Goal: Task Accomplishment & Management: Use online tool/utility

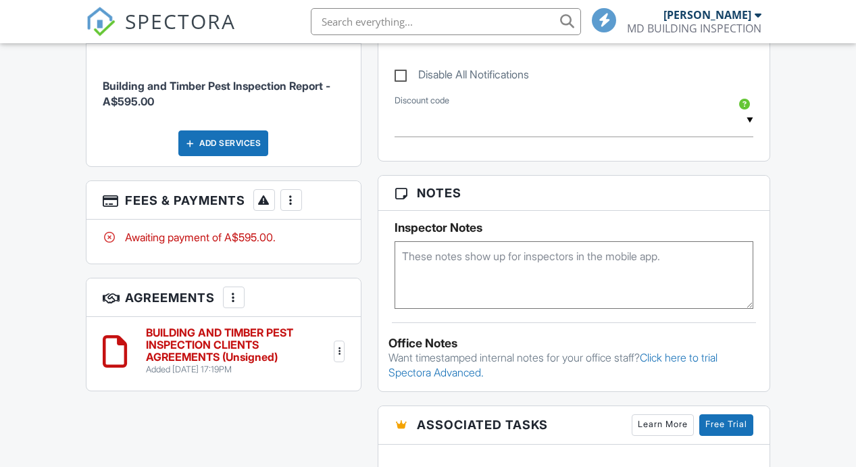
scroll to position [784, 0]
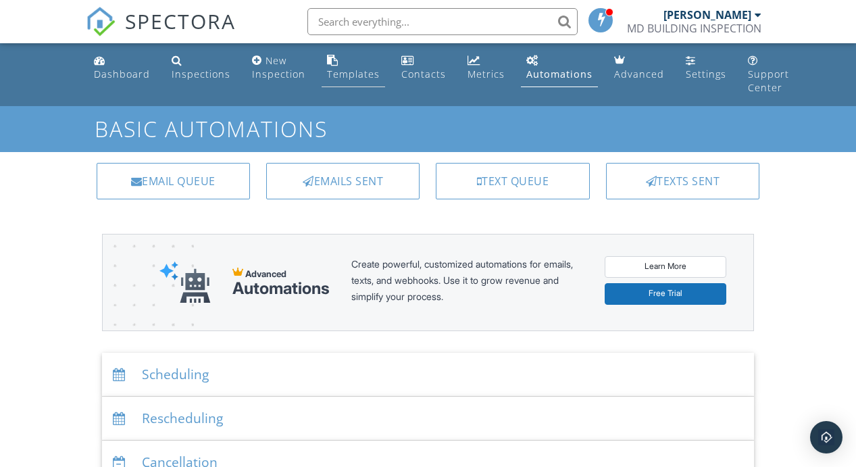
click at [329, 64] on div "Templates" at bounding box center [332, 60] width 11 height 11
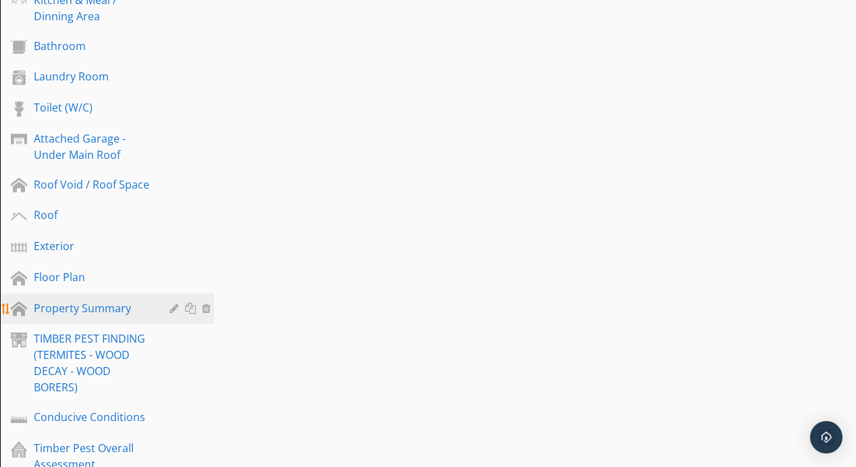
scroll to position [441, 0]
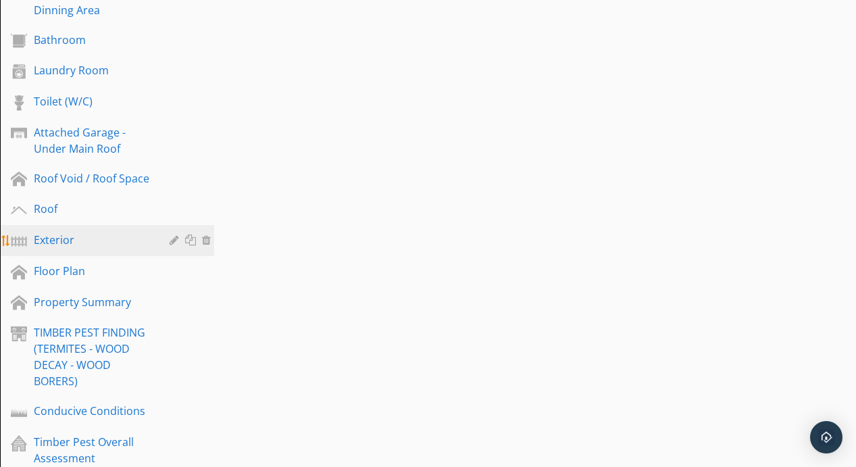
click at [56, 241] on div "Exterior" at bounding box center [92, 240] width 116 height 16
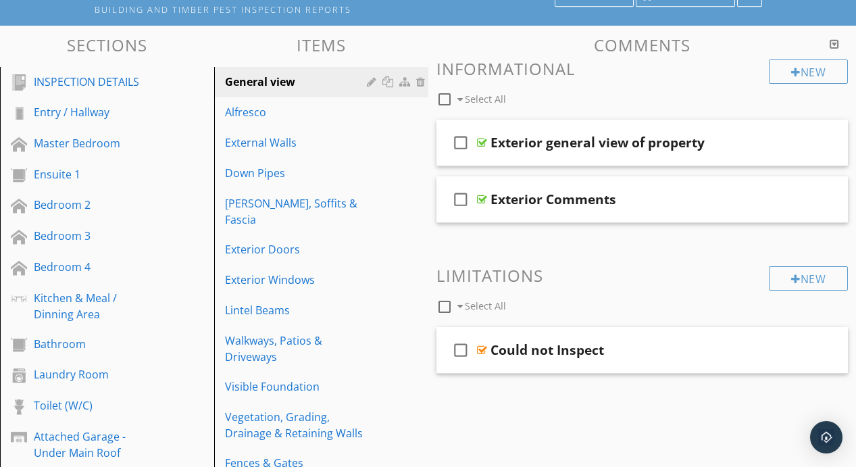
scroll to position [130, 0]
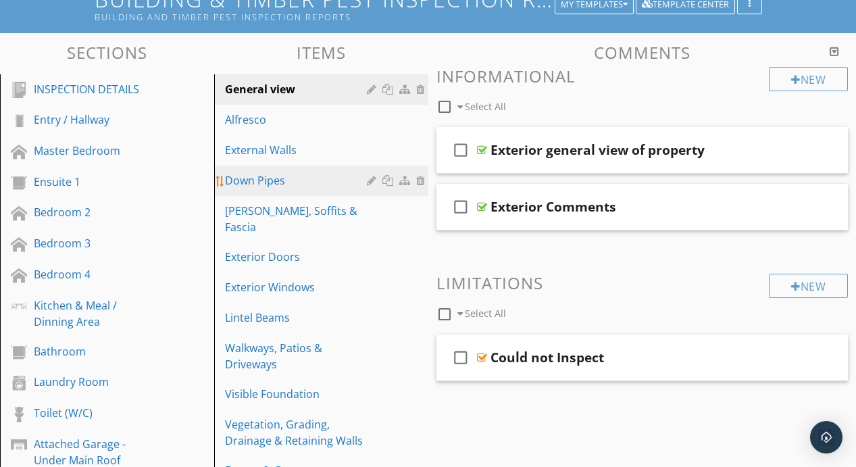
click at [297, 172] on div "Down Pipes" at bounding box center [298, 180] width 146 height 16
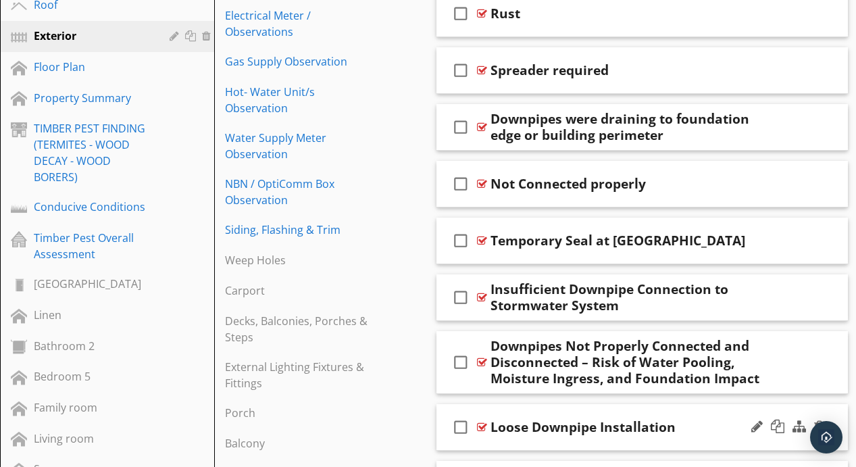
scroll to position [640, 0]
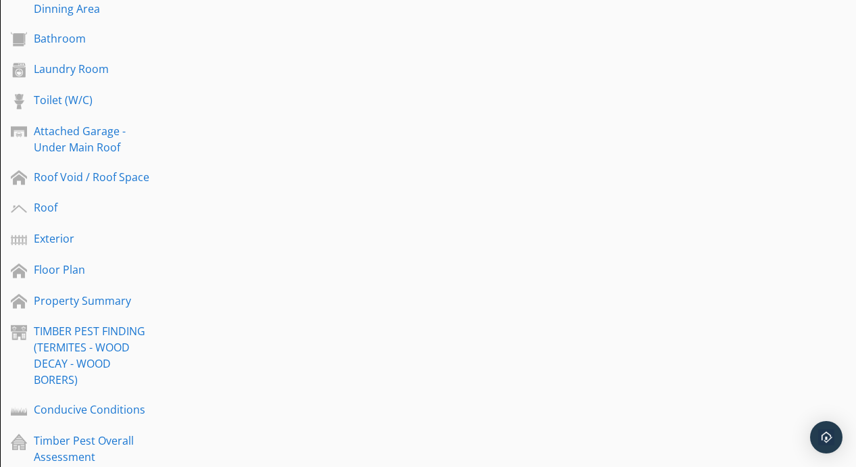
scroll to position [431, 0]
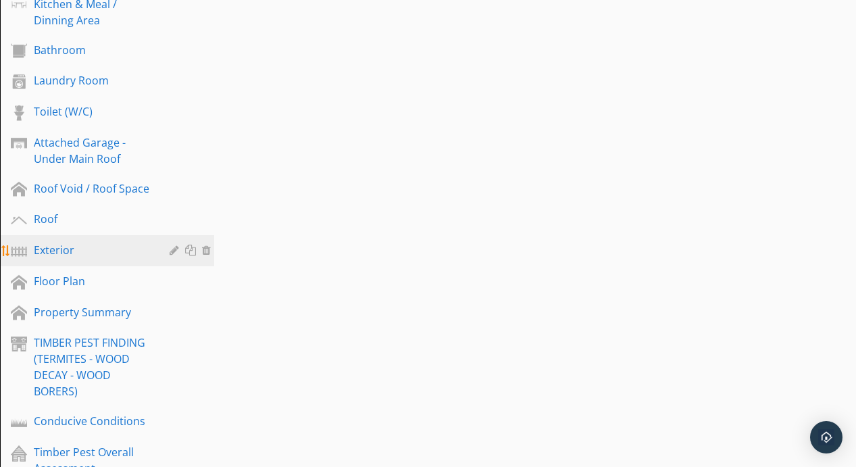
click at [89, 252] on div "Exterior" at bounding box center [92, 250] width 116 height 16
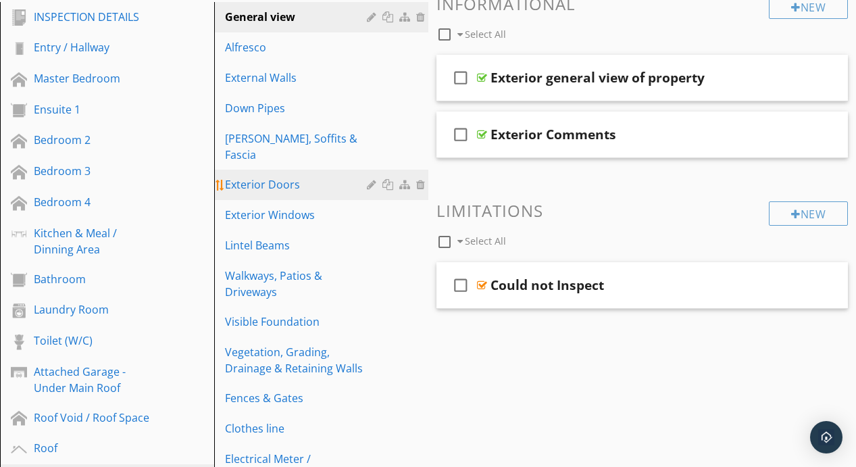
scroll to position [198, 0]
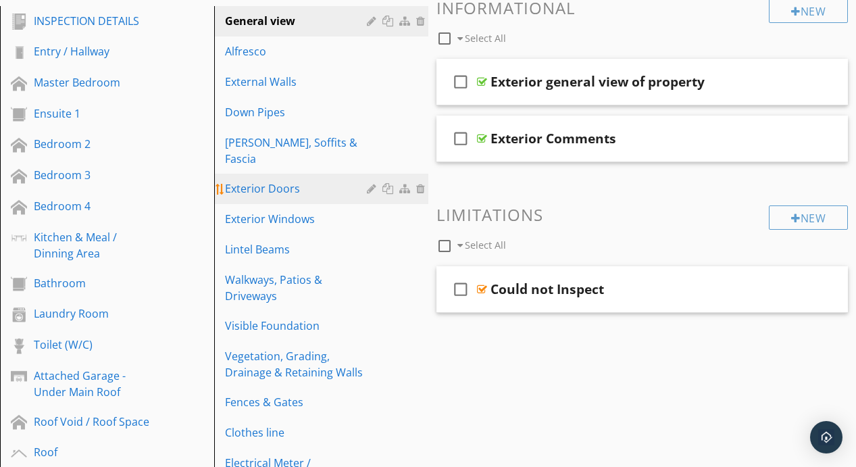
click at [278, 103] on link "Down Pipes" at bounding box center [323, 112] width 210 height 30
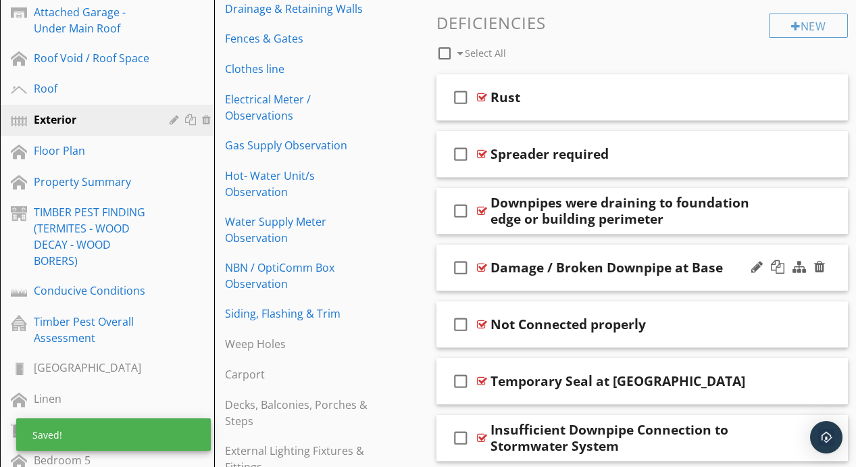
scroll to position [559, 0]
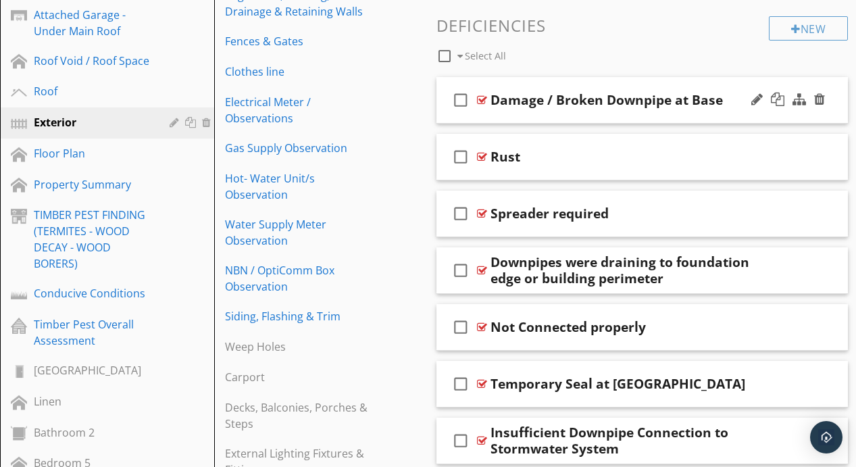
click at [484, 95] on div at bounding box center [482, 100] width 10 height 11
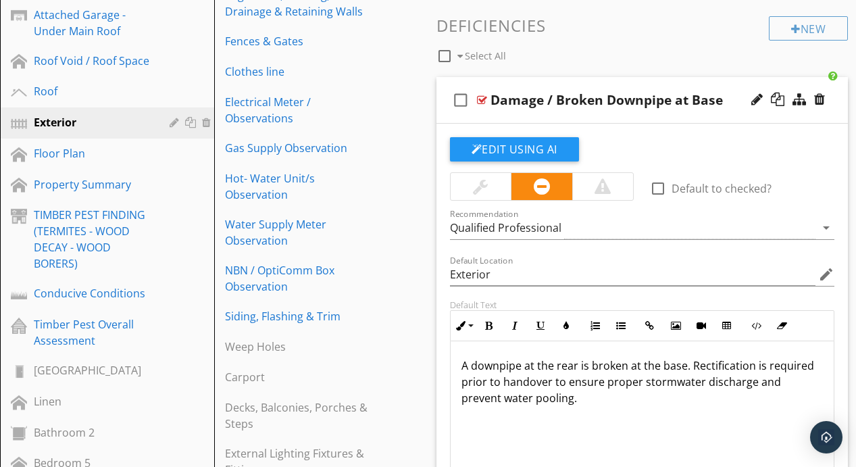
click at [481, 103] on div at bounding box center [482, 100] width 10 height 11
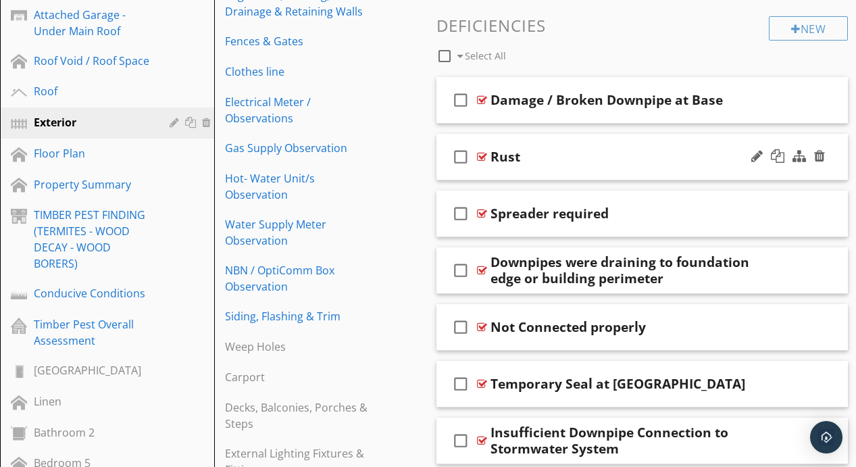
click at [483, 156] on div at bounding box center [482, 156] width 10 height 11
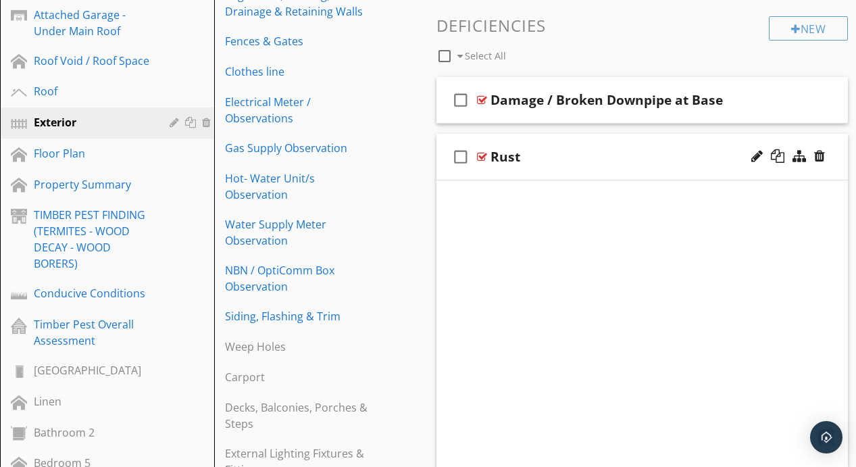
click at [483, 156] on div at bounding box center [482, 156] width 10 height 11
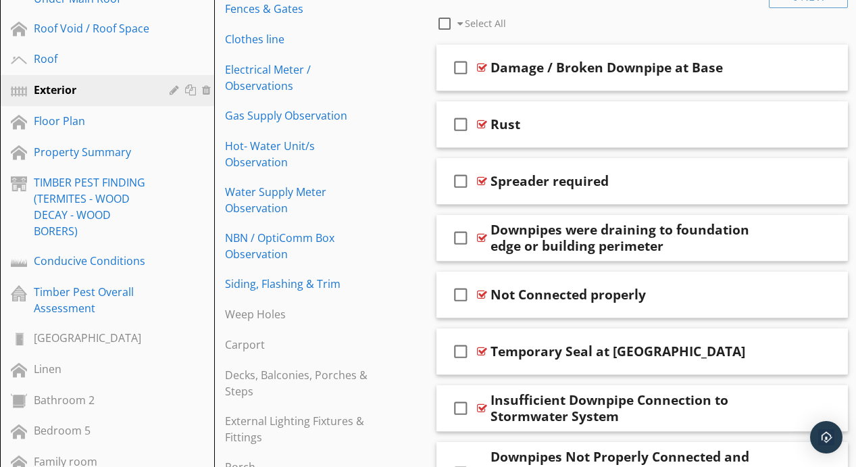
scroll to position [595, 0]
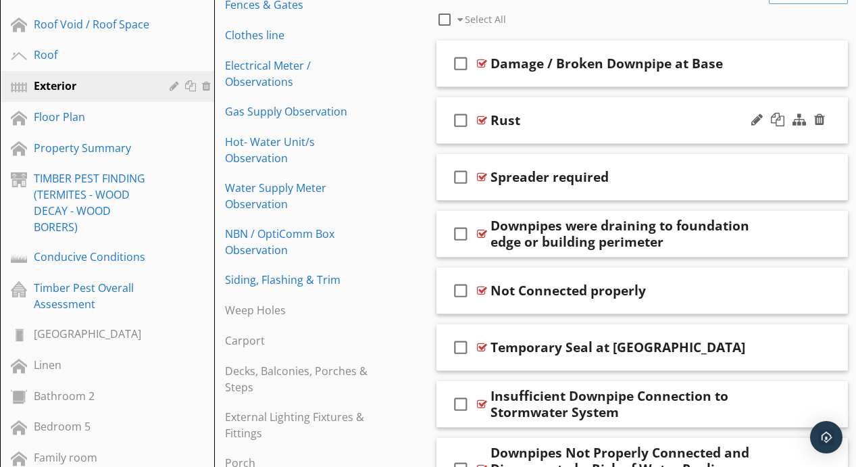
click at [482, 117] on div at bounding box center [482, 120] width 10 height 11
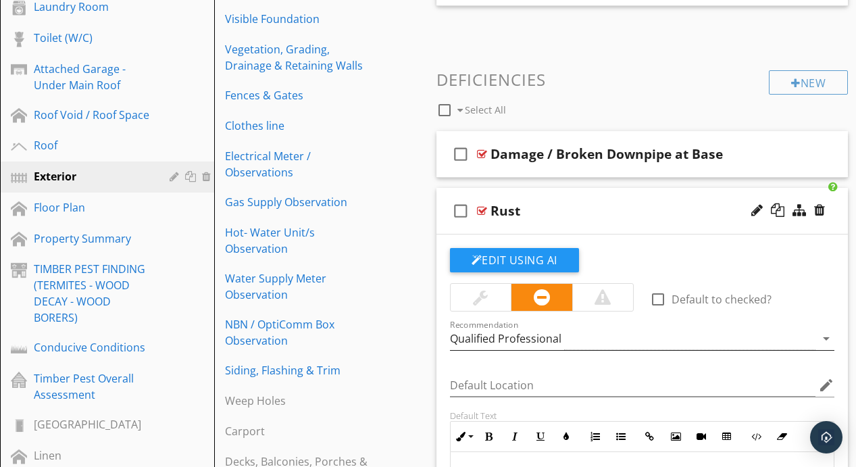
scroll to position [504, 0]
click at [822, 208] on div at bounding box center [819, 211] width 11 height 14
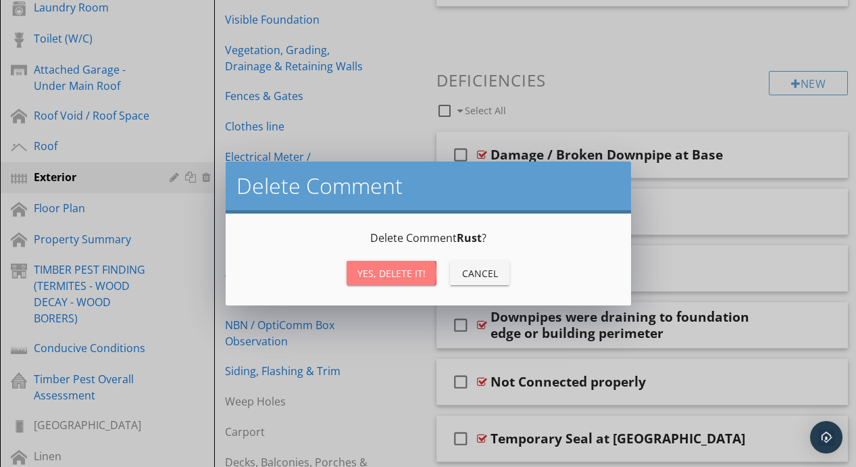
click at [415, 280] on div "Yes, Delete it!" at bounding box center [391, 273] width 68 height 14
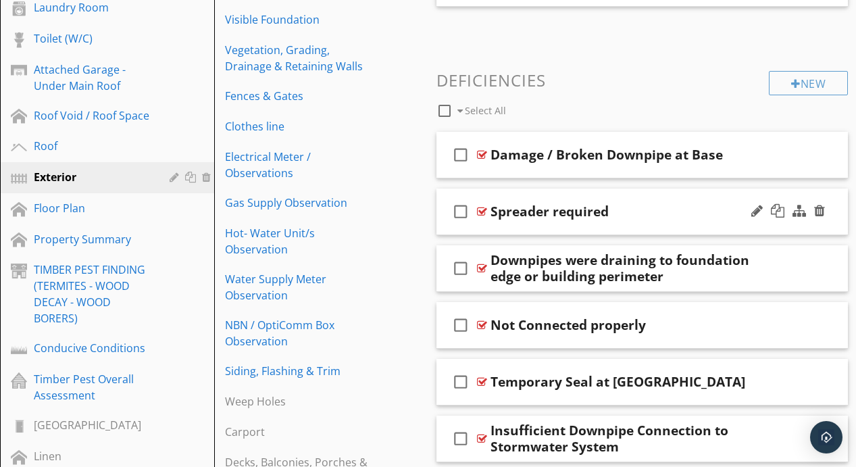
click at [486, 207] on div at bounding box center [482, 211] width 10 height 11
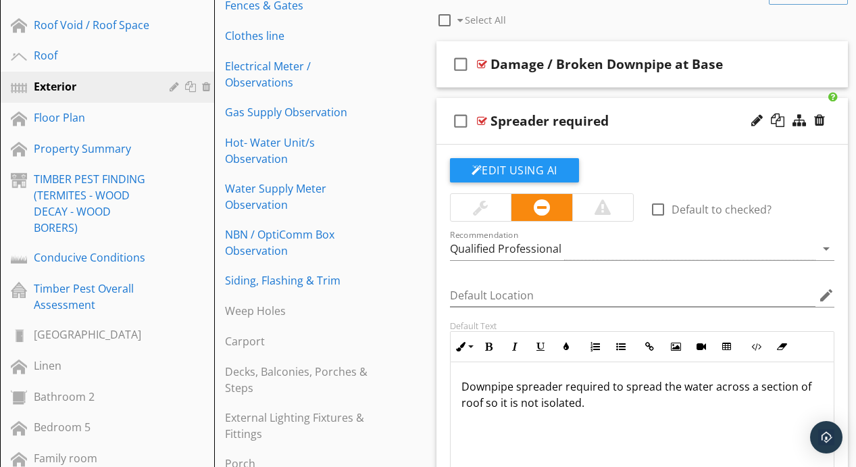
scroll to position [594, 0]
click at [484, 126] on div at bounding box center [482, 121] width 10 height 11
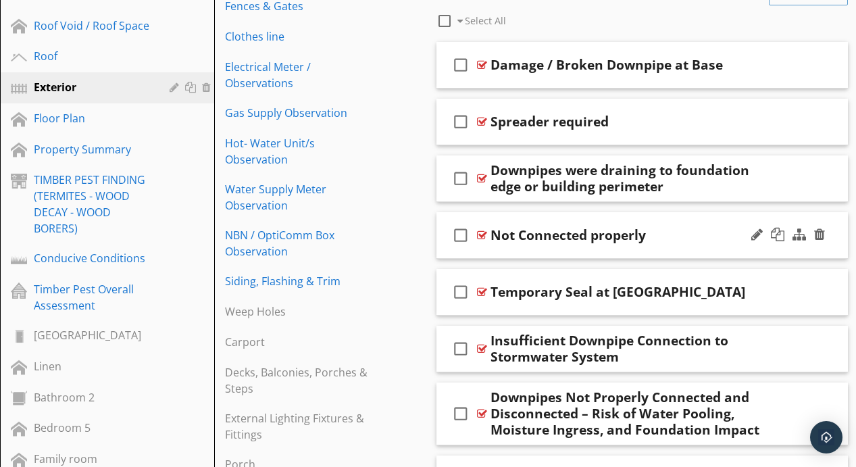
click at [486, 234] on div at bounding box center [482, 235] width 10 height 11
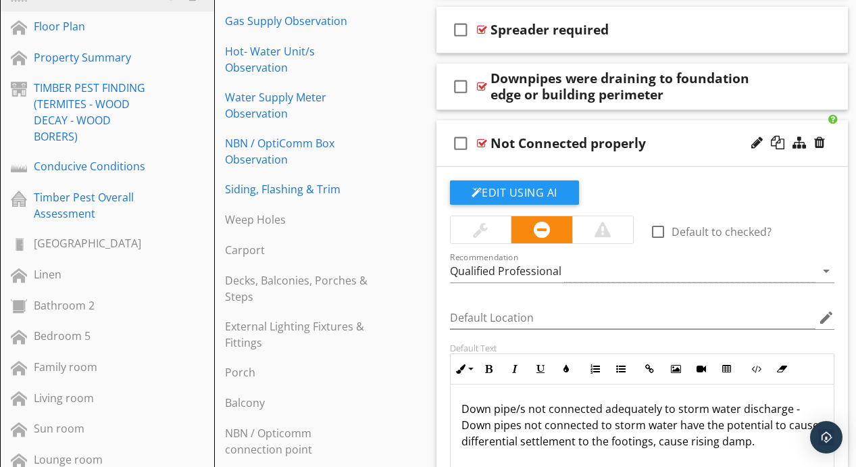
scroll to position [684, 0]
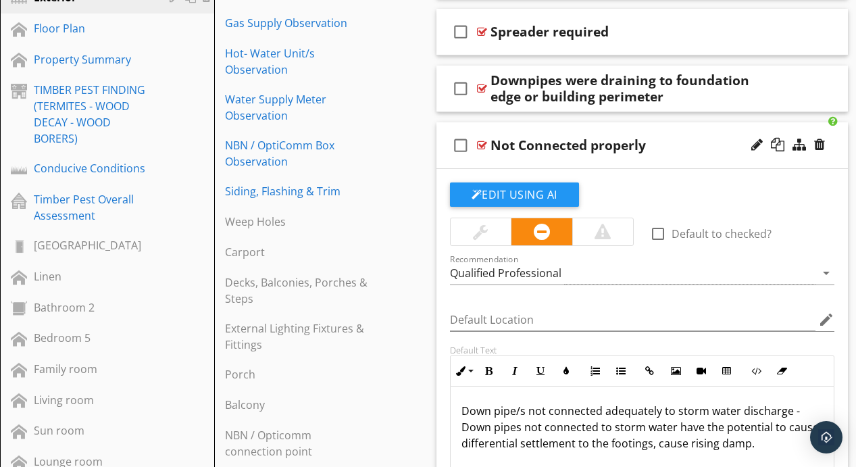
click at [480, 143] on div at bounding box center [482, 145] width 10 height 11
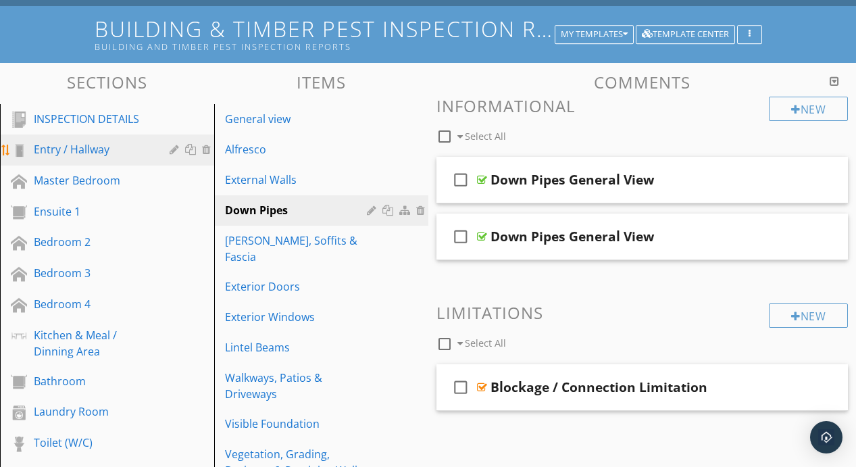
scroll to position [101, 0]
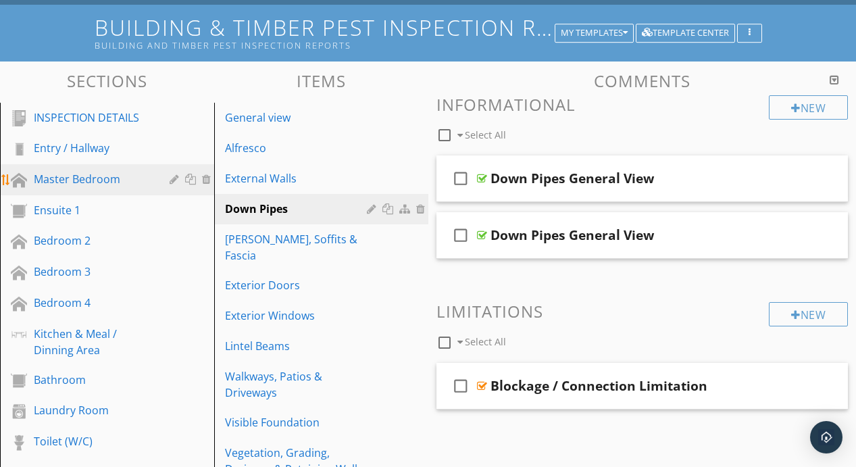
click at [106, 183] on div "Master Bedroom" at bounding box center [92, 179] width 116 height 16
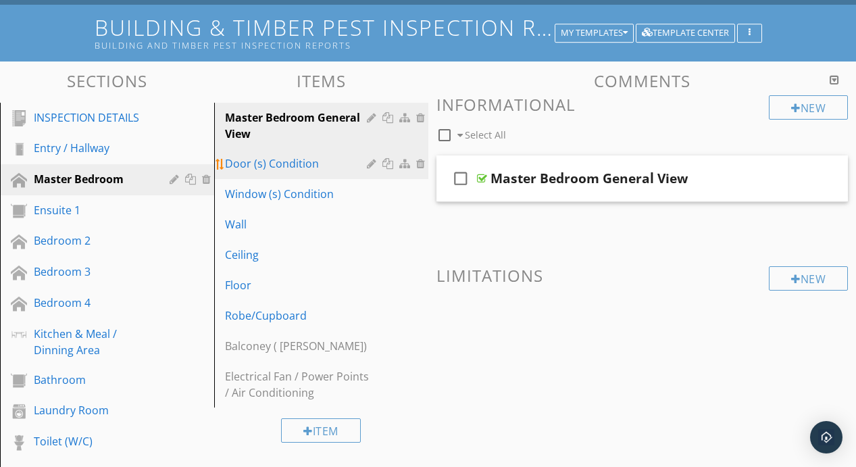
click at [276, 160] on div "Door (s) Condition" at bounding box center [298, 163] width 146 height 16
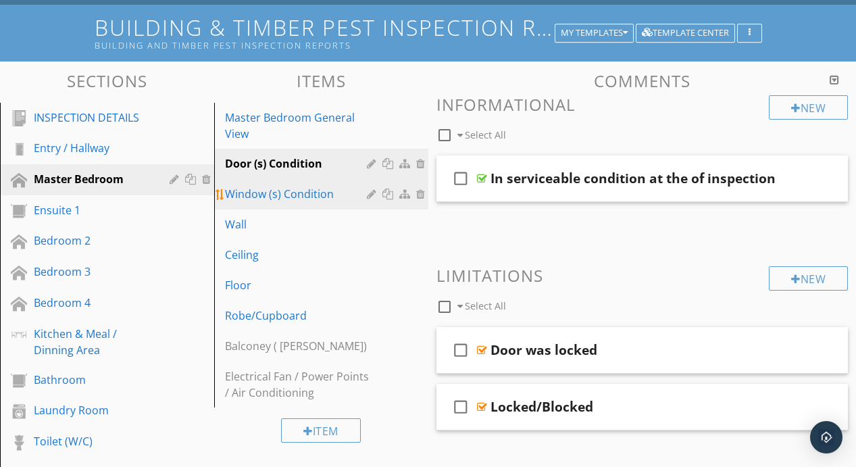
click at [284, 191] on div "Window (s) Condition" at bounding box center [298, 194] width 146 height 16
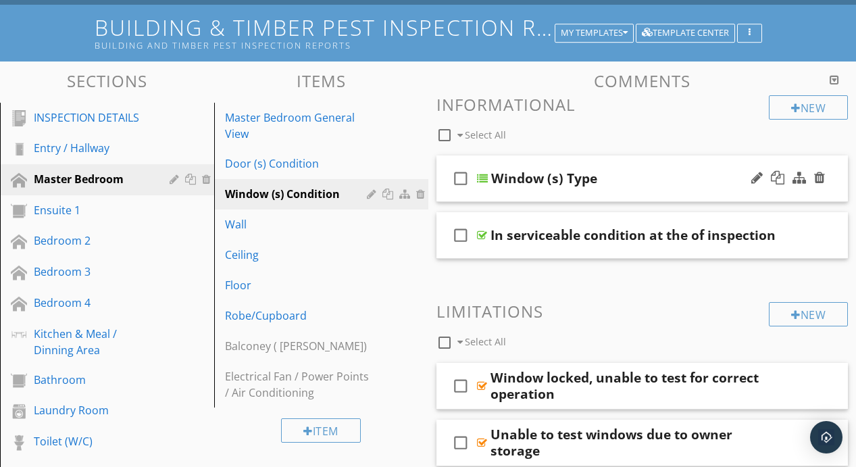
click at [480, 178] on div at bounding box center [482, 178] width 11 height 11
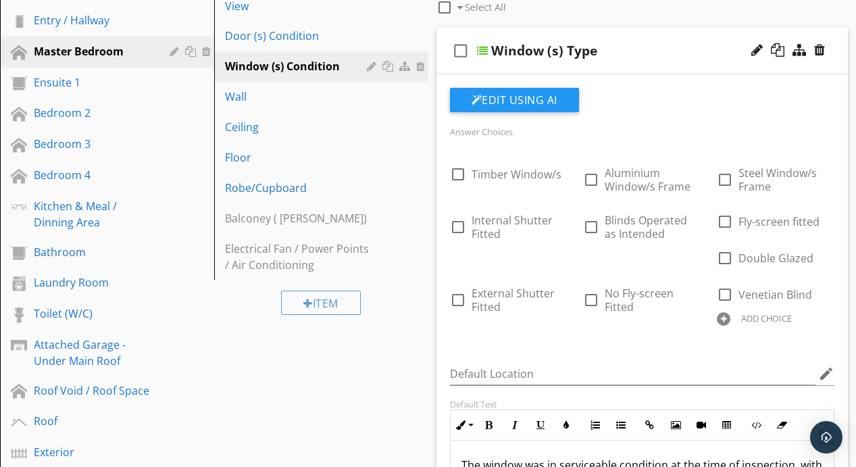
scroll to position [221, 0]
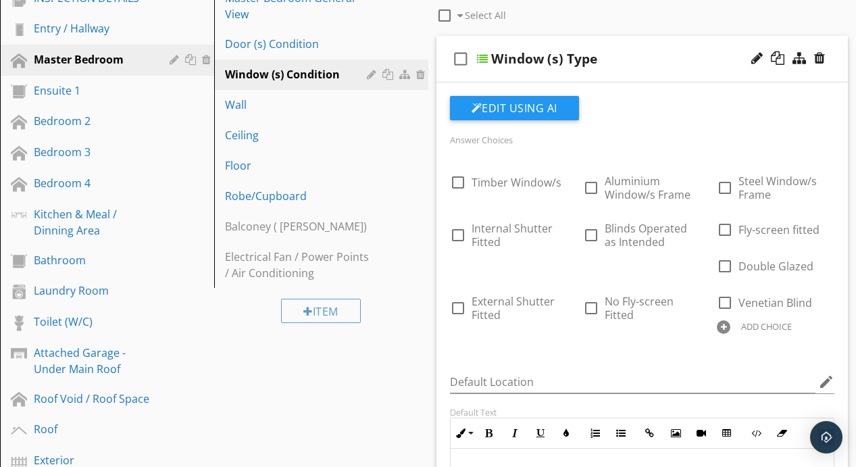
click at [489, 55] on div "check_box_outline_blank Window (s) Type" at bounding box center [642, 59] width 412 height 47
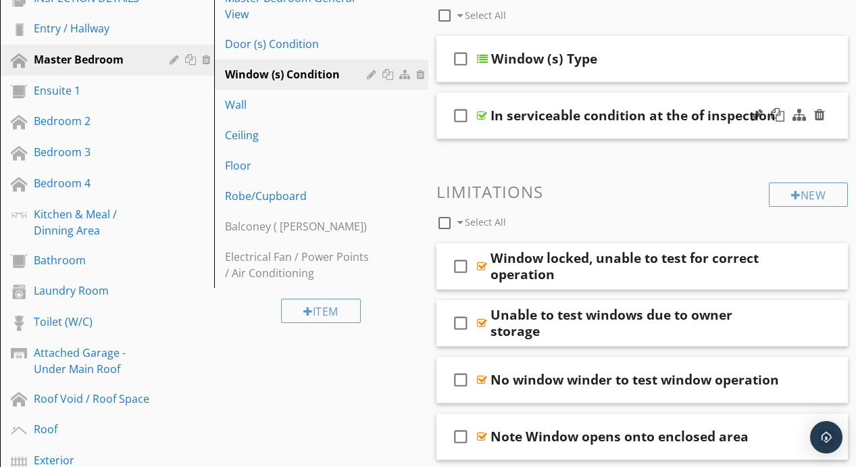
click at [482, 116] on div at bounding box center [482, 115] width 10 height 11
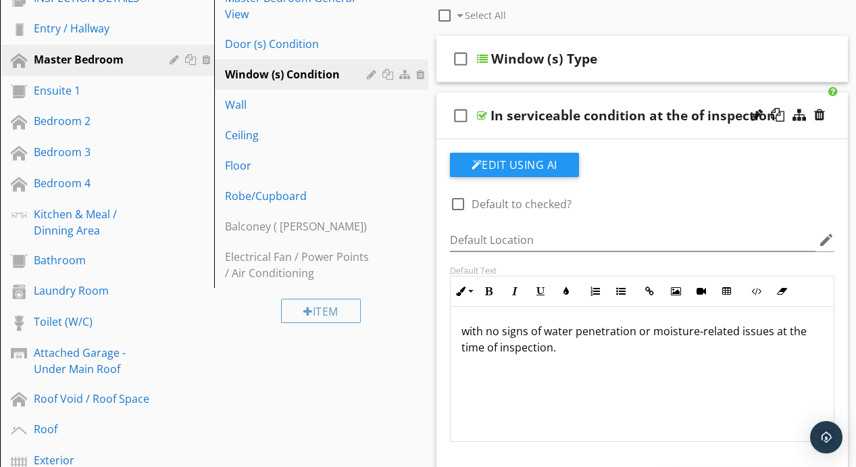
click at [491, 115] on div "In serviceable condition at the of inspection" at bounding box center [633, 115] width 285 height 16
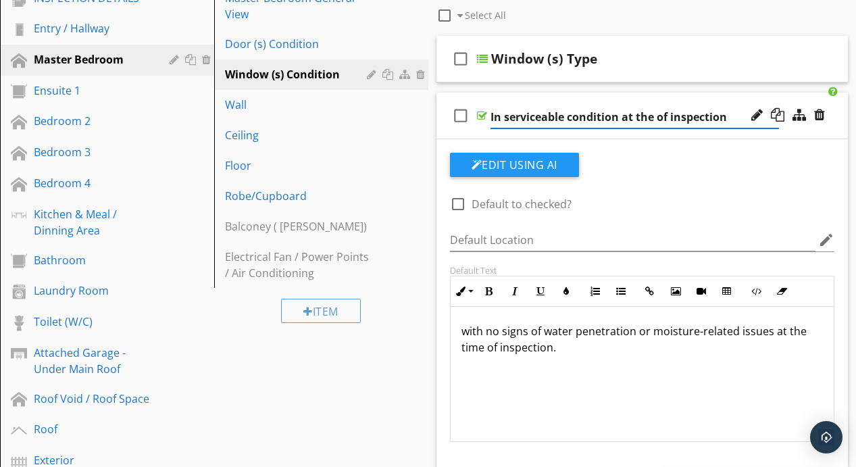
click at [484, 113] on div at bounding box center [482, 115] width 10 height 11
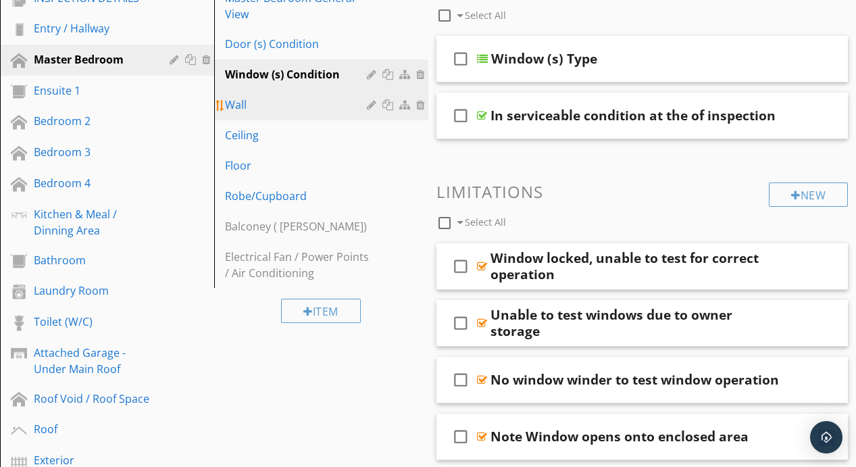
click at [291, 113] on link "Wall" at bounding box center [323, 105] width 210 height 30
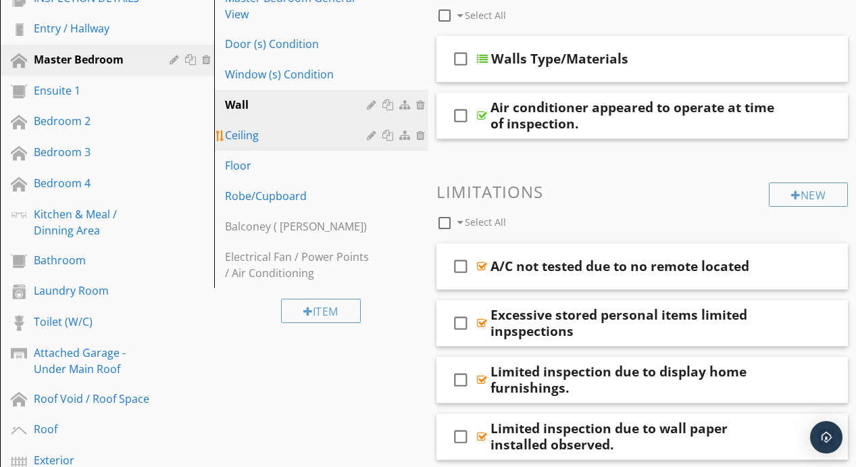
click at [259, 139] on div "Ceiling" at bounding box center [298, 135] width 146 height 16
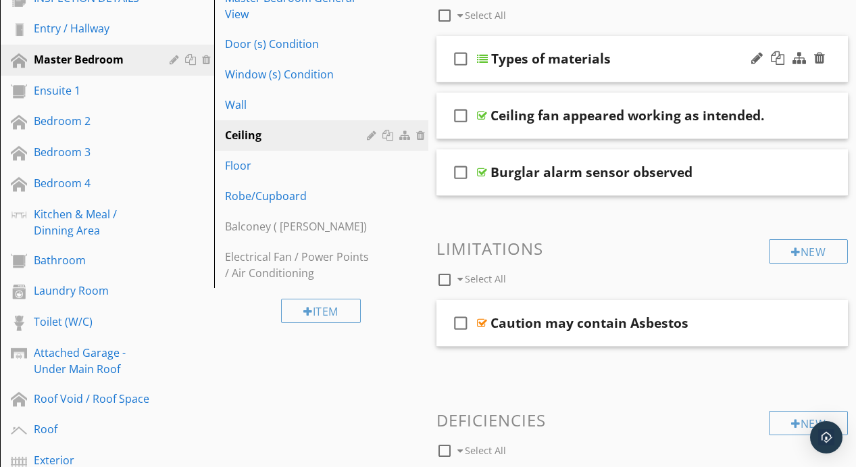
click at [484, 58] on div at bounding box center [482, 58] width 11 height 11
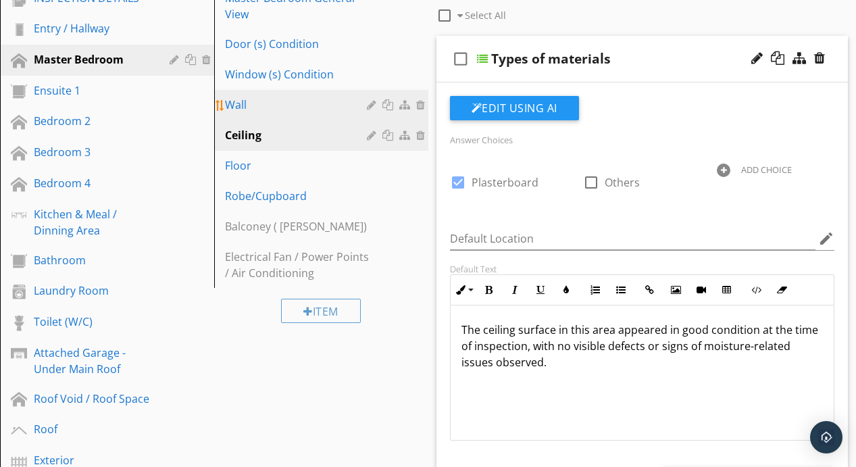
click at [299, 108] on div "Wall" at bounding box center [298, 105] width 146 height 16
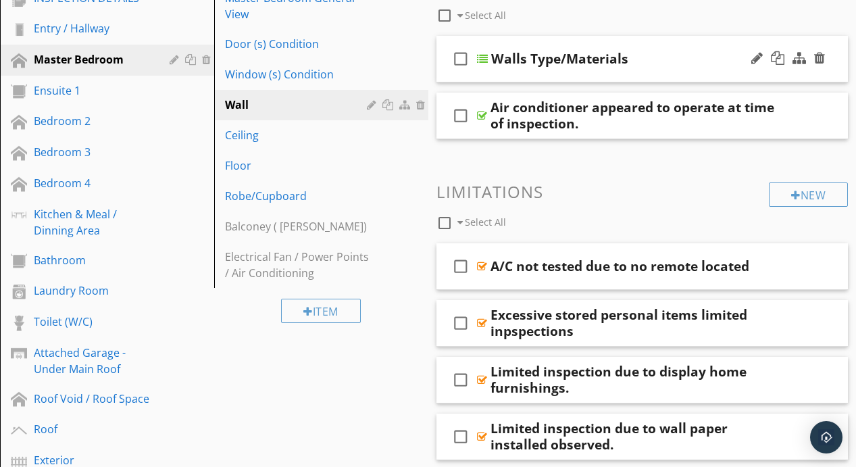
click at [482, 58] on div at bounding box center [482, 58] width 11 height 11
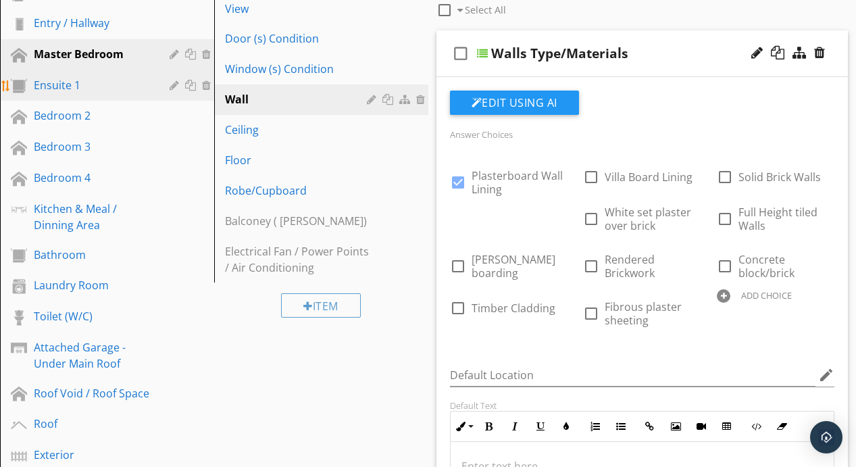
scroll to position [220, 0]
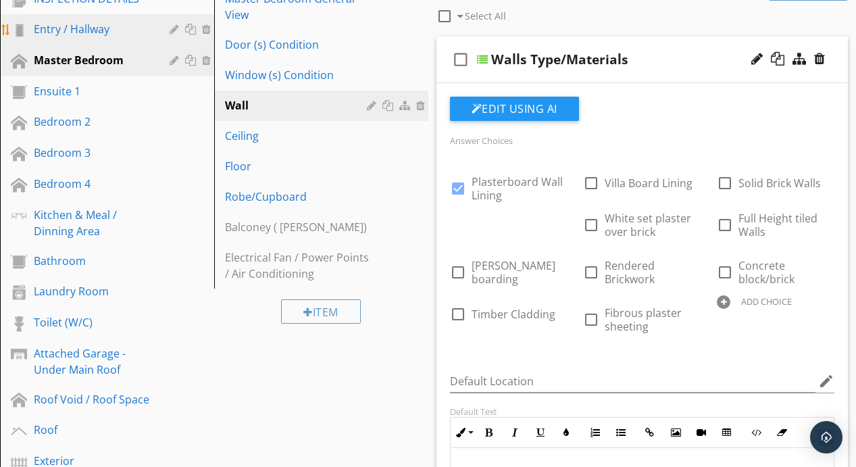
click at [91, 28] on div "Entry / Hallway" at bounding box center [92, 29] width 116 height 16
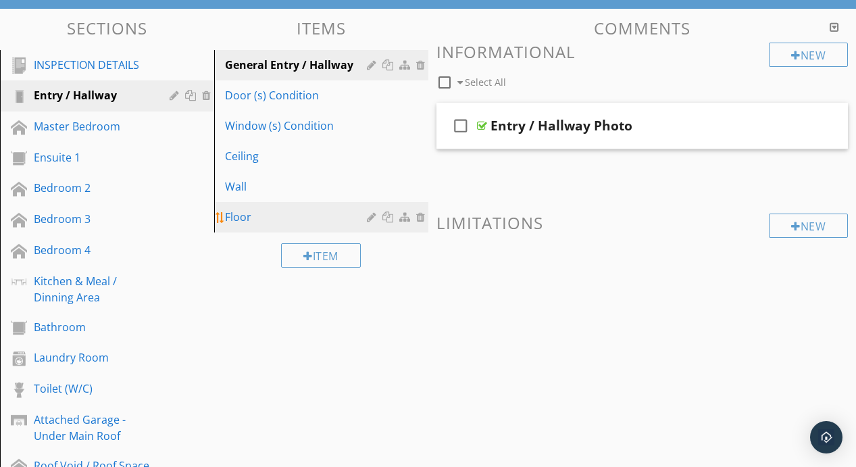
scroll to position [151, 0]
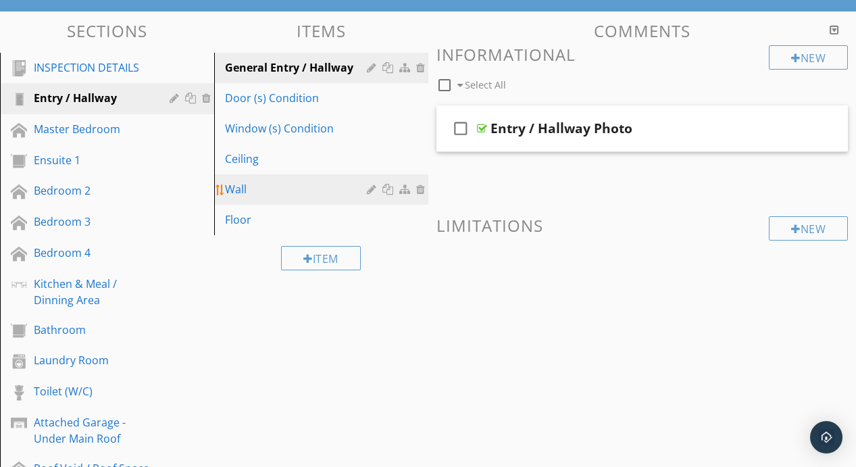
click at [298, 191] on div "Wall" at bounding box center [298, 189] width 146 height 16
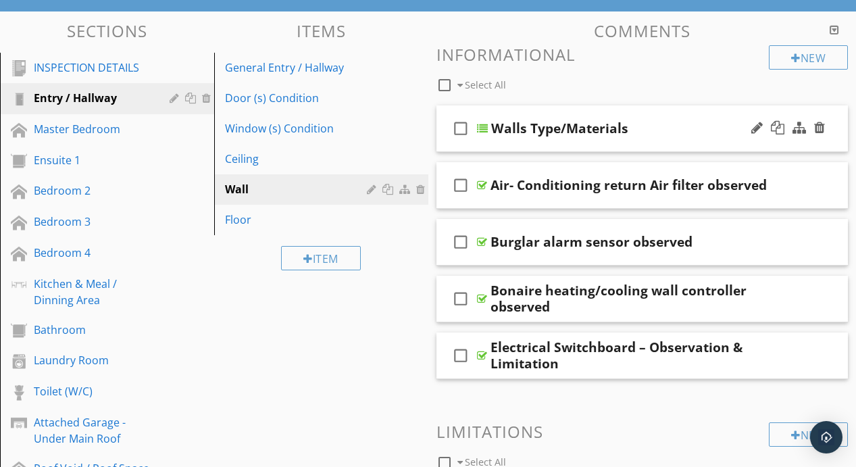
click at [484, 132] on div at bounding box center [482, 128] width 11 height 11
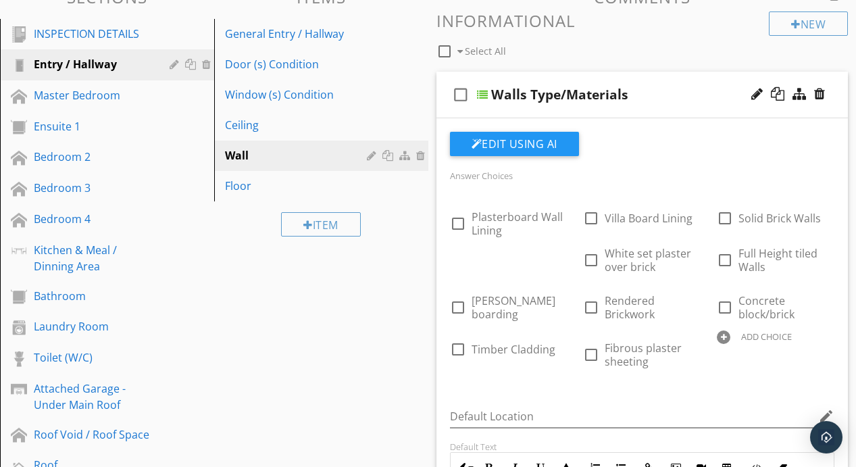
scroll to position [183, 0]
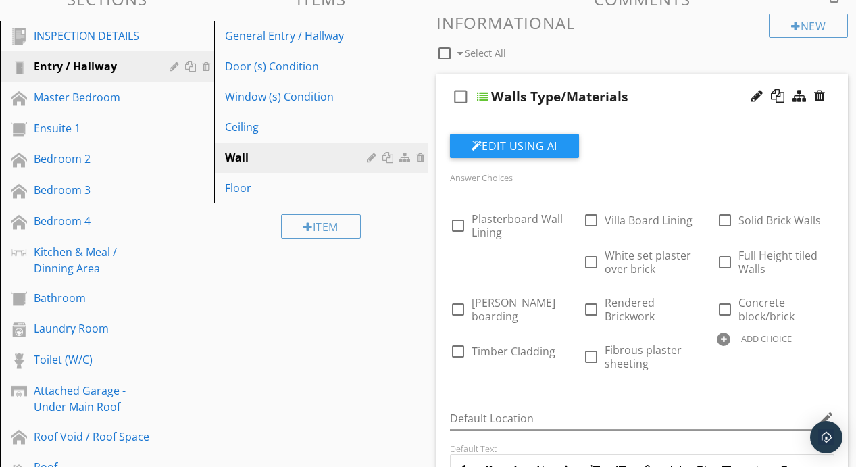
click at [483, 90] on div "check_box_outline_blank Walls Type/Materials" at bounding box center [642, 97] width 412 height 47
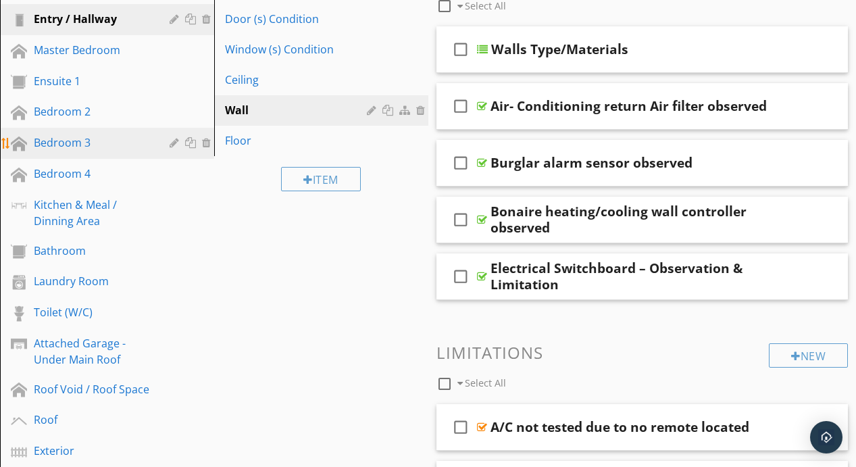
scroll to position [231, 0]
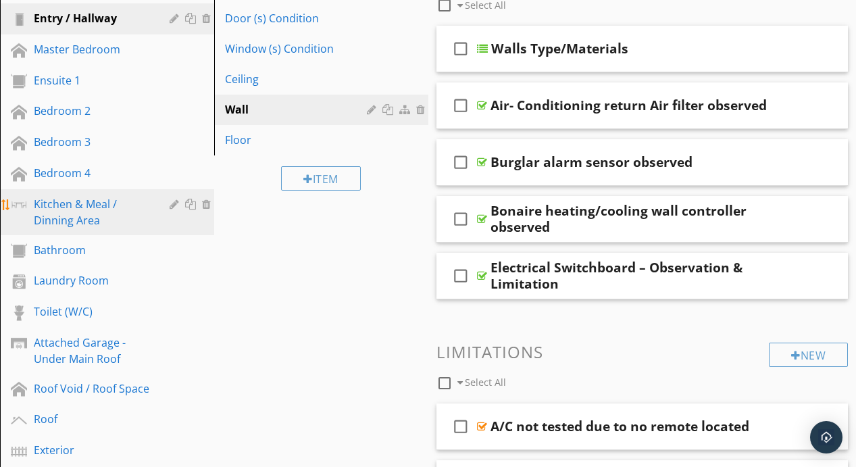
click at [76, 215] on div "Kitchen & Meal / Dinning Area" at bounding box center [92, 212] width 116 height 32
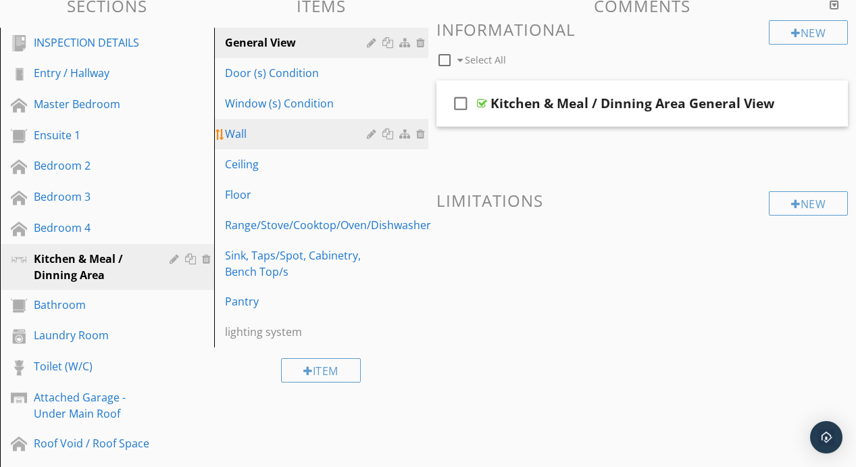
scroll to position [176, 0]
click at [260, 134] on div "Wall" at bounding box center [298, 134] width 146 height 16
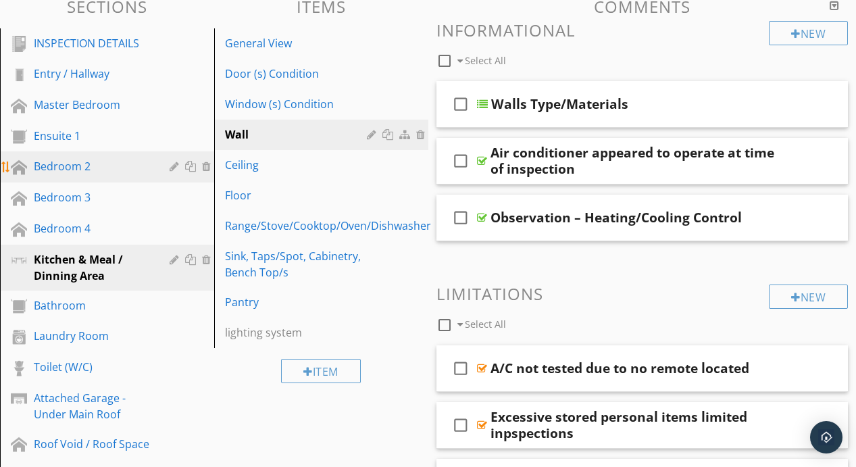
click at [87, 167] on div "Bedroom 2" at bounding box center [92, 166] width 116 height 16
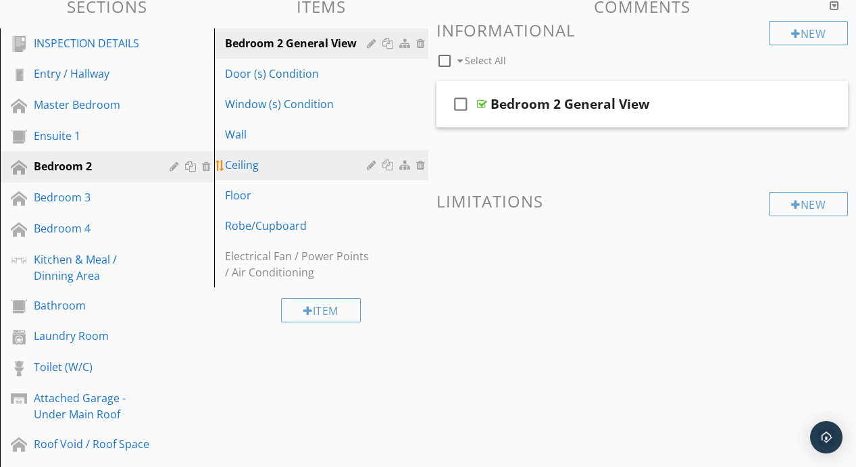
click at [277, 171] on div "Ceiling" at bounding box center [298, 165] width 146 height 16
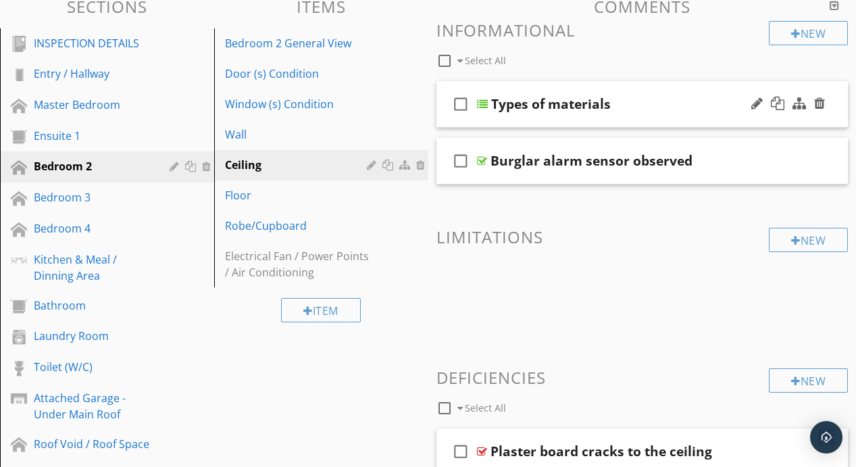
click at [485, 108] on div at bounding box center [482, 104] width 11 height 11
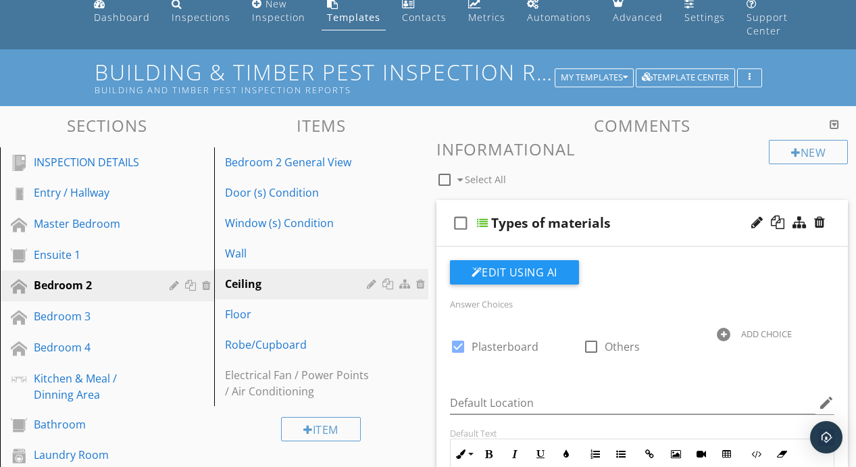
scroll to position [49, 0]
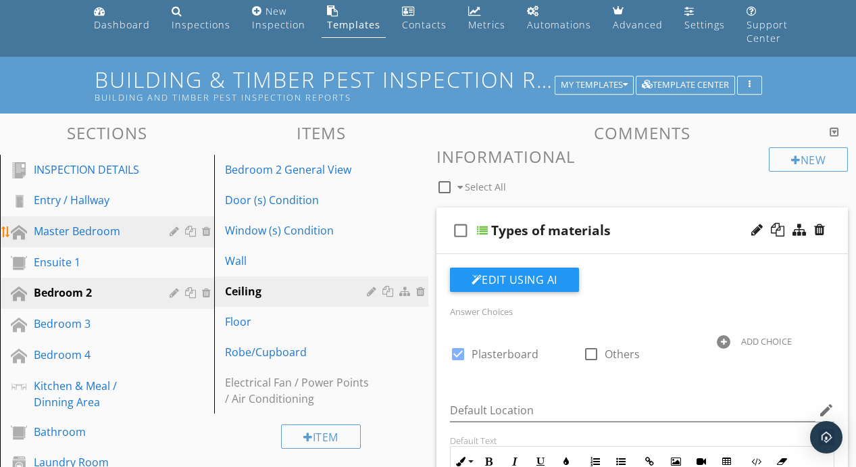
click at [114, 231] on div "Master Bedroom" at bounding box center [92, 231] width 116 height 16
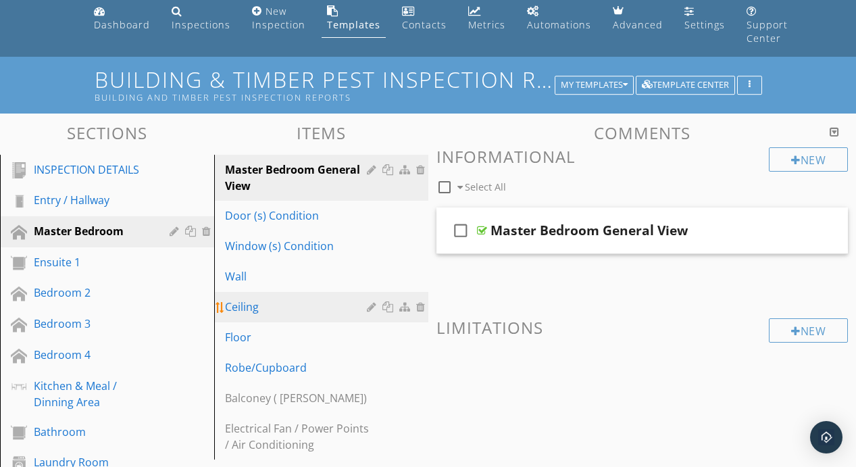
click at [256, 309] on div "Ceiling" at bounding box center [298, 307] width 146 height 16
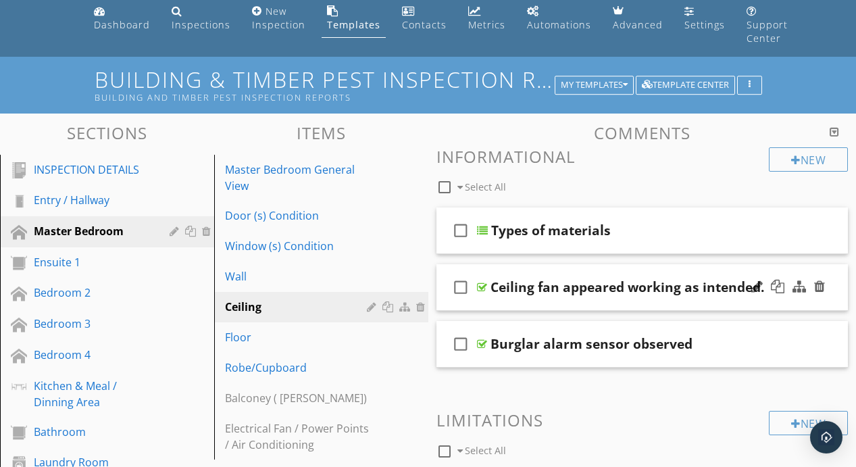
click at [484, 285] on div at bounding box center [482, 287] width 10 height 11
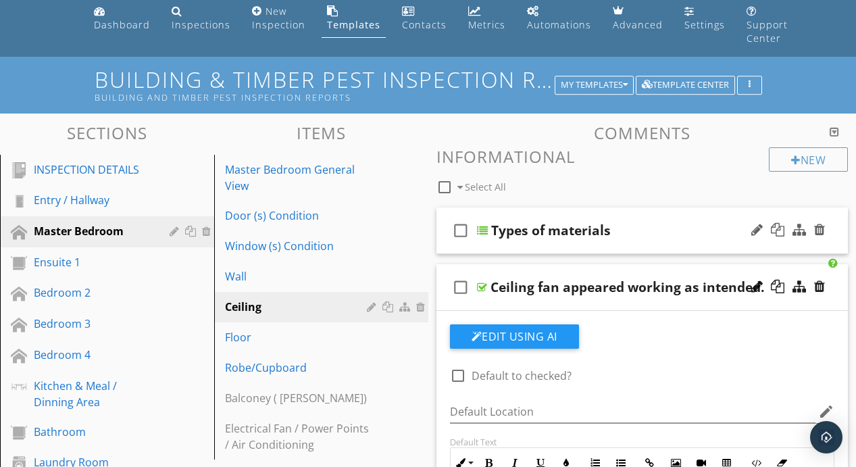
click at [487, 234] on div at bounding box center [482, 230] width 11 height 11
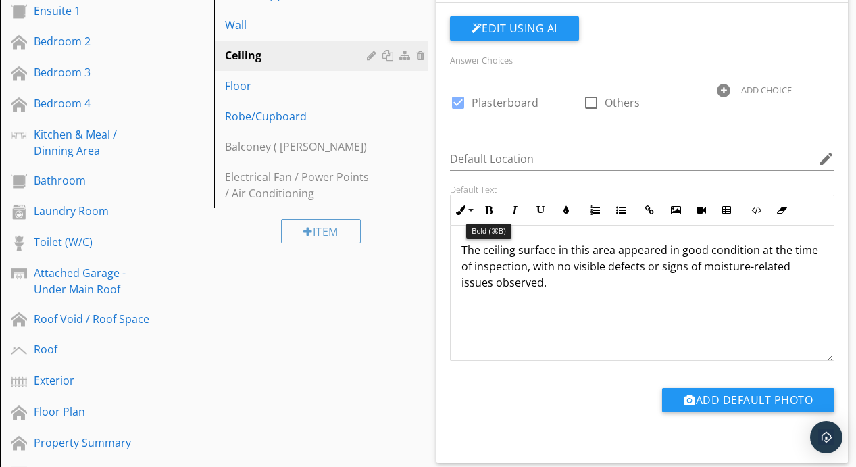
scroll to position [309, 0]
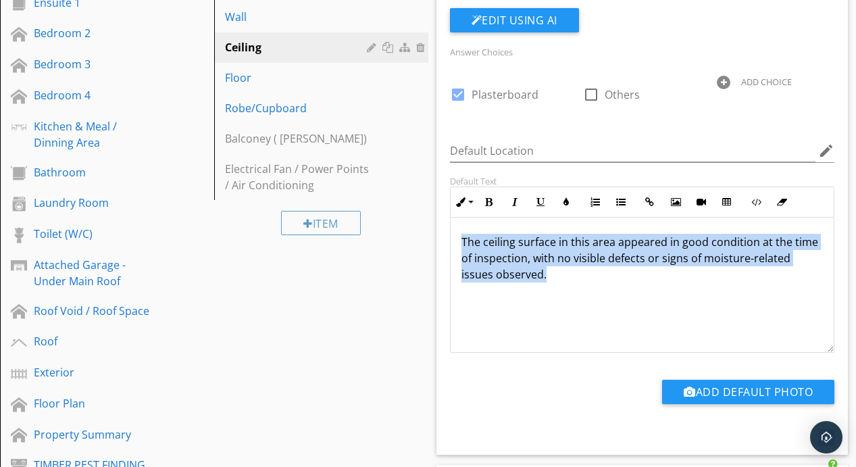
drag, startPoint x: 462, startPoint y: 238, endPoint x: 520, endPoint y: 281, distance: 71.9
click at [520, 281] on p "The ceiling surface in this area appeared in good condition at the time of insp…" at bounding box center [642, 258] width 362 height 49
copy p "The ceiling surface in this area appeared in good condition at the time of insp…"
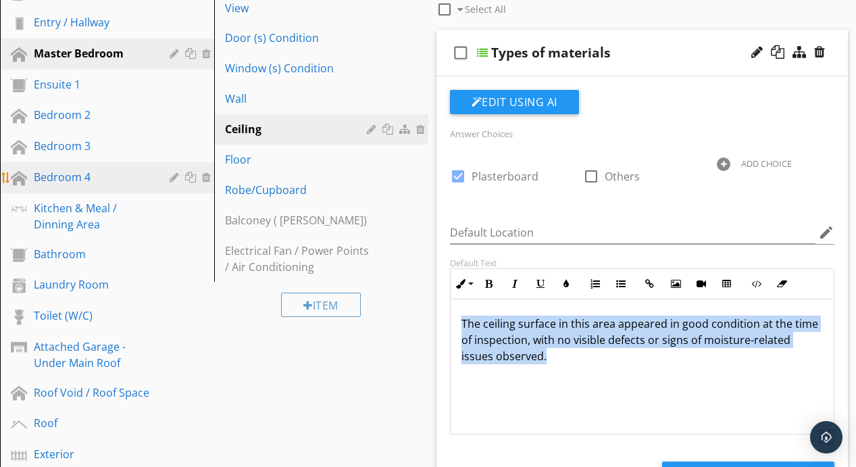
scroll to position [226, 0]
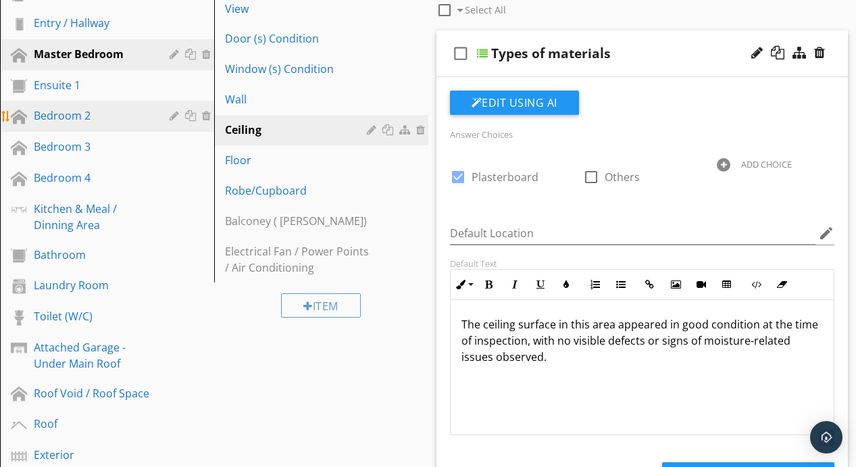
click at [100, 118] on div "Bedroom 2" at bounding box center [92, 115] width 116 height 16
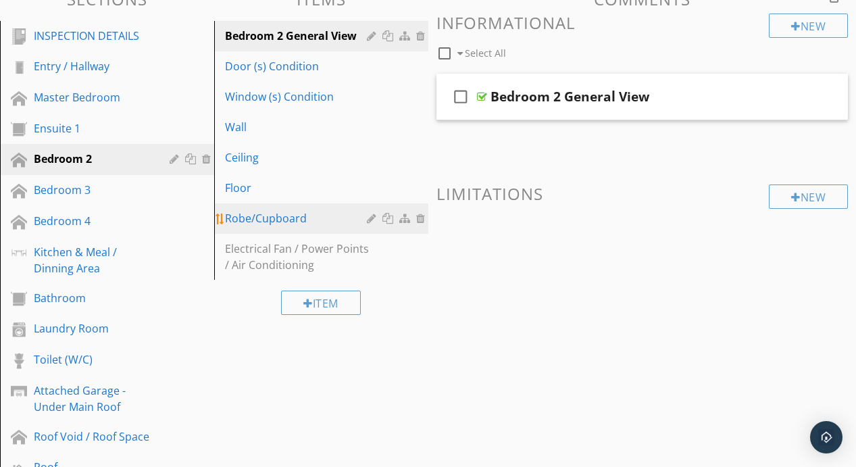
scroll to position [172, 0]
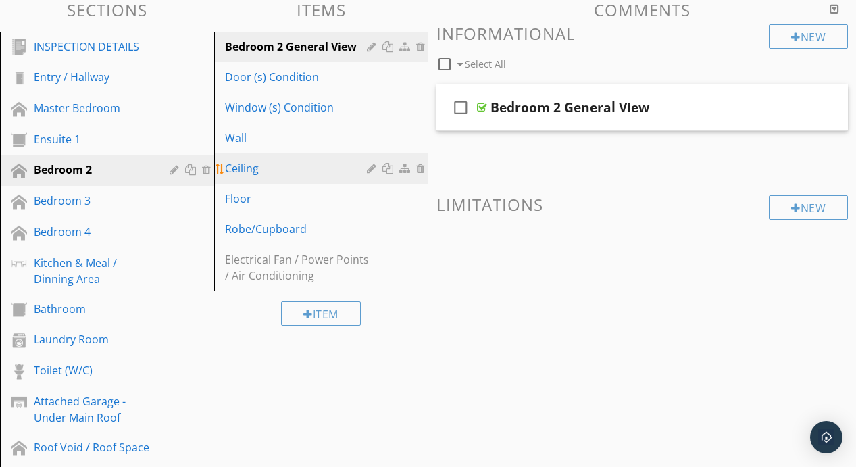
click at [316, 172] on div "Ceiling" at bounding box center [298, 168] width 146 height 16
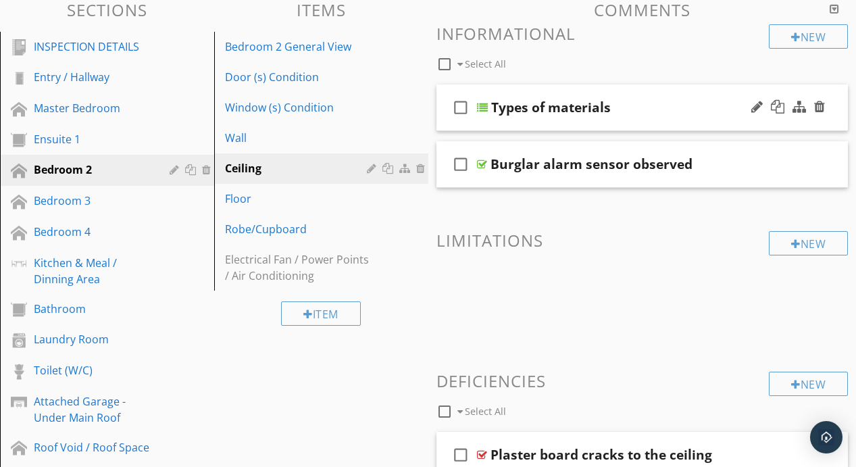
click at [483, 111] on div at bounding box center [482, 107] width 11 height 11
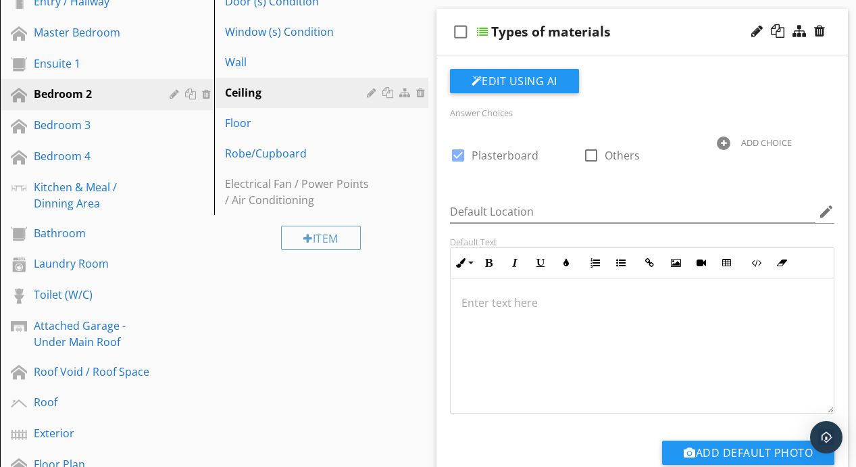
scroll to position [268, 0]
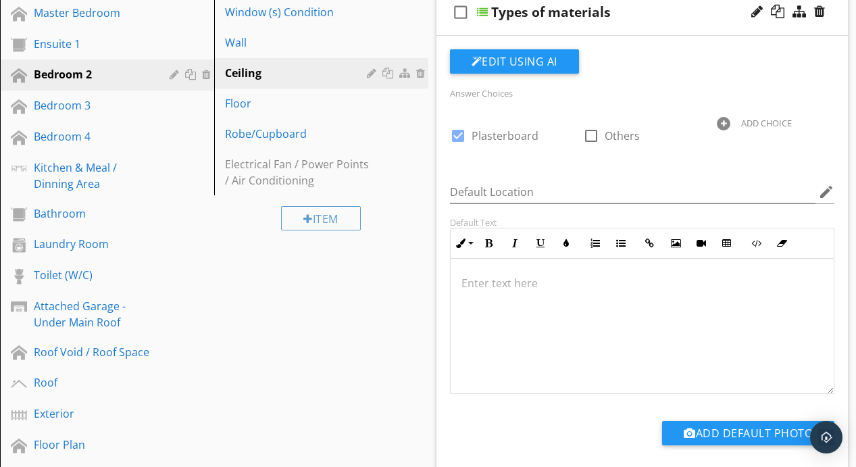
click at [491, 275] on p at bounding box center [642, 283] width 362 height 16
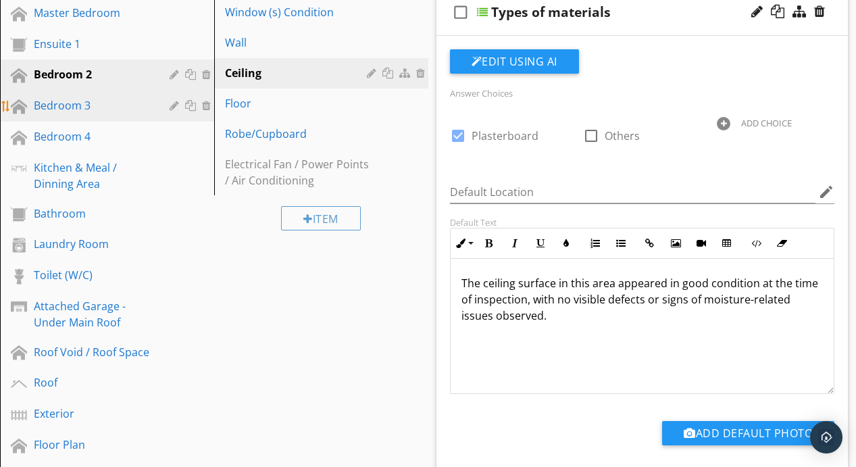
click at [98, 111] on div "Bedroom 3" at bounding box center [92, 105] width 116 height 16
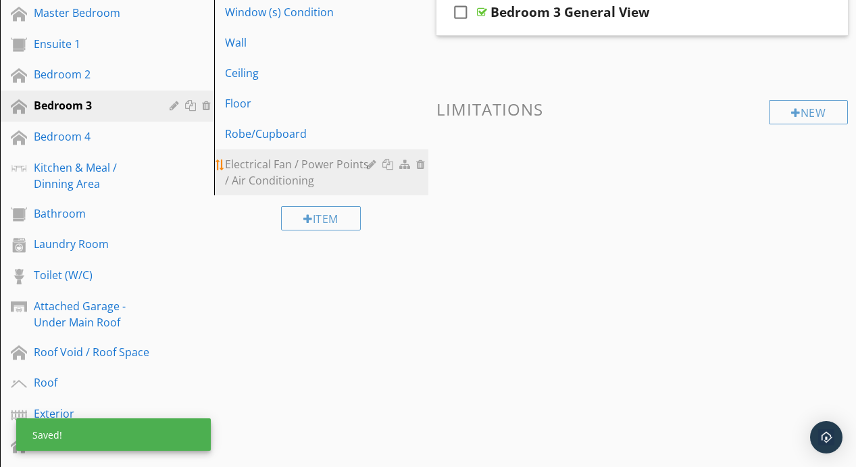
scroll to position [218, 0]
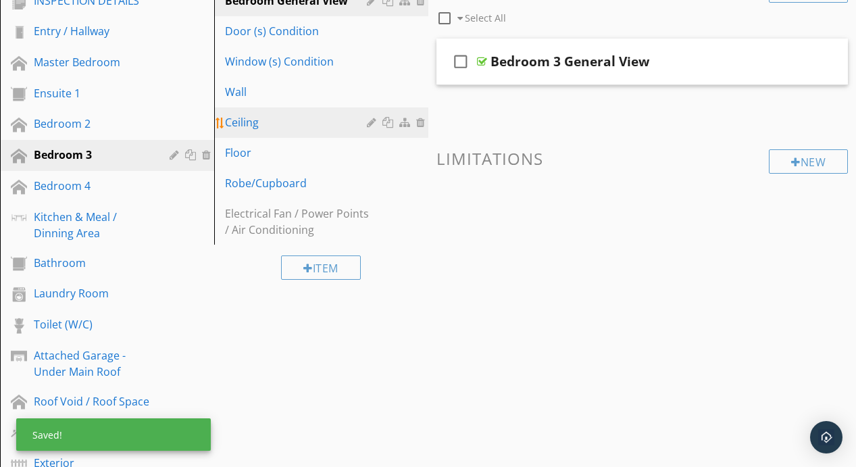
click at [305, 123] on div "Ceiling" at bounding box center [298, 122] width 146 height 16
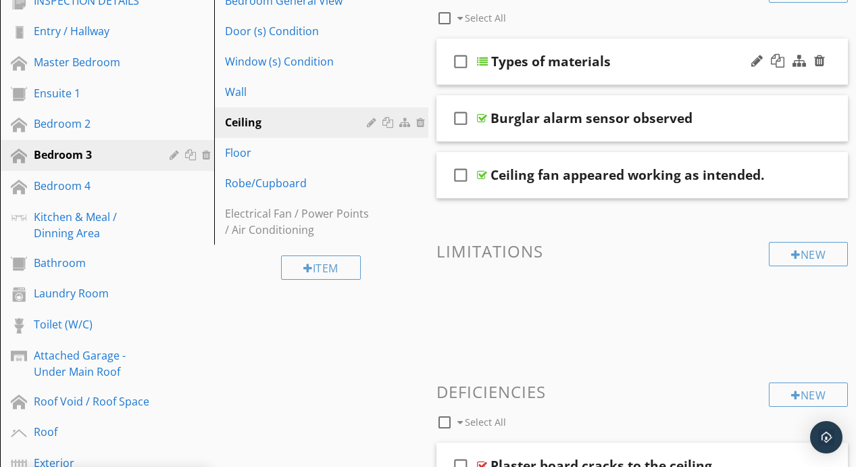
click at [481, 64] on div at bounding box center [482, 61] width 11 height 11
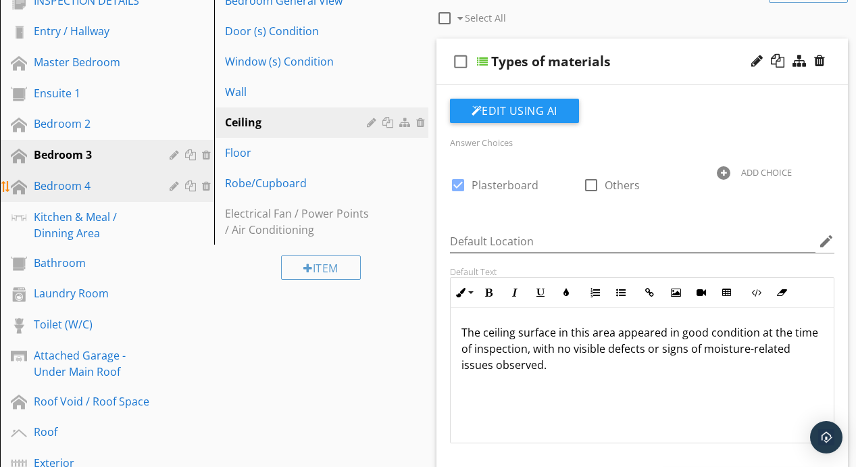
click at [90, 182] on div "Bedroom 4" at bounding box center [92, 186] width 116 height 16
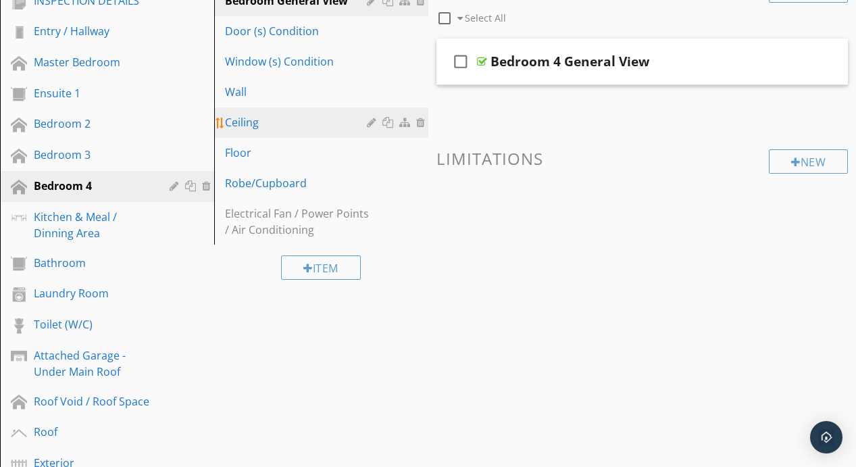
click at [273, 122] on div "Ceiling" at bounding box center [298, 122] width 146 height 16
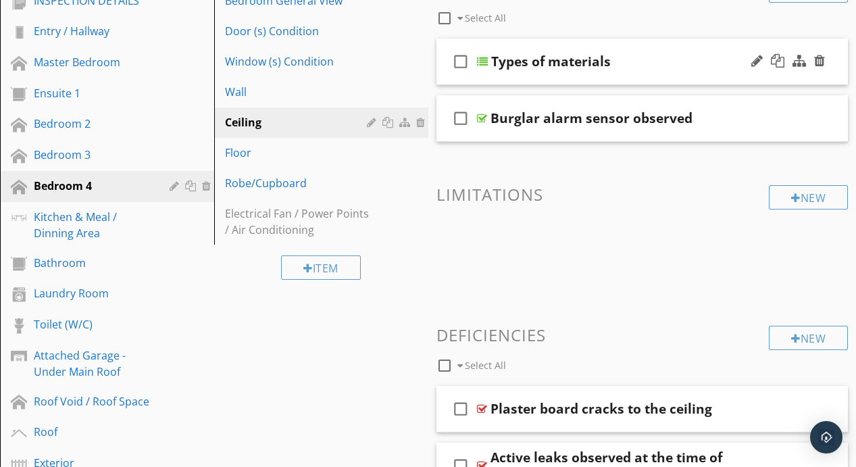
click at [480, 62] on div at bounding box center [482, 61] width 11 height 11
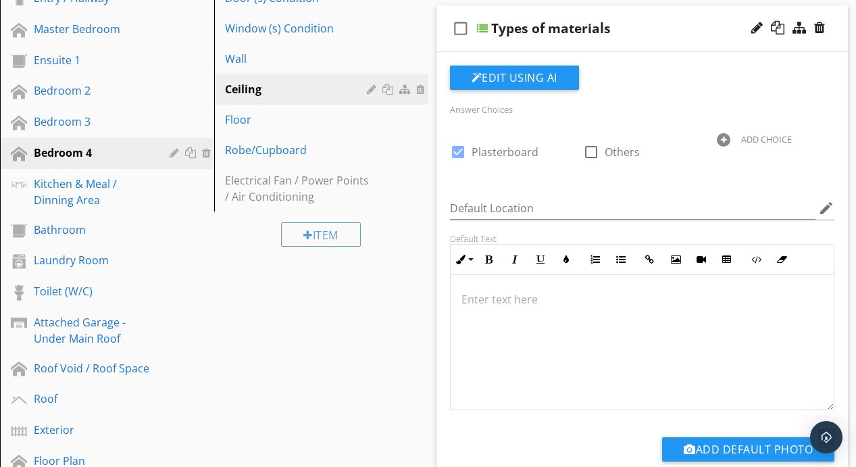
scroll to position [284, 0]
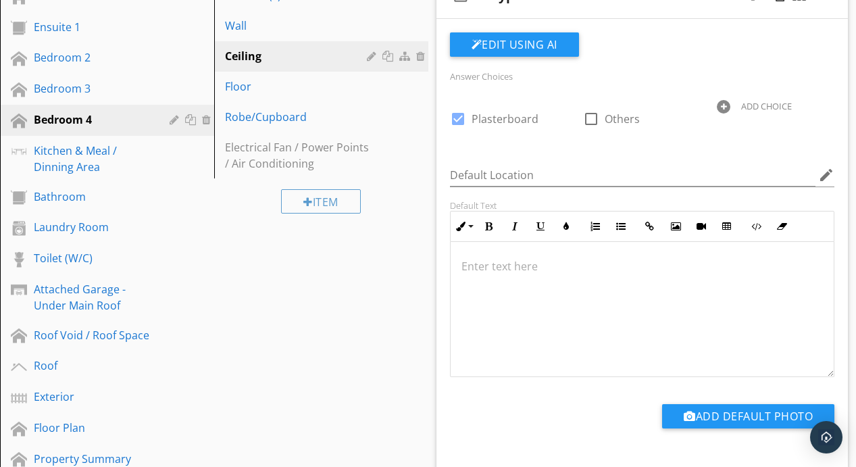
click at [495, 266] on p at bounding box center [642, 266] width 362 height 16
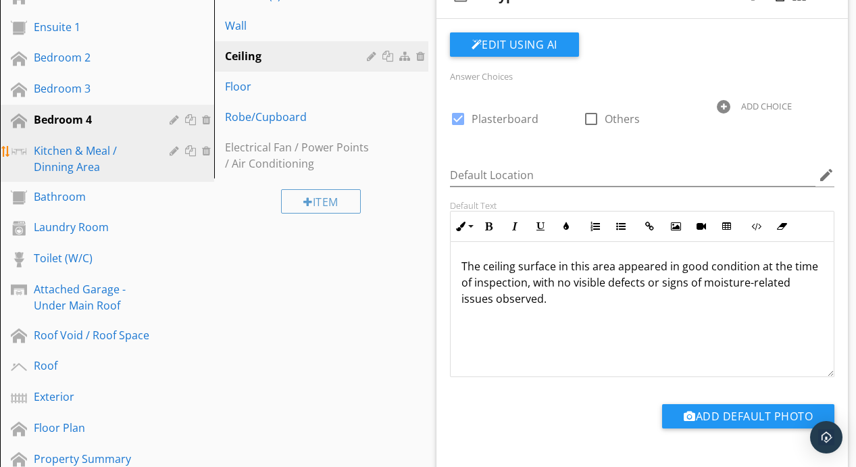
click at [86, 173] on div "Kitchen & Meal / Dinning Area" at bounding box center [92, 159] width 116 height 32
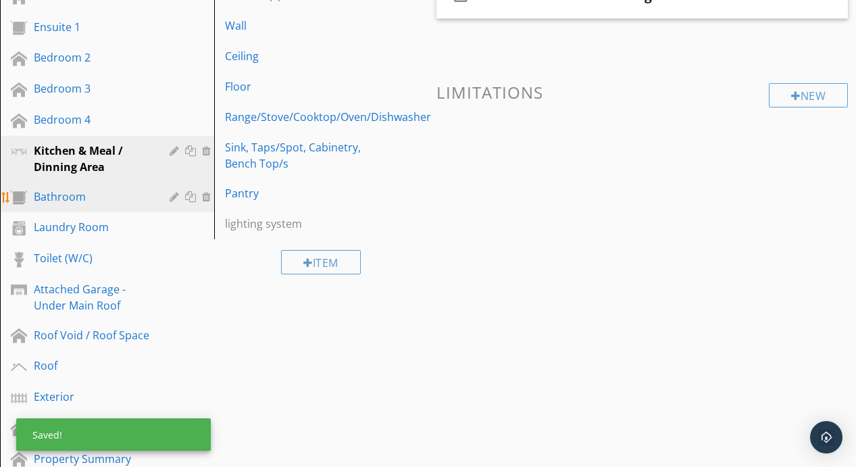
click at [118, 194] on div "Bathroom" at bounding box center [92, 196] width 116 height 16
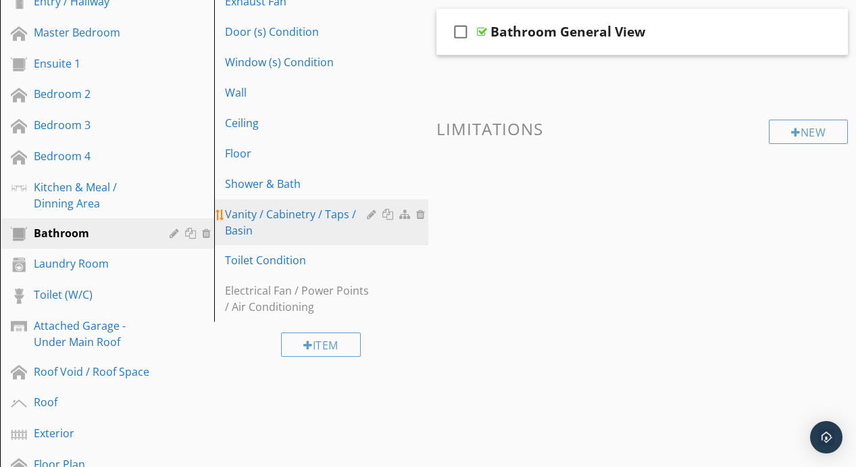
scroll to position [234, 0]
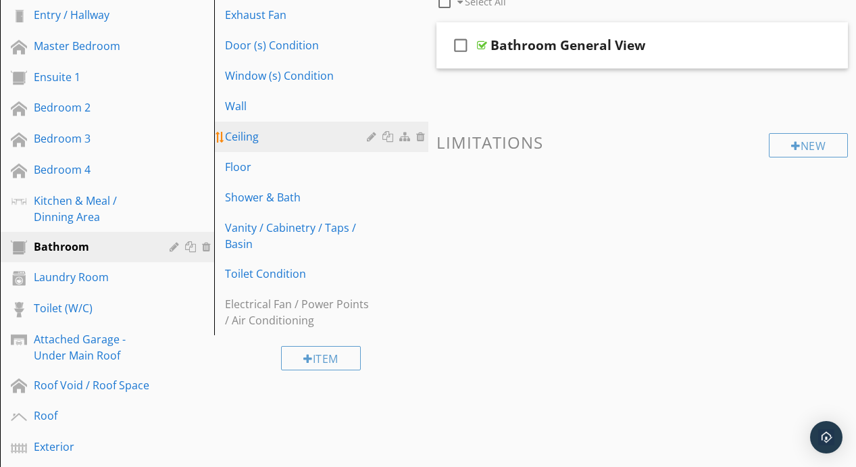
click at [282, 140] on div "Ceiling" at bounding box center [298, 136] width 146 height 16
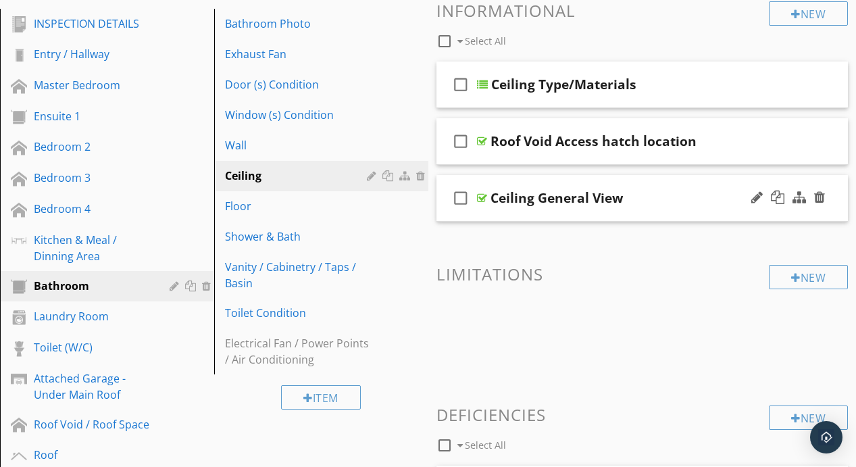
scroll to position [194, 0]
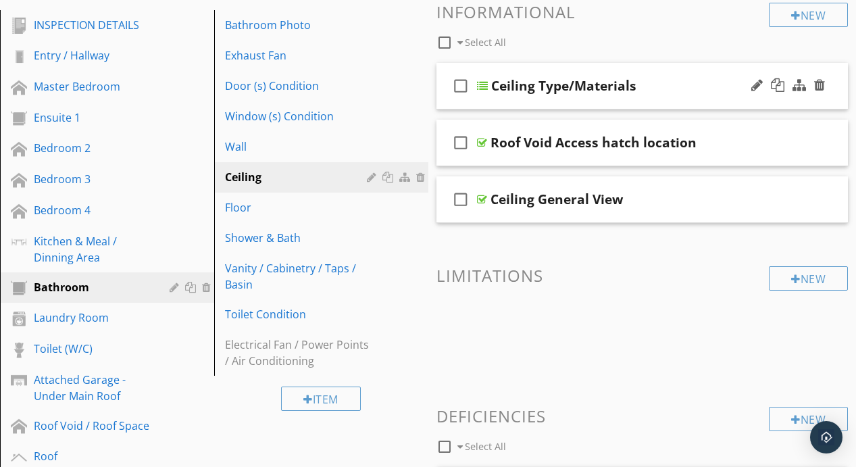
click at [485, 87] on div at bounding box center [482, 85] width 11 height 11
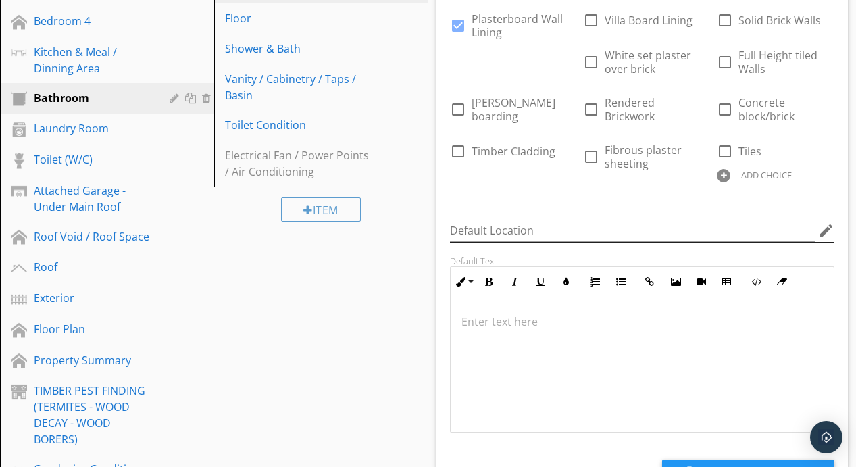
scroll to position [409, 0]
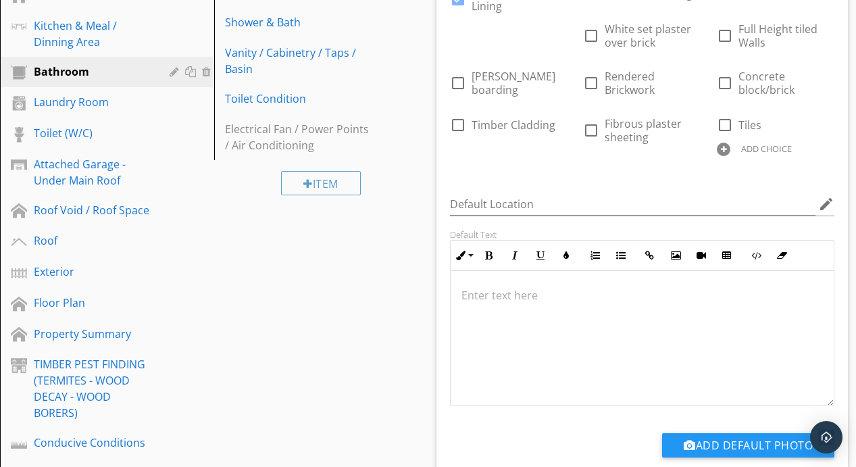
click at [491, 295] on p at bounding box center [642, 295] width 362 height 16
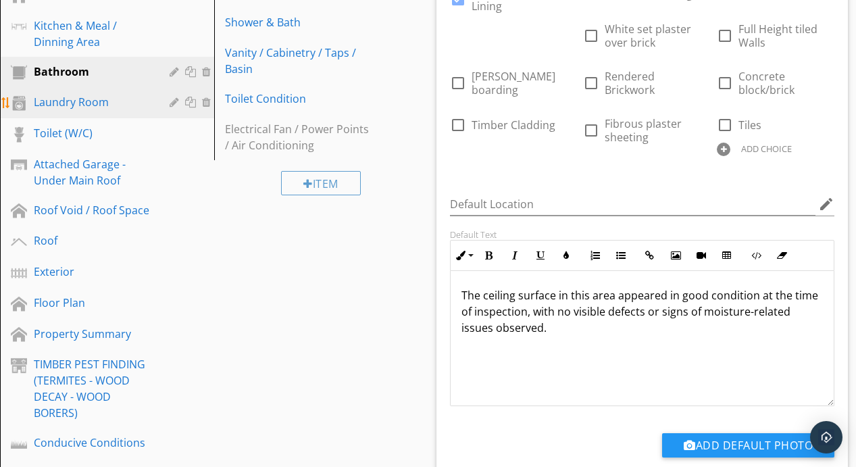
click at [90, 96] on div "Laundry Room" at bounding box center [92, 102] width 116 height 16
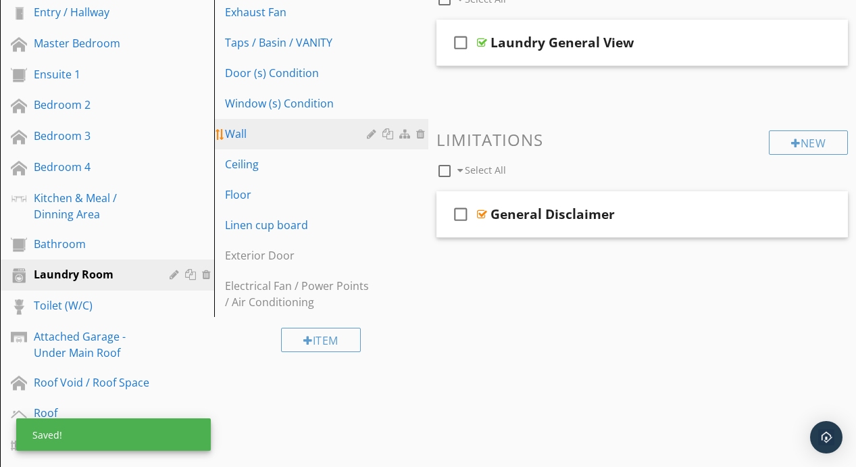
scroll to position [236, 0]
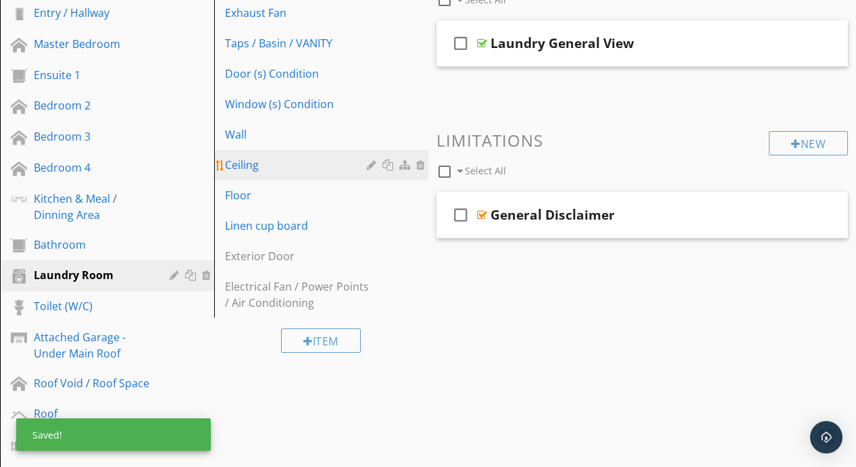
click at [280, 164] on div "Ceiling" at bounding box center [298, 165] width 146 height 16
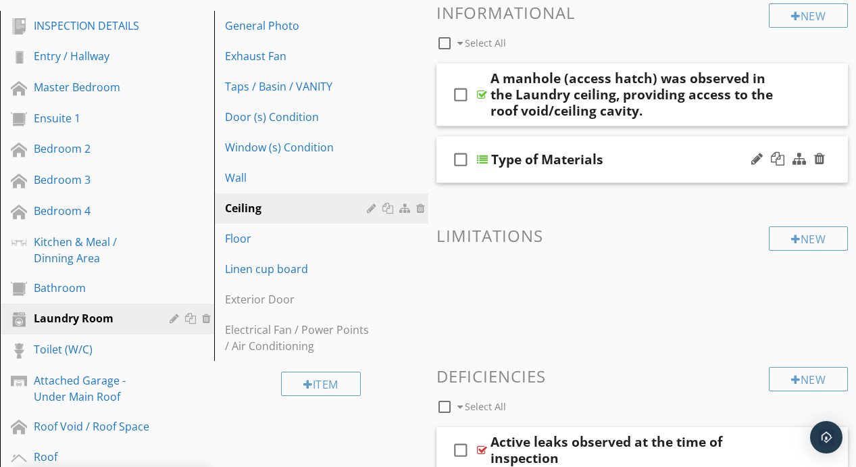
scroll to position [180, 0]
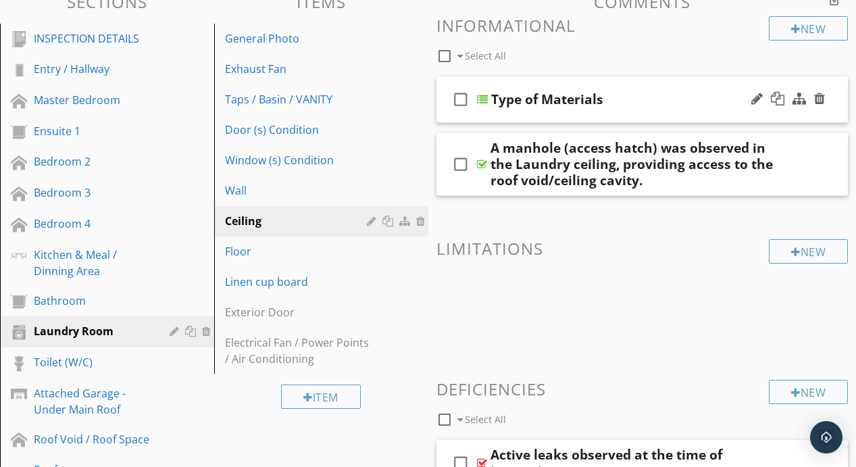
click at [482, 97] on div at bounding box center [482, 99] width 11 height 11
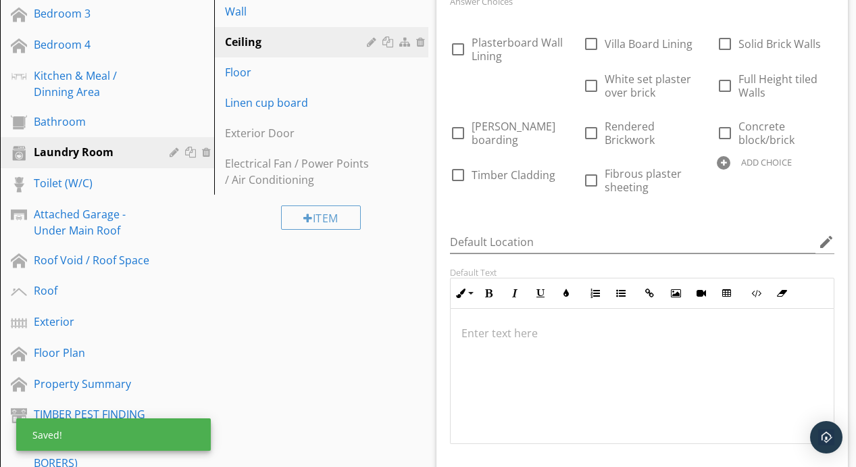
scroll to position [364, 0]
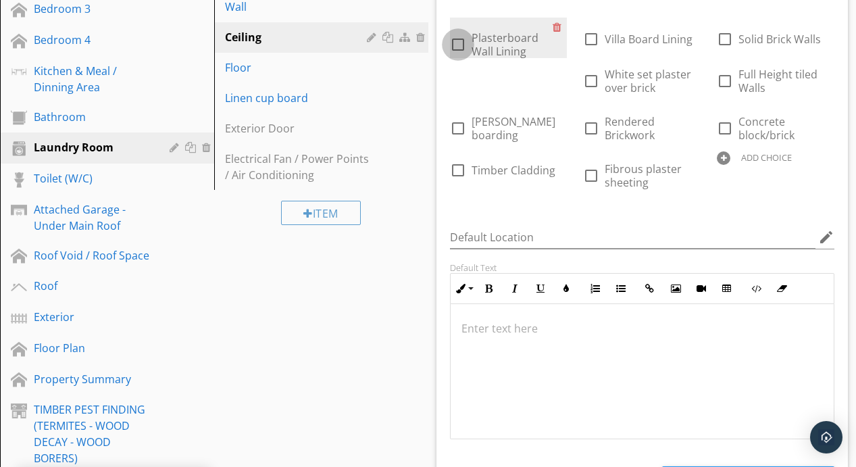
click at [459, 48] on div at bounding box center [458, 44] width 23 height 23
checkbox input "true"
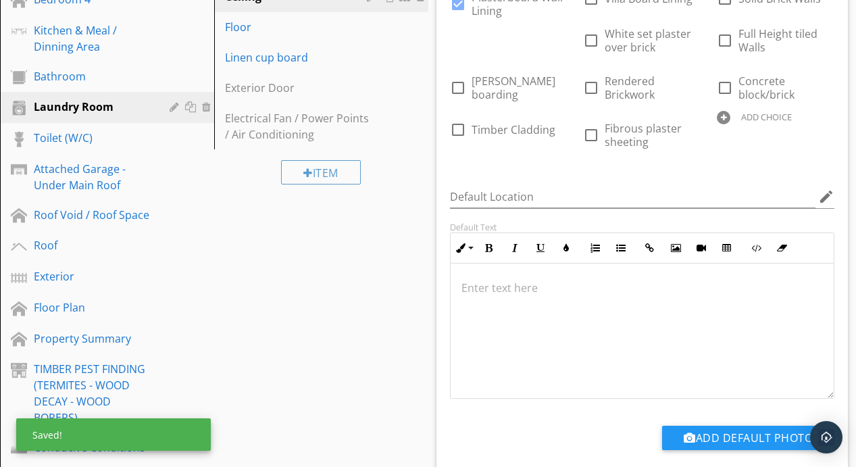
scroll to position [423, 0]
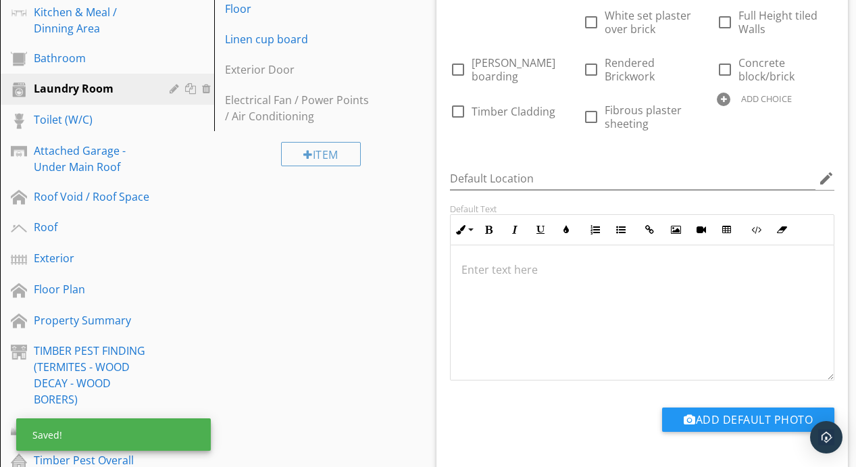
click at [514, 266] on p at bounding box center [642, 269] width 362 height 16
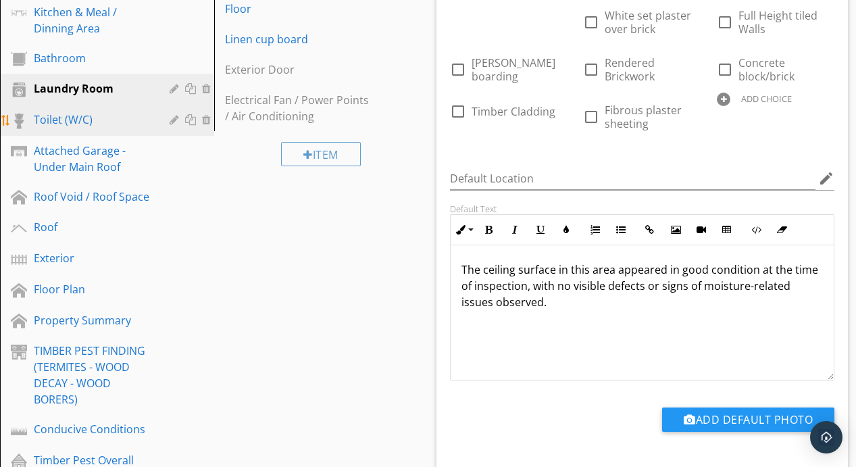
click at [115, 121] on div "Toilet (W/C)" at bounding box center [92, 119] width 116 height 16
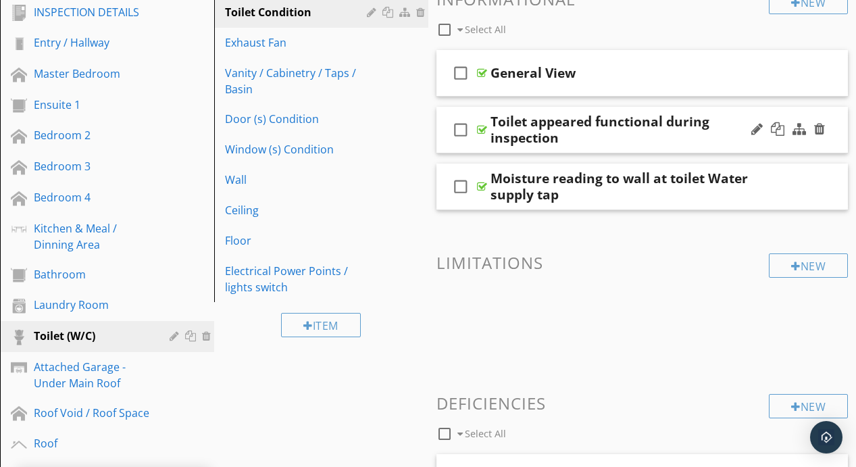
scroll to position [195, 0]
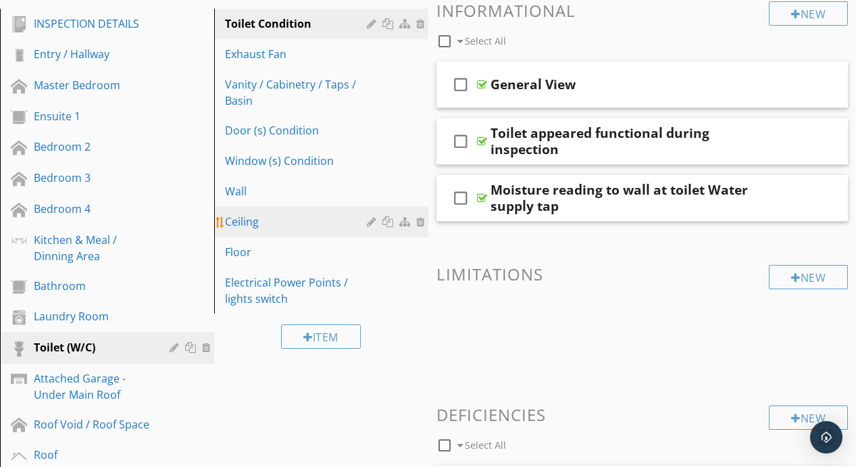
click at [232, 224] on div "Ceiling" at bounding box center [298, 221] width 146 height 16
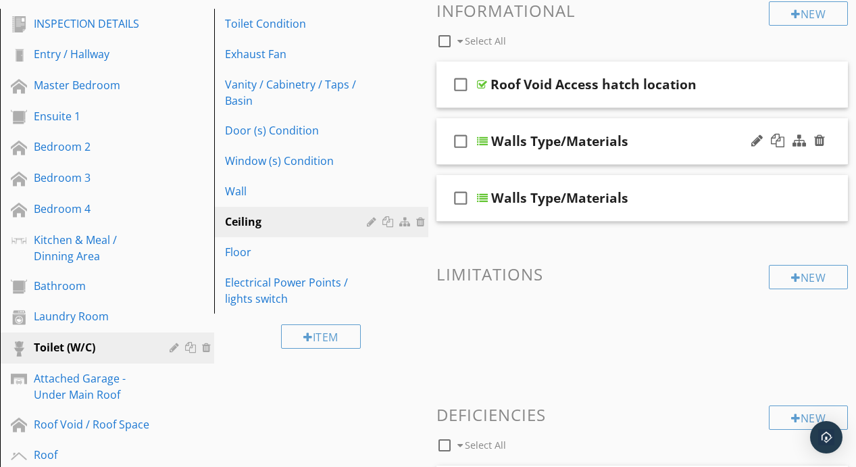
click at [484, 138] on div at bounding box center [482, 141] width 11 height 11
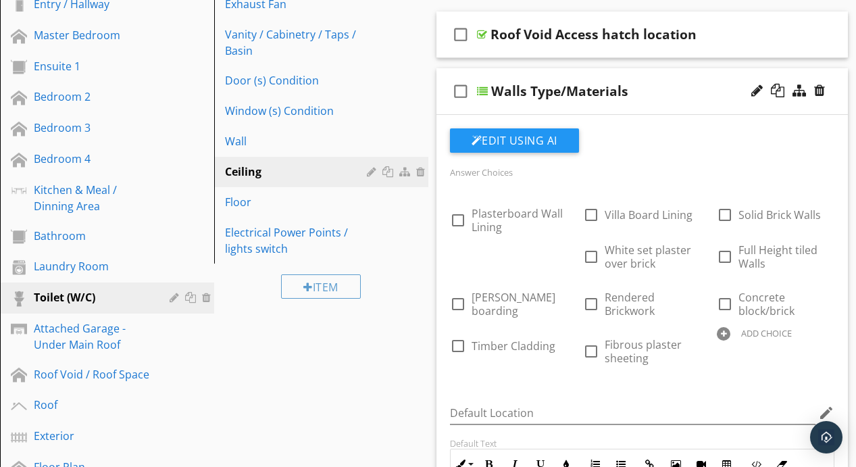
scroll to position [247, 0]
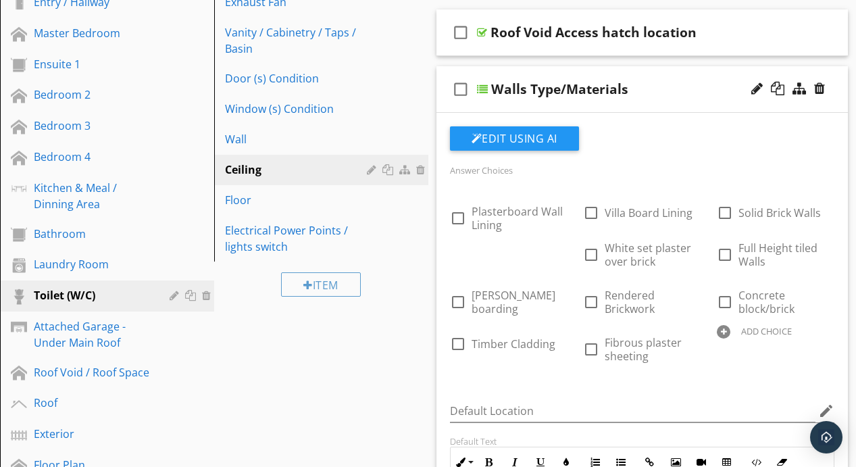
click at [486, 78] on div "check_box_outline_blank Walls Type/Materials" at bounding box center [642, 89] width 412 height 47
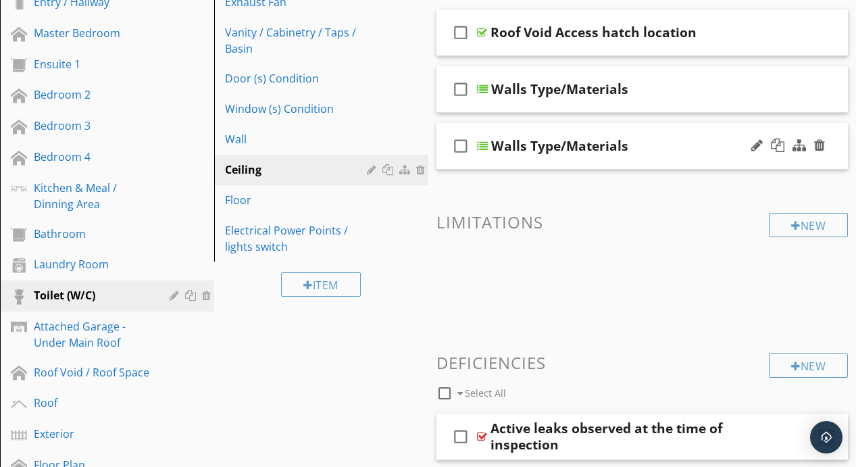
click at [487, 145] on div at bounding box center [482, 146] width 11 height 11
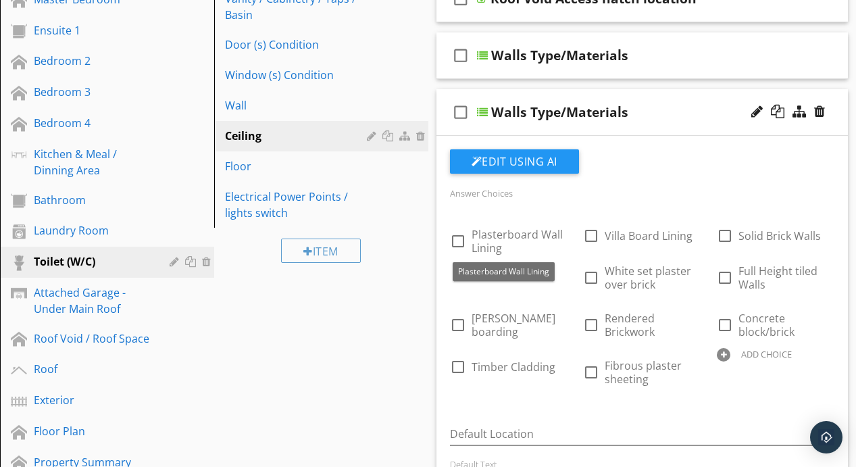
scroll to position [267, 0]
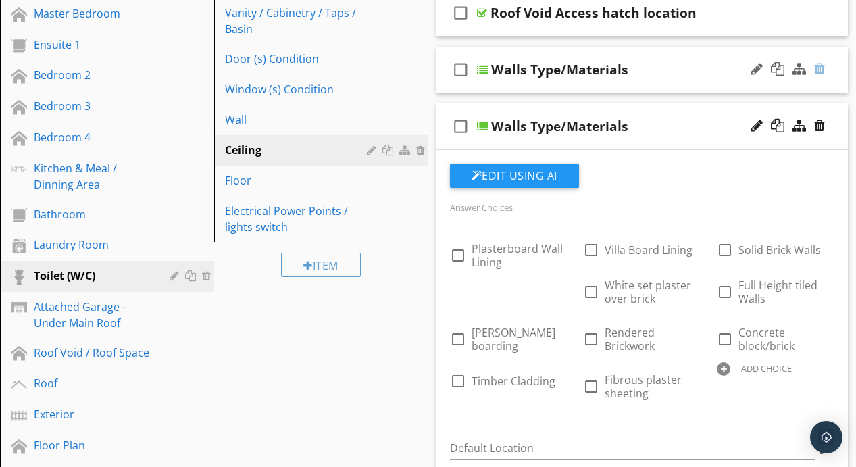
click at [820, 70] on div at bounding box center [819, 69] width 11 height 14
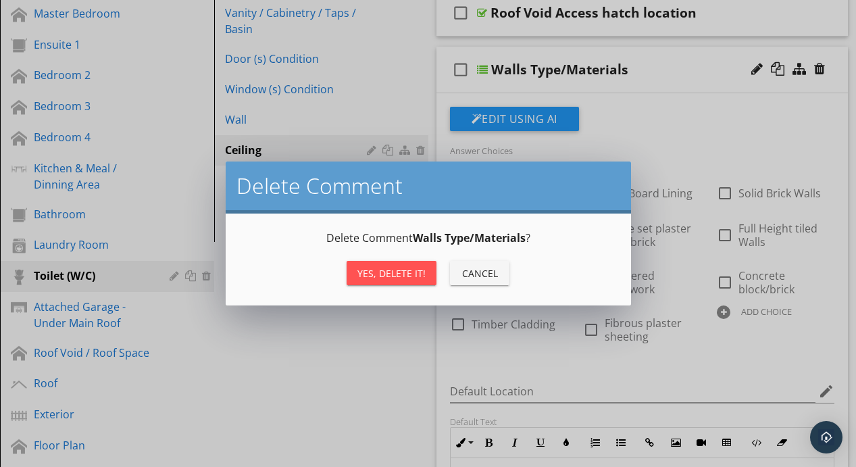
click at [388, 275] on div "Yes, Delete it!" at bounding box center [391, 273] width 68 height 14
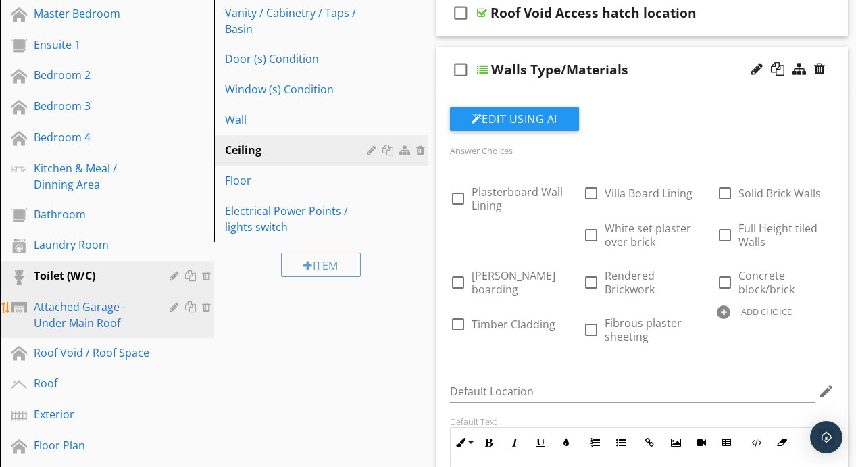
click at [93, 326] on div "Attached Garage - Under Main Roof" at bounding box center [92, 315] width 116 height 32
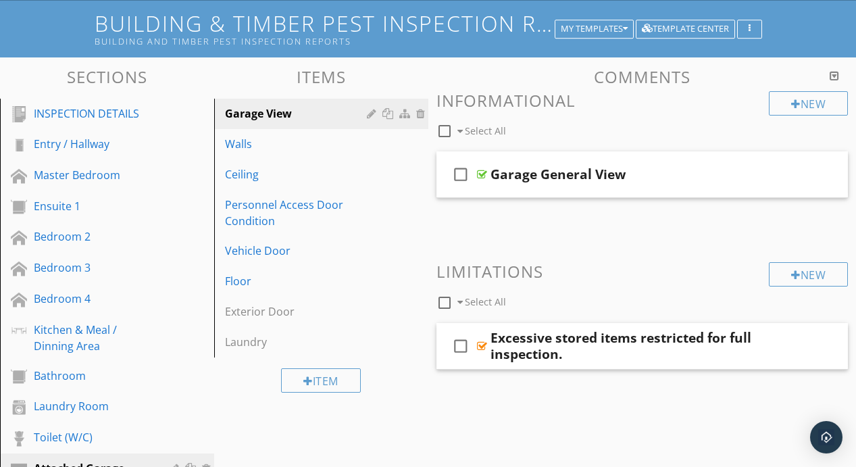
scroll to position [106, 0]
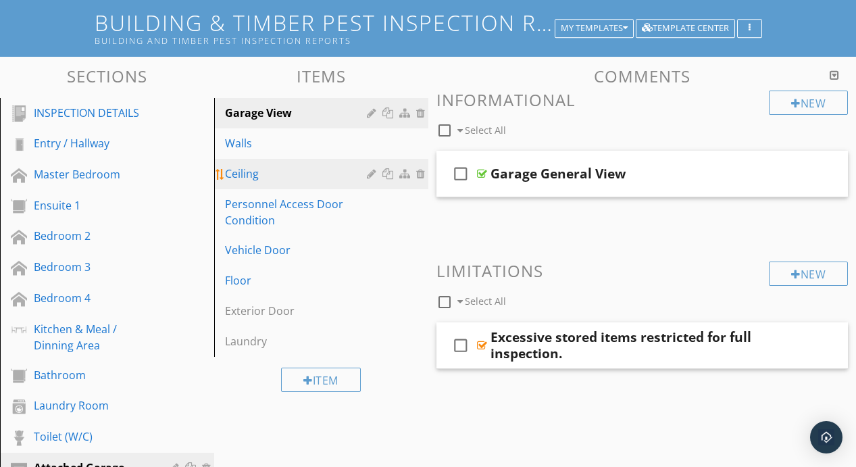
click at [270, 178] on div "Ceiling" at bounding box center [298, 174] width 146 height 16
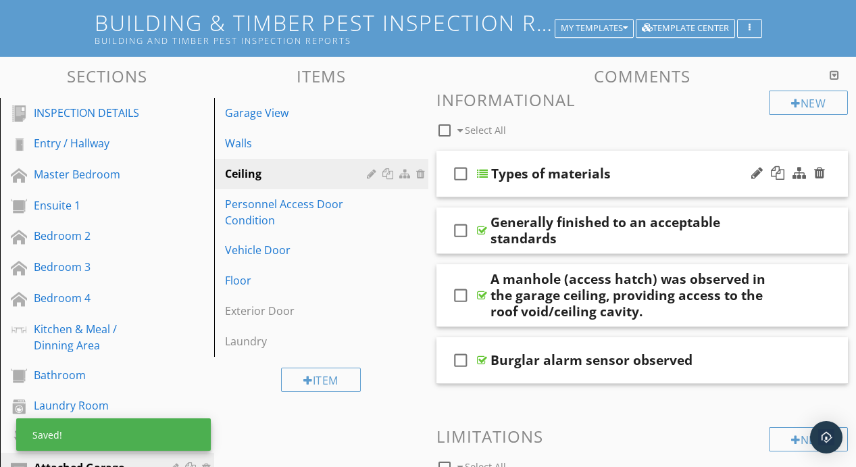
click at [484, 177] on div at bounding box center [482, 173] width 11 height 11
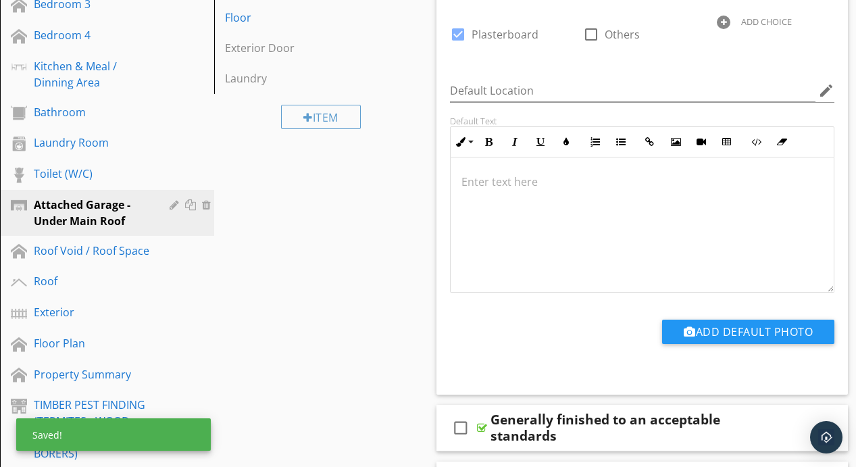
scroll to position [1, 0]
click at [484, 177] on p at bounding box center [642, 181] width 362 height 16
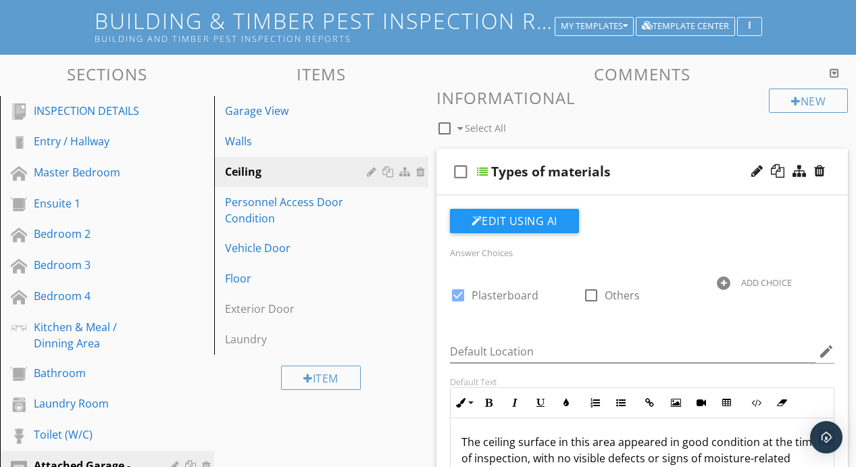
scroll to position [107, 0]
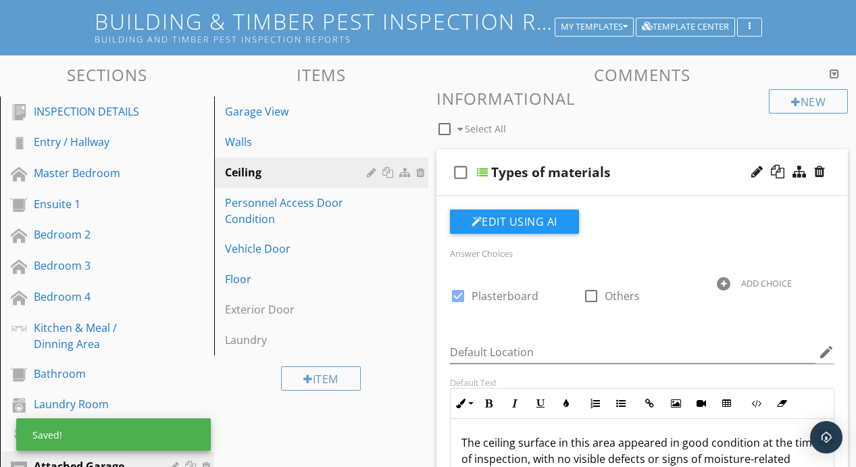
click at [484, 174] on div at bounding box center [482, 172] width 11 height 11
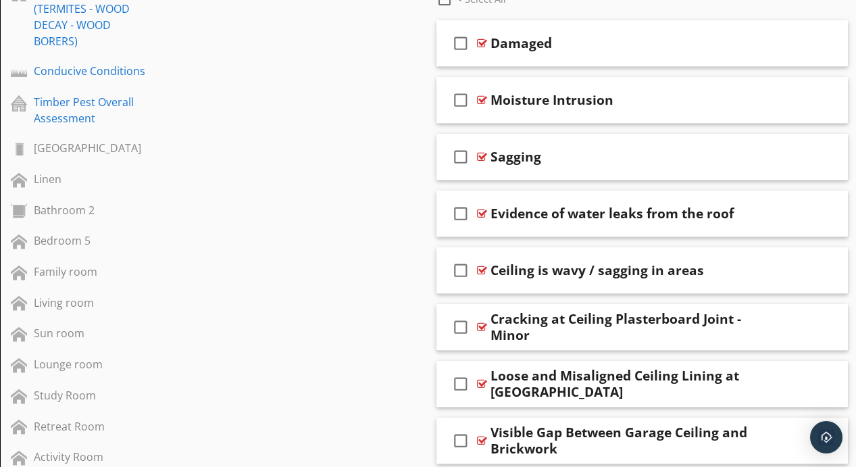
scroll to position [790, 0]
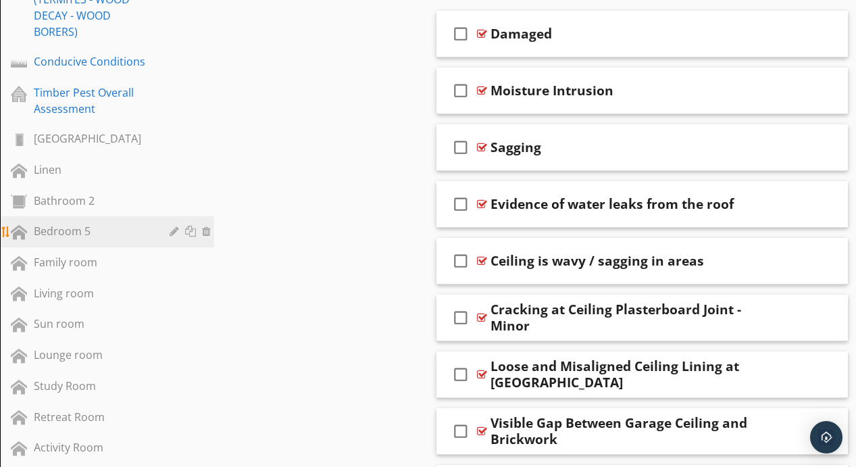
click at [75, 236] on div "Bedroom 5" at bounding box center [92, 231] width 116 height 16
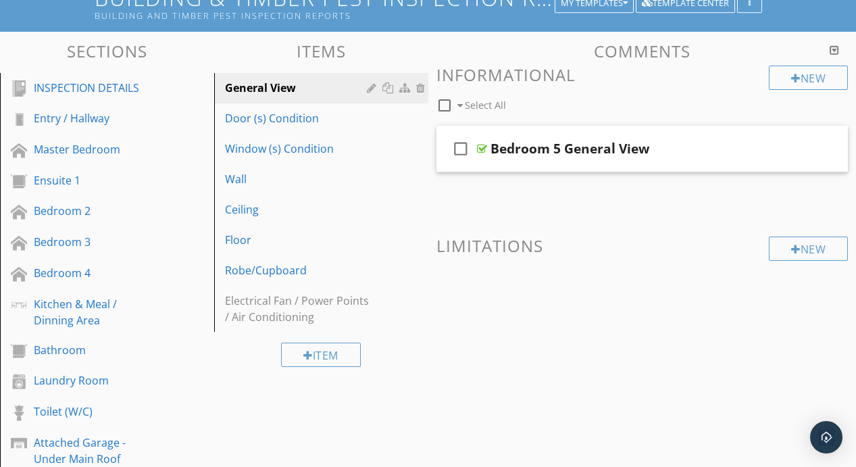
scroll to position [124, 0]
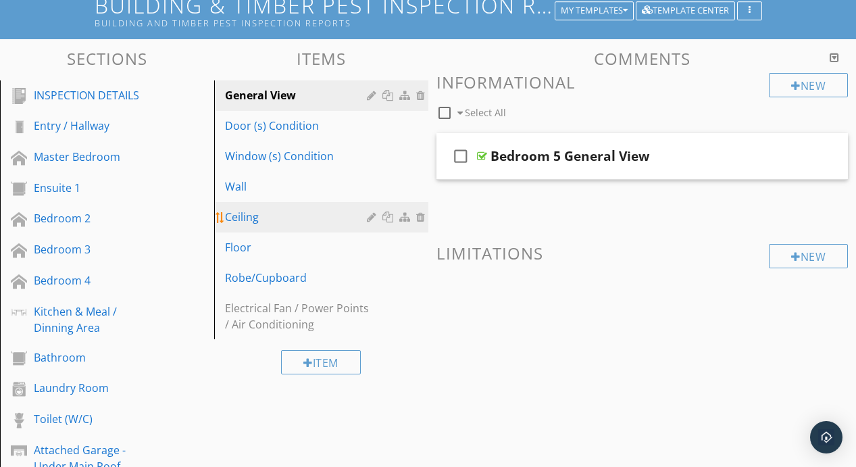
click at [303, 210] on div "Ceiling" at bounding box center [298, 217] width 146 height 16
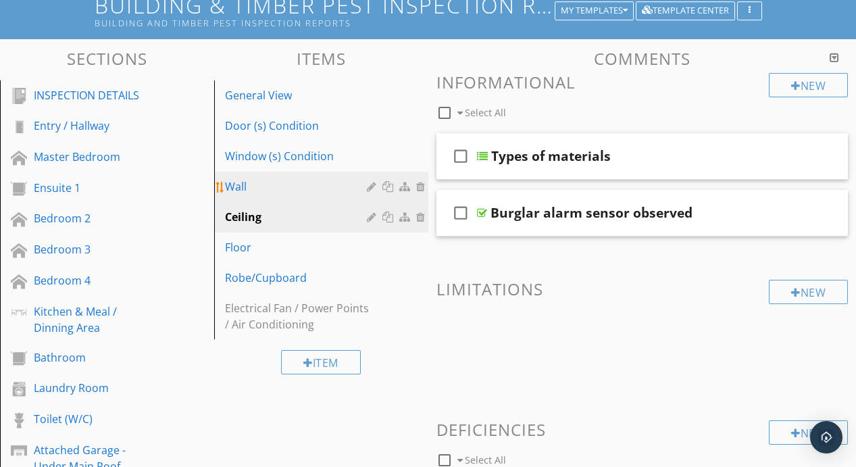
click at [280, 182] on div "Wall" at bounding box center [298, 186] width 146 height 16
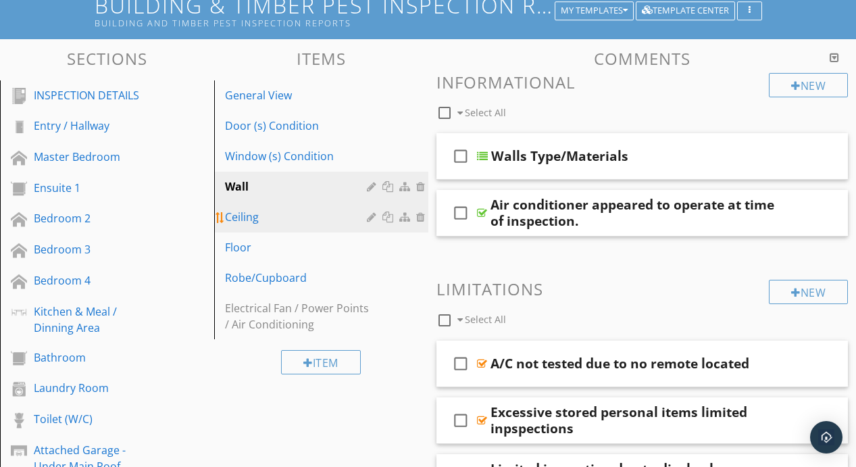
click at [316, 214] on div "Ceiling" at bounding box center [298, 217] width 146 height 16
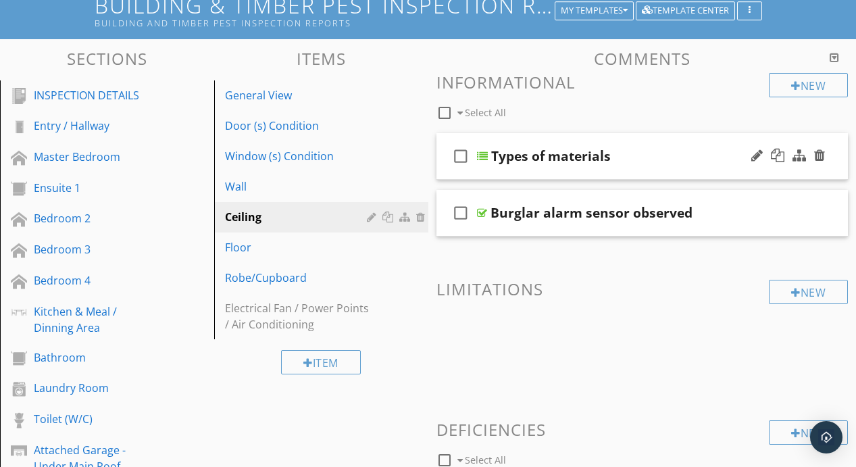
click at [486, 155] on div at bounding box center [482, 156] width 11 height 11
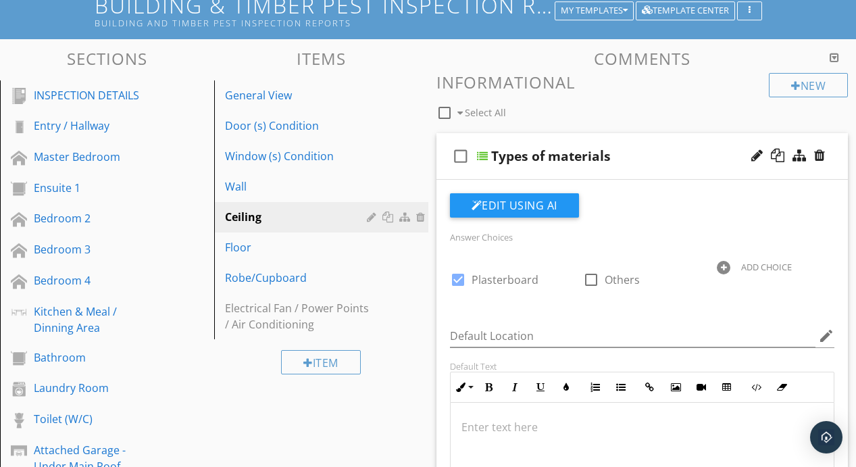
scroll to position [360, 0]
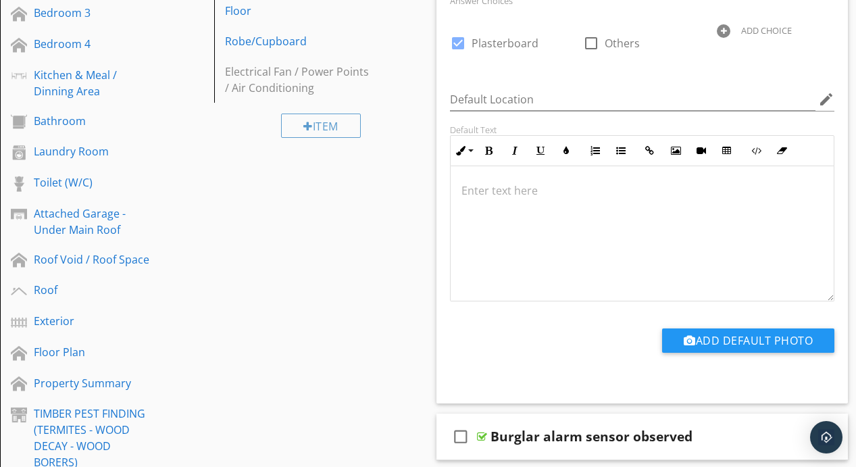
click at [528, 205] on div at bounding box center [643, 233] width 384 height 135
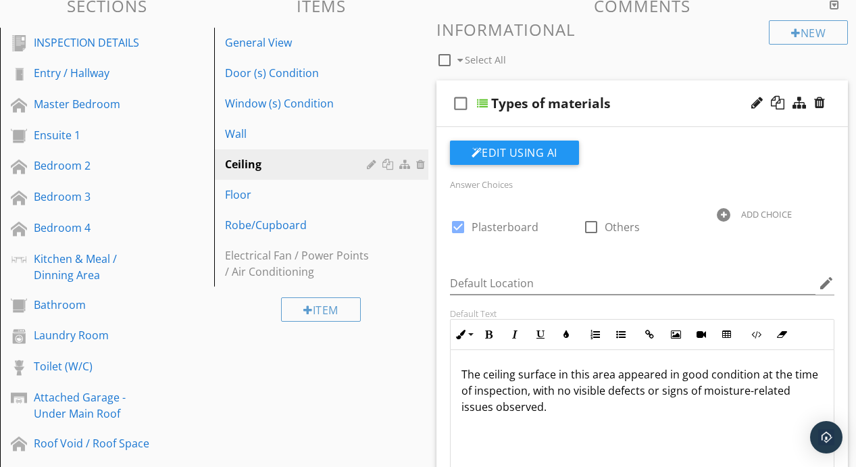
scroll to position [177, 0]
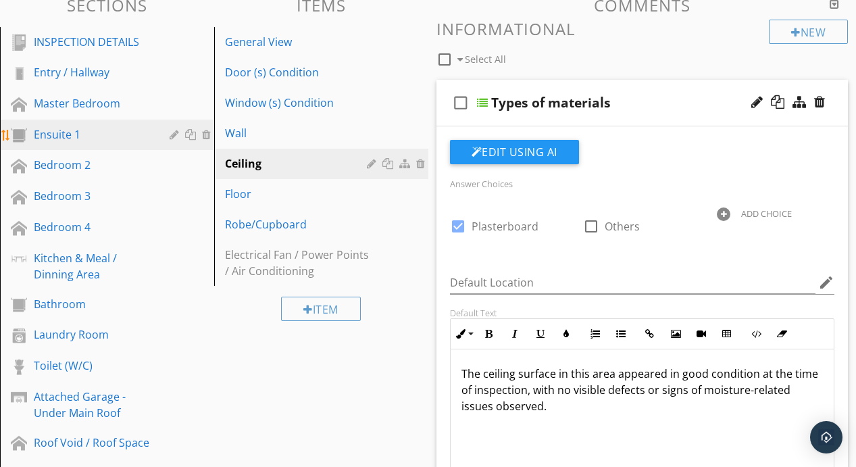
click at [71, 134] on div "Ensuite 1" at bounding box center [92, 134] width 116 height 16
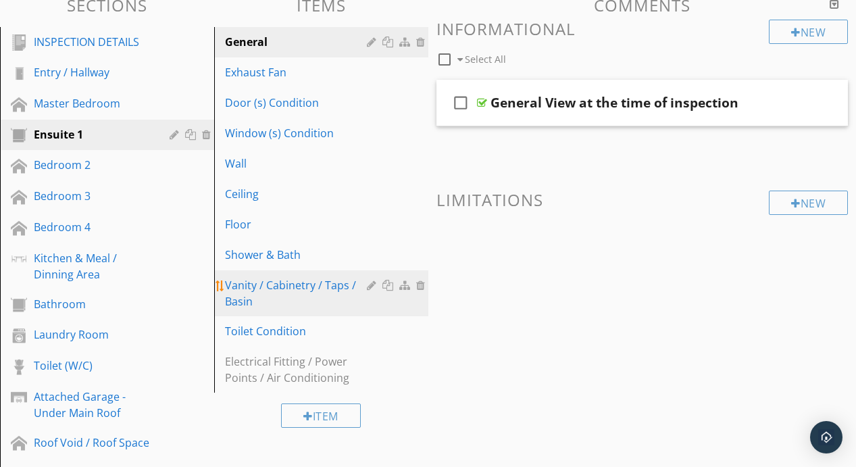
click at [285, 281] on div "Vanity / Cabinetry / Taps / Basin" at bounding box center [298, 293] width 146 height 32
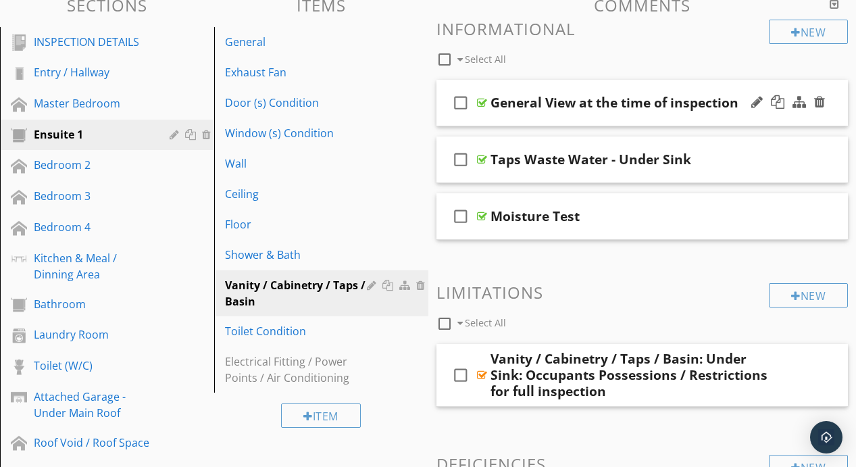
click at [486, 100] on div at bounding box center [482, 102] width 10 height 11
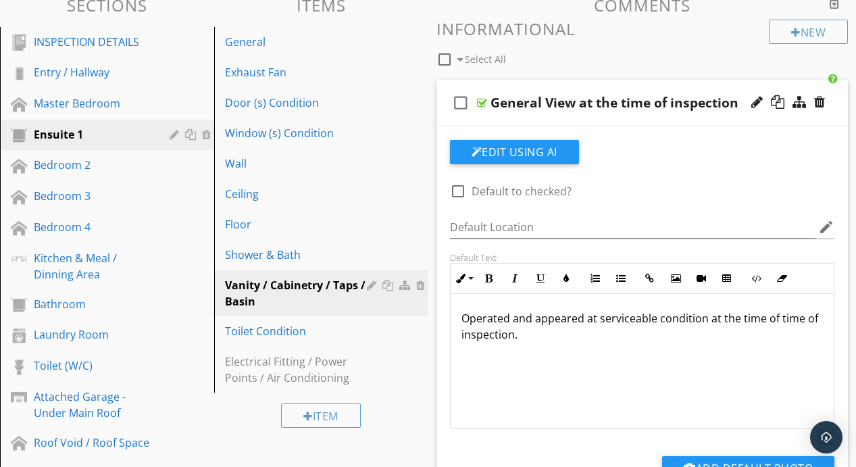
click at [484, 102] on div at bounding box center [482, 102] width 10 height 11
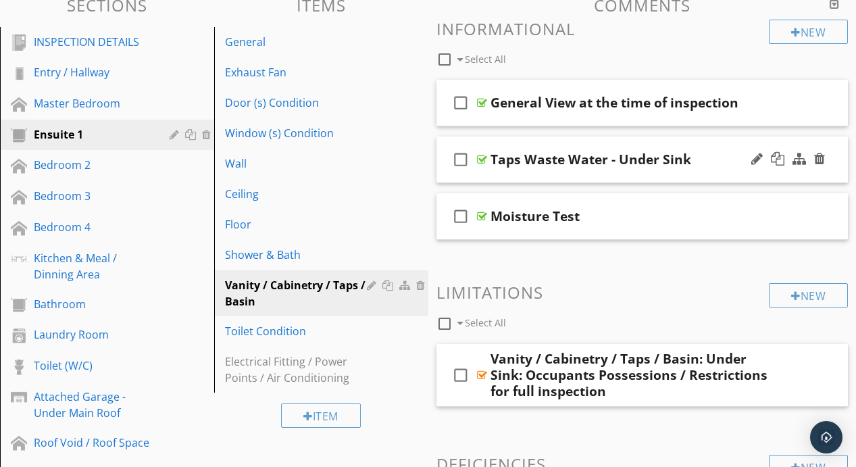
click at [482, 159] on div at bounding box center [482, 159] width 10 height 11
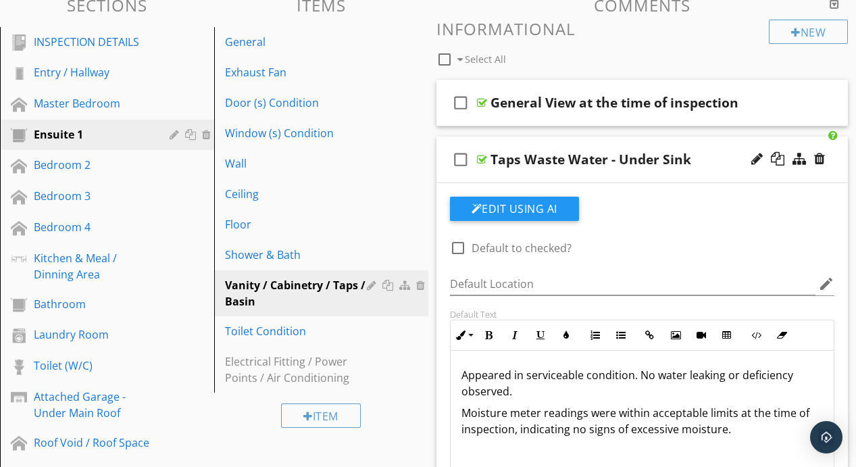
click at [482, 159] on div at bounding box center [482, 159] width 10 height 11
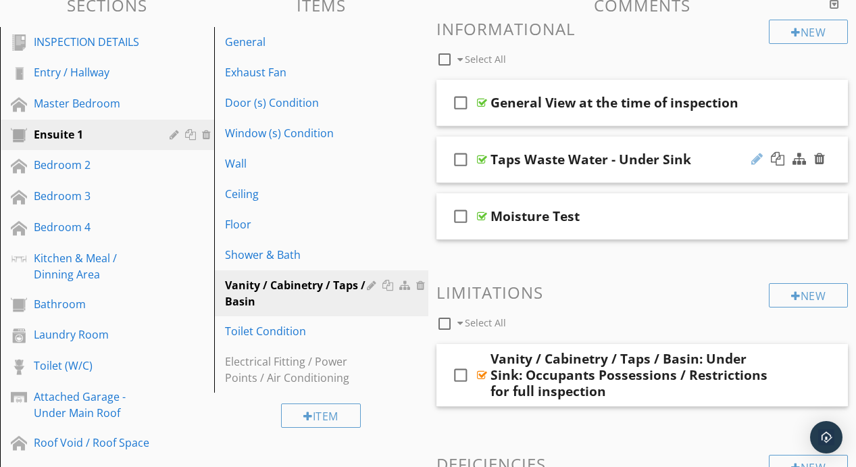
click at [752, 161] on div at bounding box center [756, 159] width 11 height 14
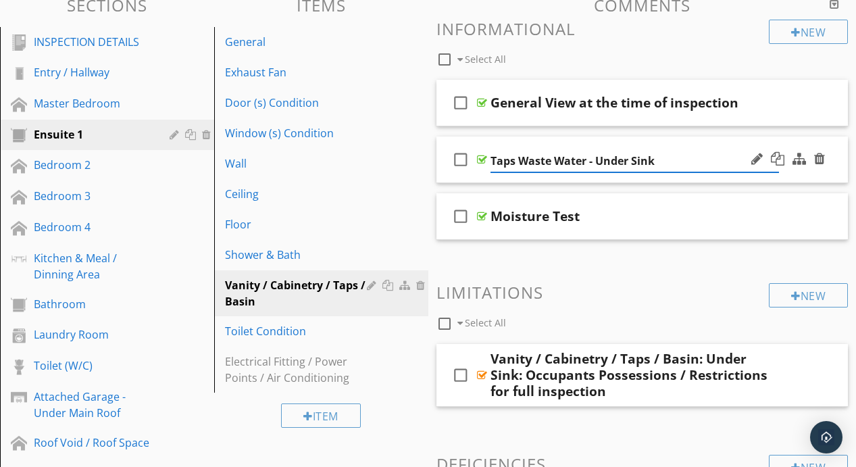
click at [597, 160] on input "Taps Waste Water - Under Sink" at bounding box center [635, 161] width 288 height 22
click at [677, 157] on input "Taps Waste Water - Under Sink" at bounding box center [635, 161] width 288 height 22
type input "Taps Waste Water - Under Sink Condition and Moisture Test"
click at [626, 284] on h3 "Limitations" at bounding box center [642, 292] width 412 height 18
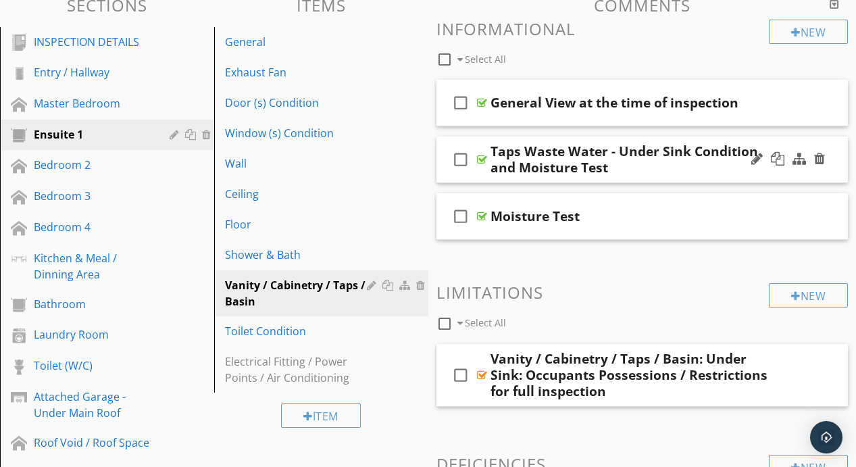
scroll to position [244, 0]
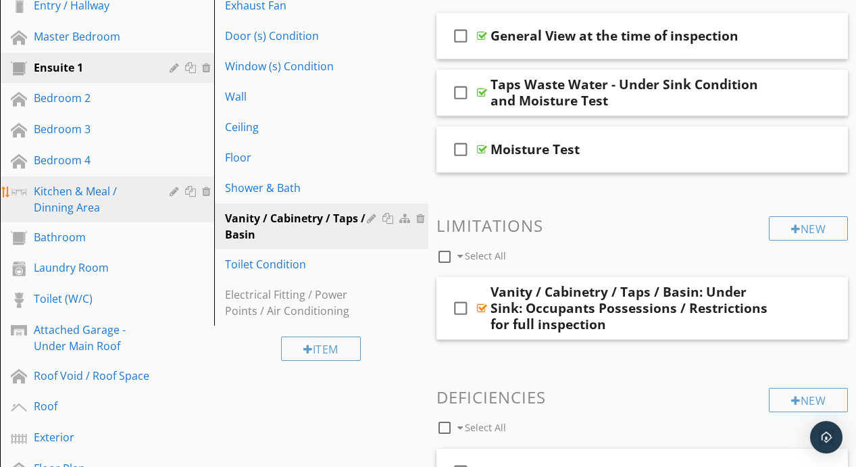
click at [74, 200] on div "Kitchen & Meal / Dinning Area" at bounding box center [92, 199] width 116 height 32
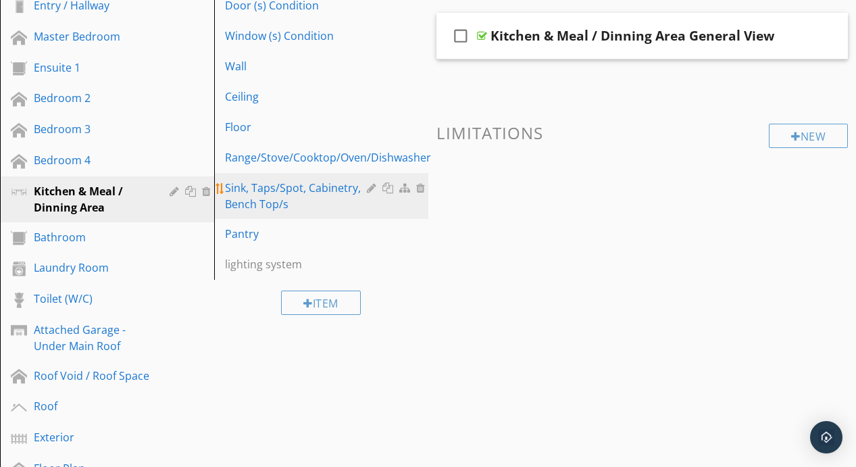
click at [324, 183] on div "Sink, Taps/Spot, Cabinetry, Bench Top/s" at bounding box center [298, 196] width 146 height 32
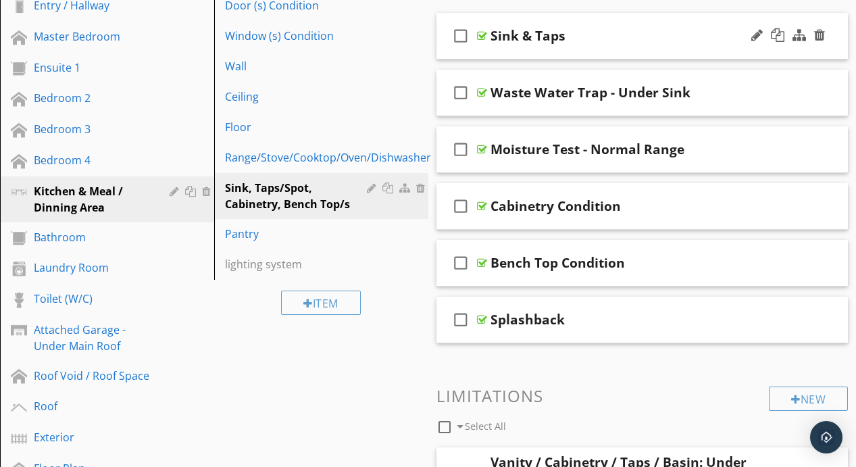
click at [482, 36] on div at bounding box center [482, 35] width 10 height 11
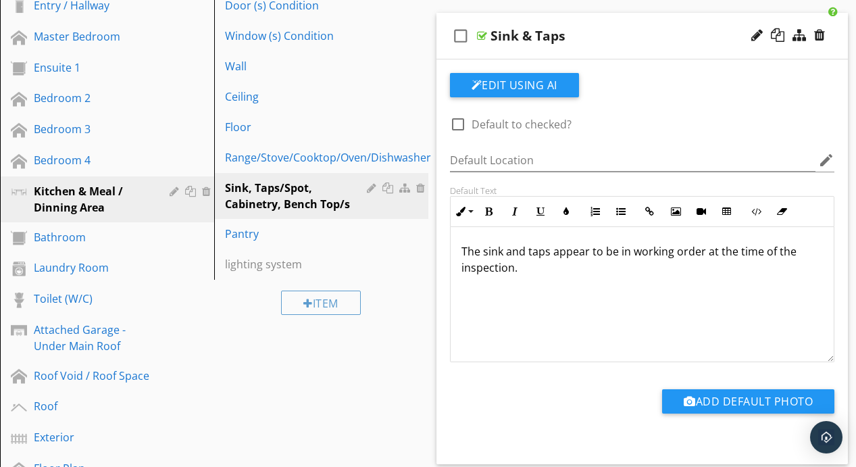
click at [479, 36] on div at bounding box center [482, 35] width 10 height 11
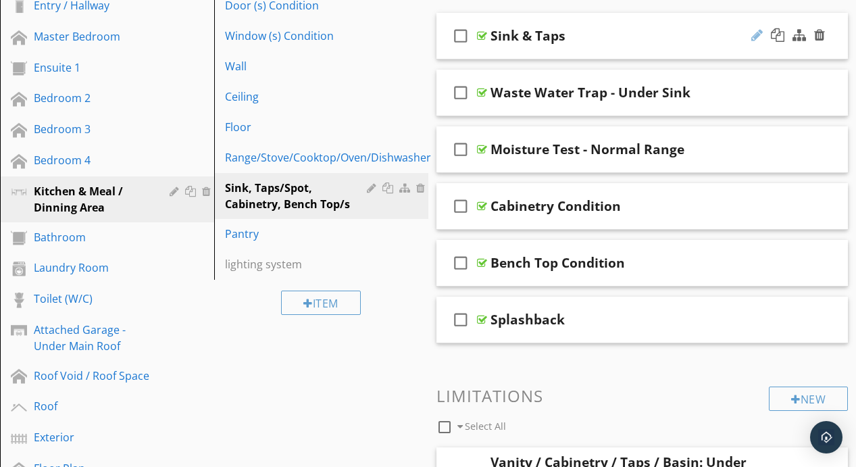
click at [758, 36] on div at bounding box center [756, 35] width 11 height 14
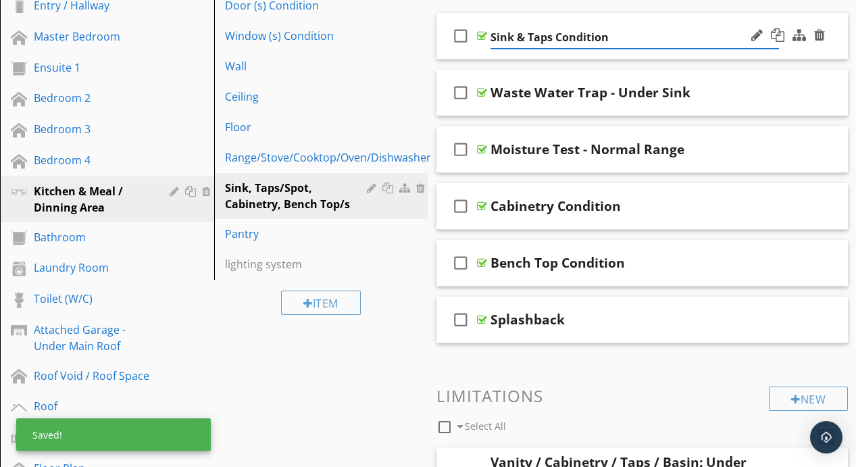
type input "Sink & Taps Condition"
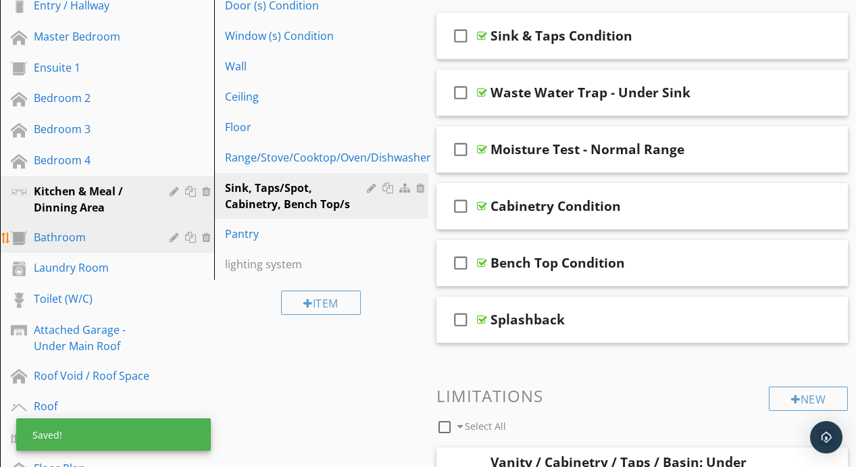
click at [81, 241] on div "Bathroom" at bounding box center [92, 237] width 116 height 16
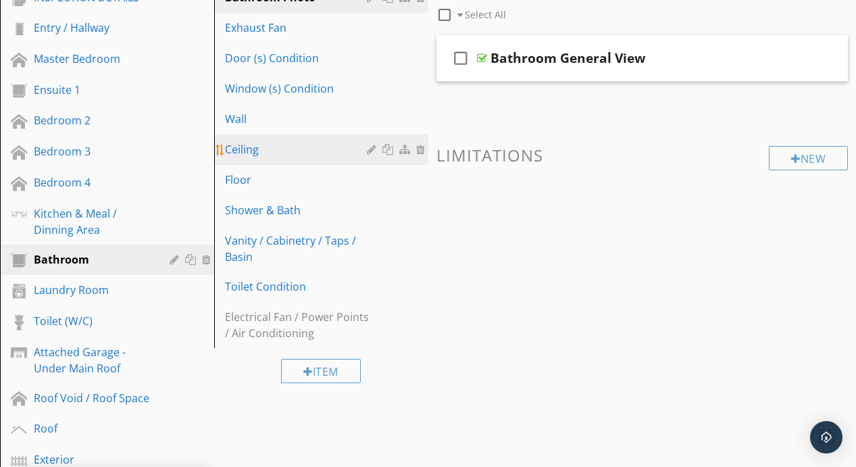
scroll to position [219, 0]
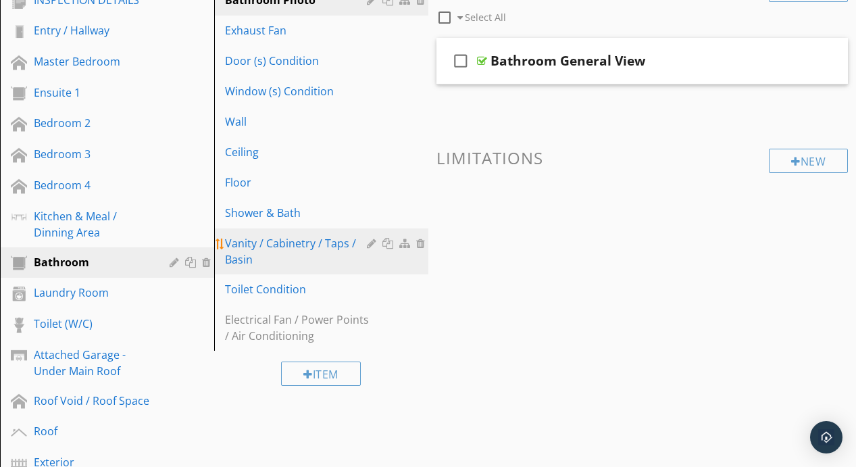
click at [286, 243] on div "Vanity / Cabinetry / Taps / Basin" at bounding box center [298, 251] width 146 height 32
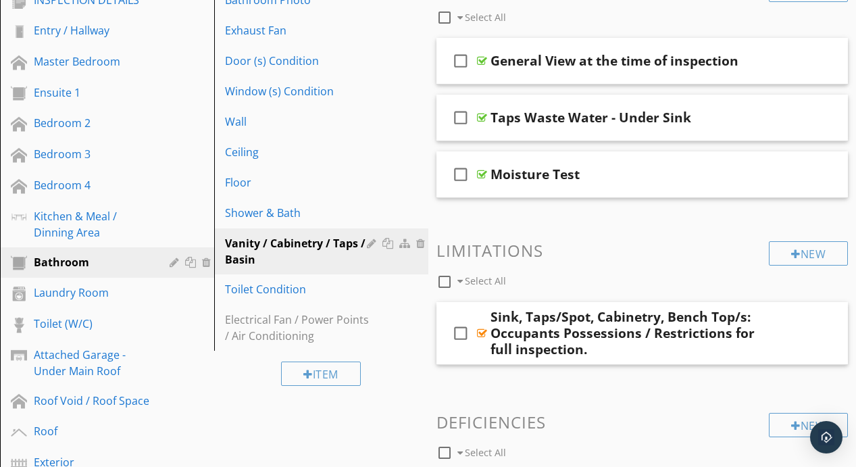
click at [720, 19] on div "check_box_outline_blank Select All" at bounding box center [602, 14] width 333 height 26
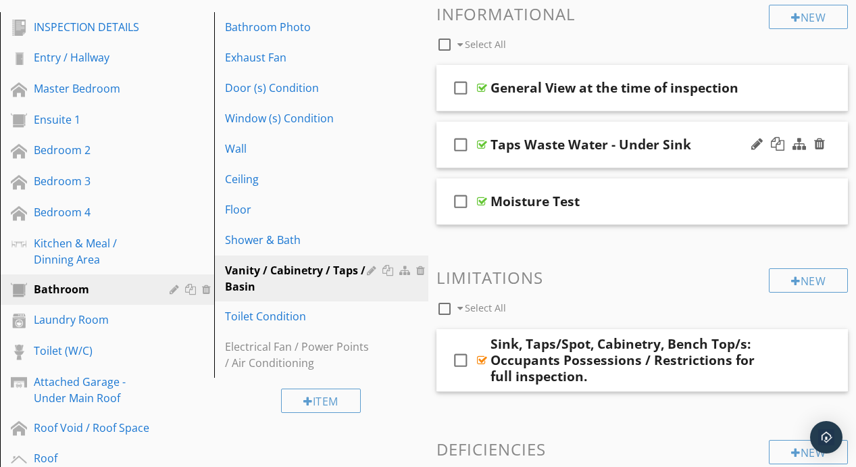
scroll to position [188, 0]
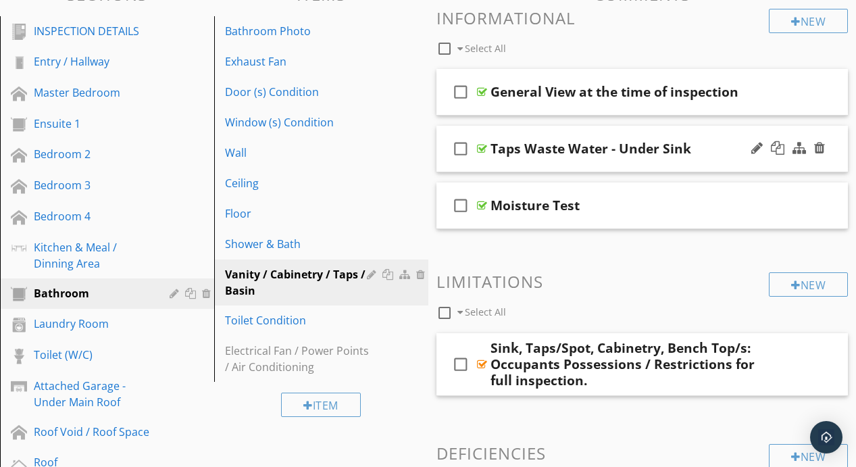
click at [482, 147] on div at bounding box center [482, 148] width 10 height 11
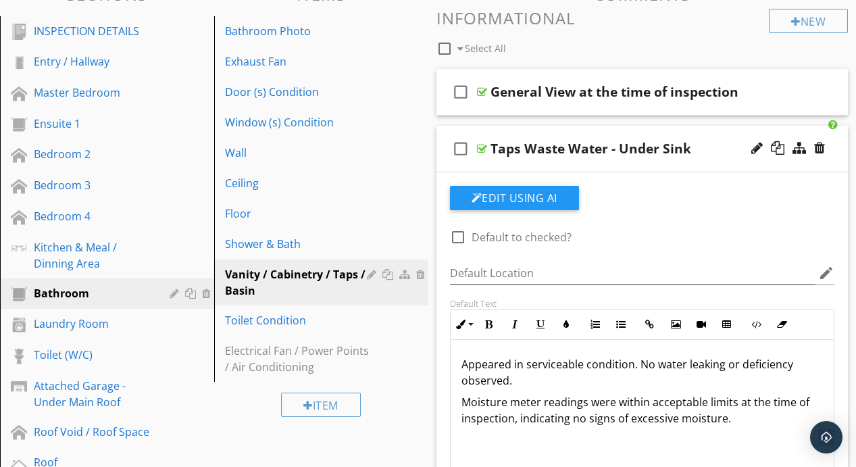
click at [482, 147] on div at bounding box center [482, 148] width 10 height 11
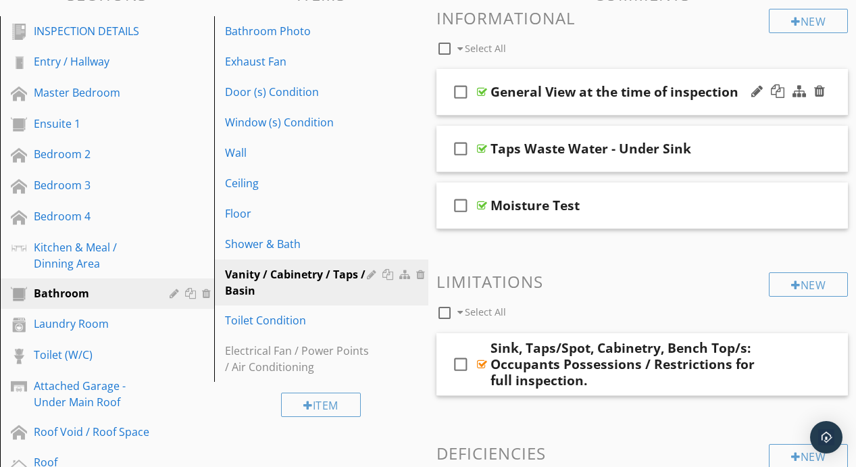
click at [482, 92] on div at bounding box center [482, 91] width 10 height 11
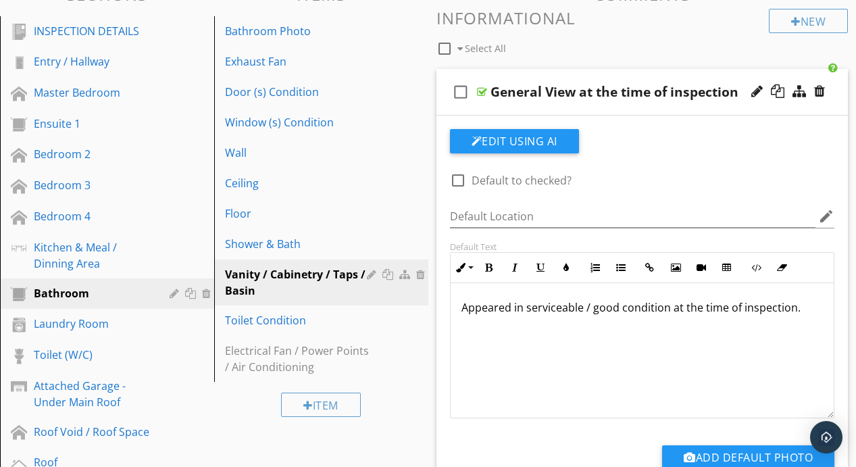
click at [482, 92] on div at bounding box center [482, 91] width 10 height 11
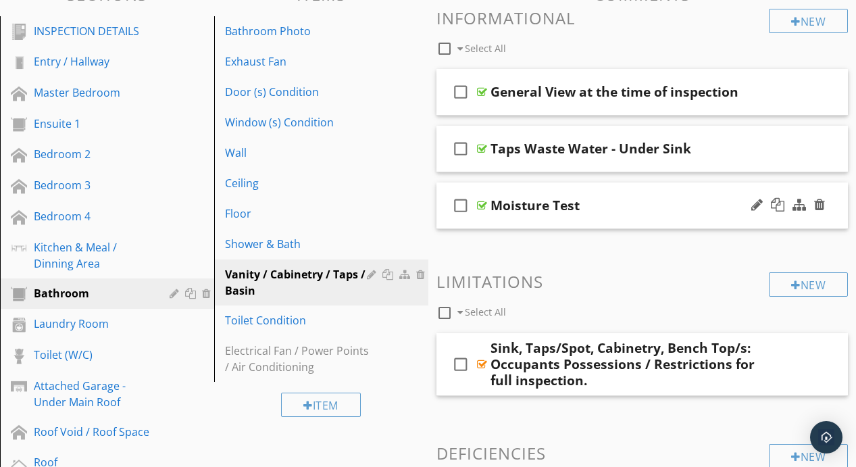
click at [482, 198] on div "check_box_outline_blank Moisture Test" at bounding box center [642, 205] width 412 height 47
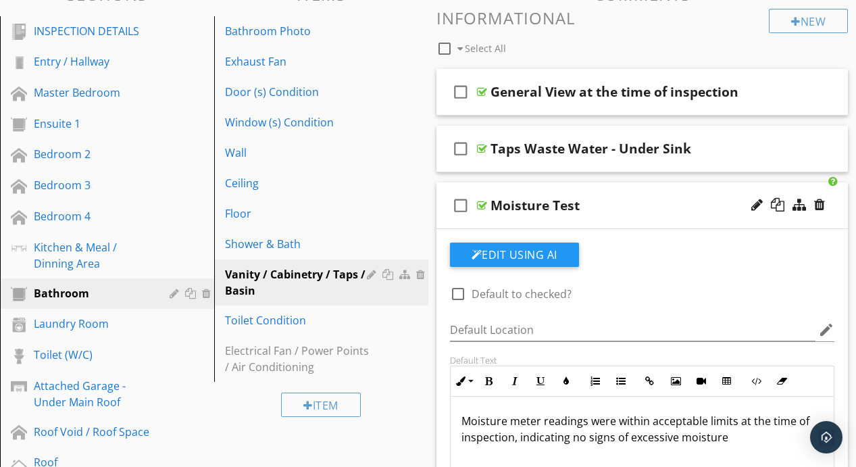
click at [482, 199] on div "check_box_outline_blank Moisture Test" at bounding box center [642, 205] width 412 height 47
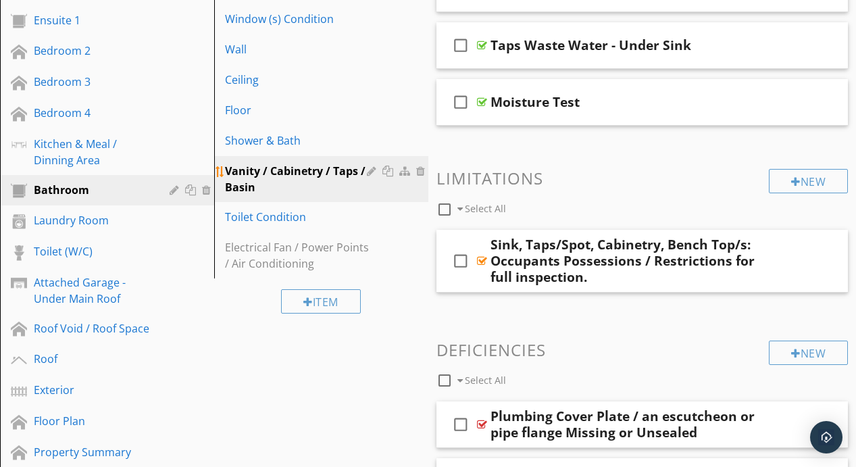
scroll to position [290, 0]
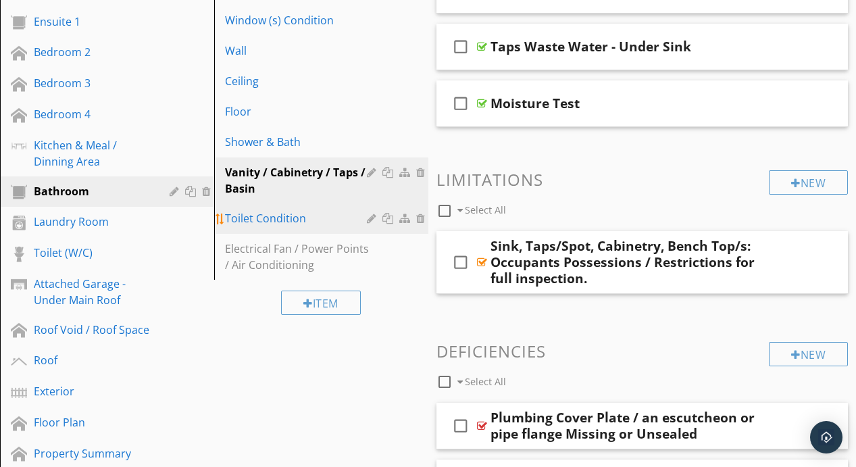
click at [286, 220] on div "Toilet Condition" at bounding box center [298, 218] width 146 height 16
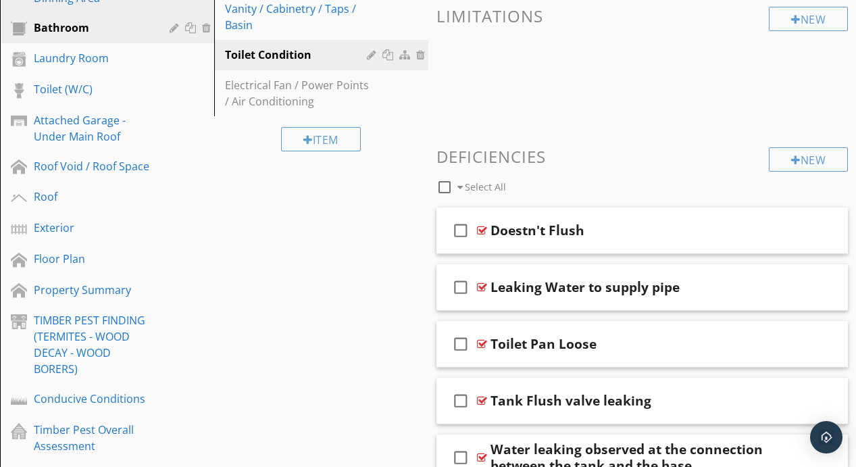
scroll to position [469, 0]
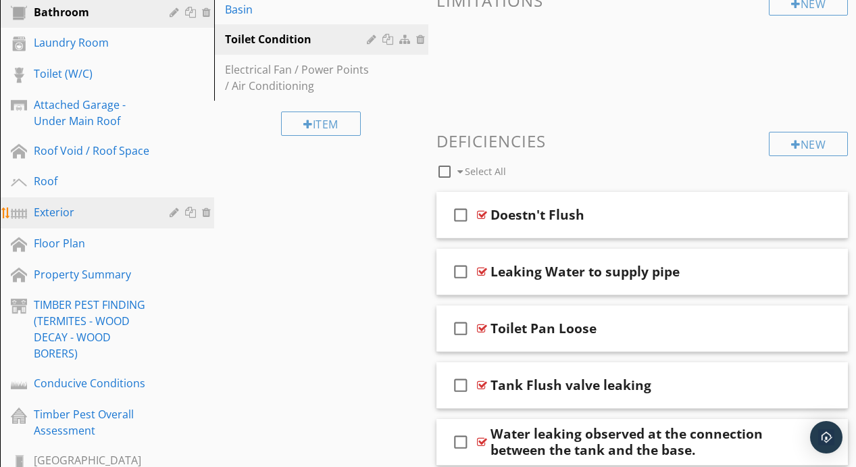
click at [65, 216] on div "Exterior" at bounding box center [92, 212] width 116 height 16
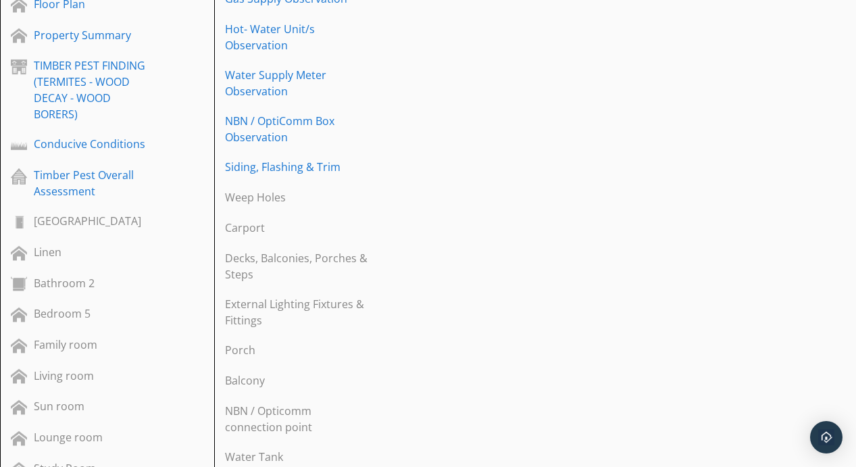
scroll to position [722, 0]
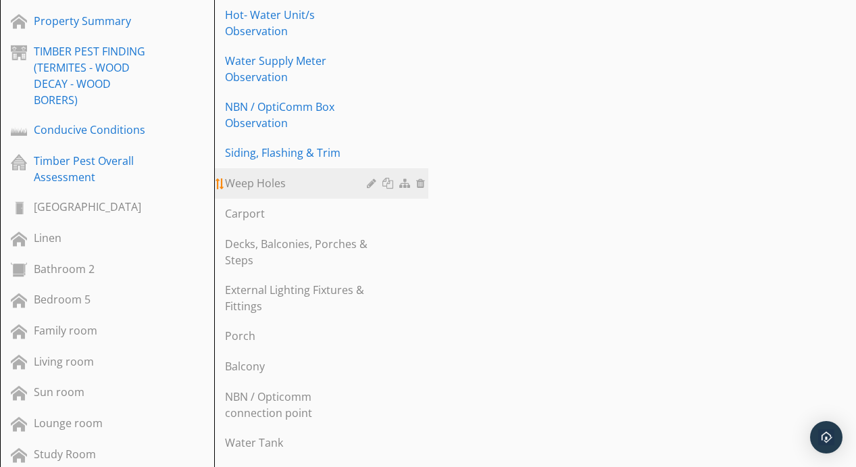
click at [274, 175] on div "Weep Holes" at bounding box center [298, 183] width 146 height 16
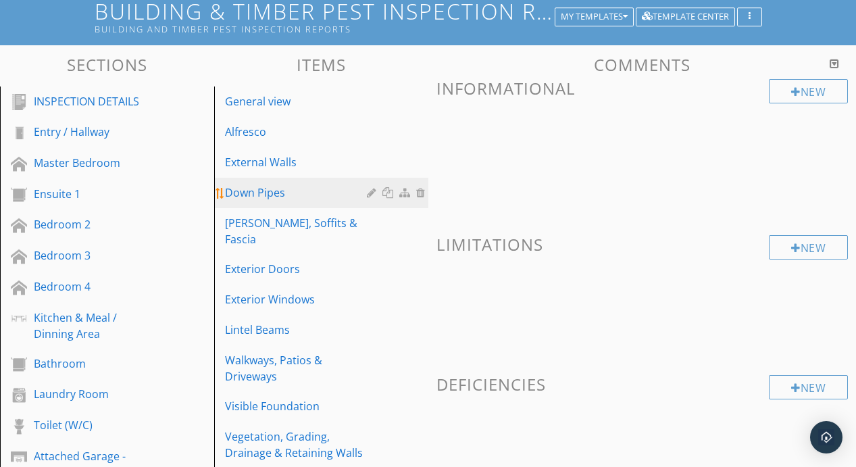
scroll to position [106, 0]
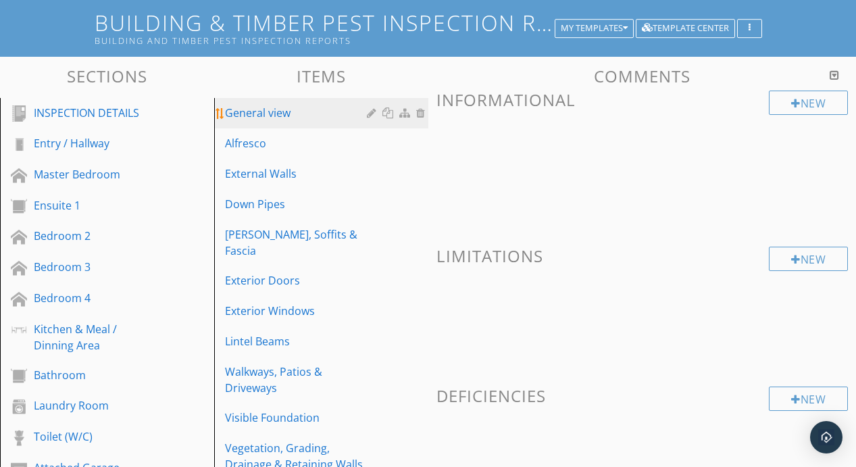
click at [299, 111] on div "General view" at bounding box center [298, 113] width 146 height 16
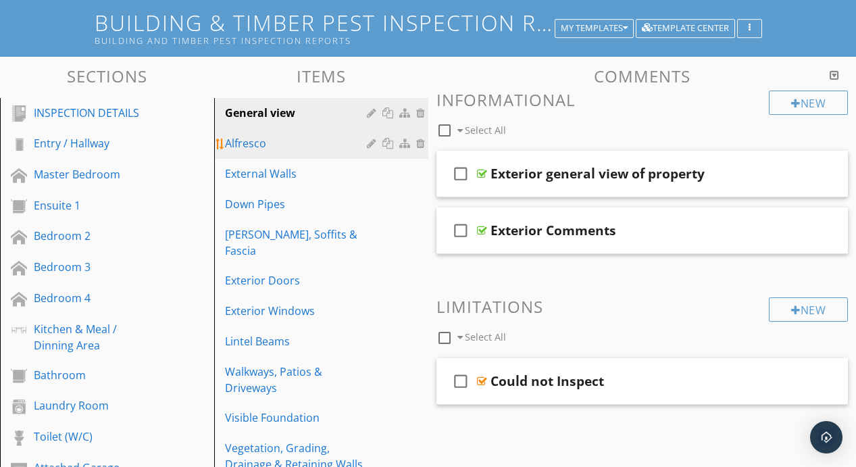
click at [278, 150] on div "Alfresco" at bounding box center [298, 143] width 146 height 16
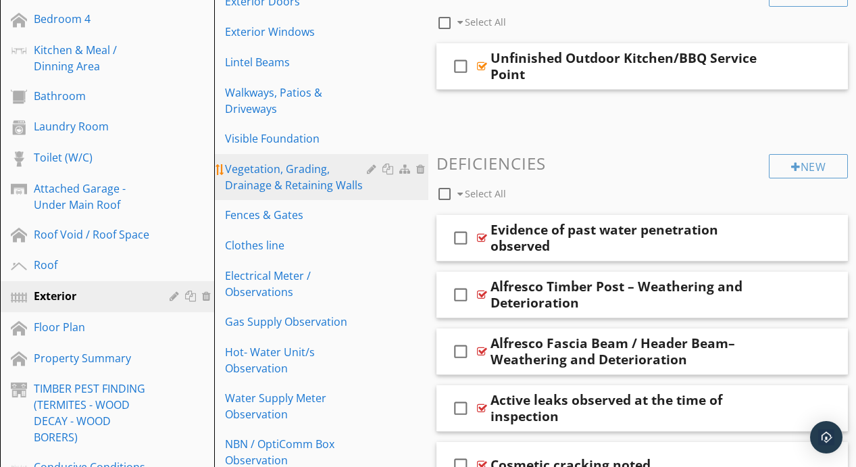
scroll to position [384, 0]
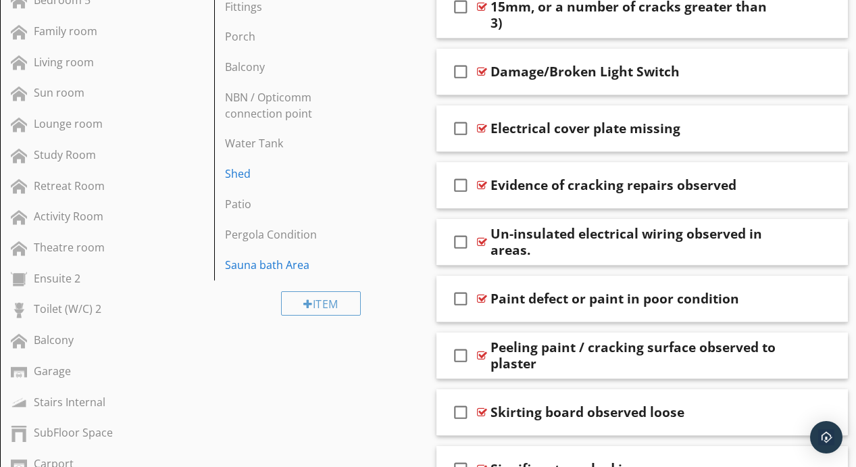
scroll to position [1040, 0]
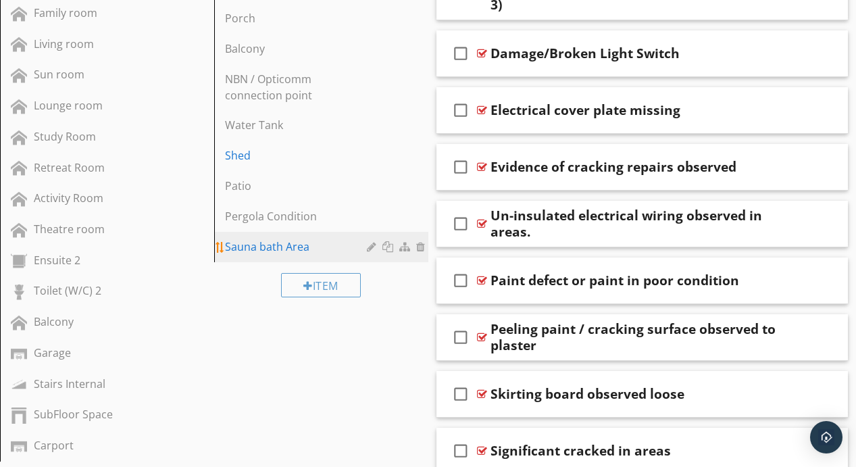
click at [298, 238] on div "Sauna bath Area" at bounding box center [298, 246] width 146 height 16
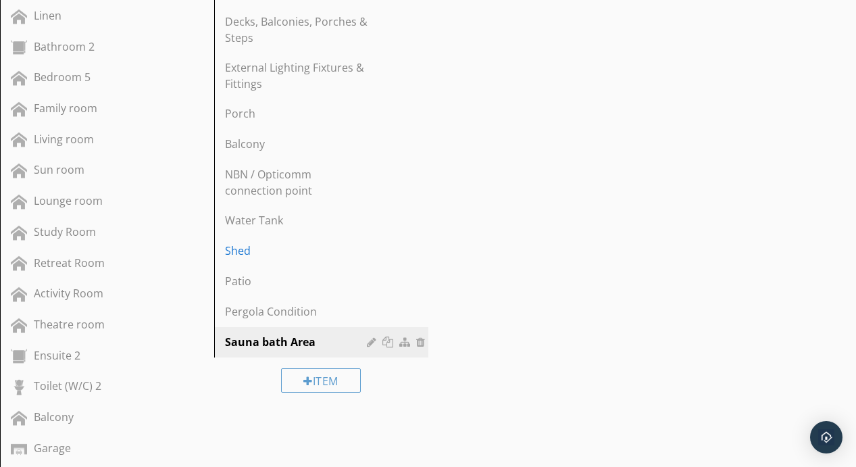
scroll to position [959, 0]
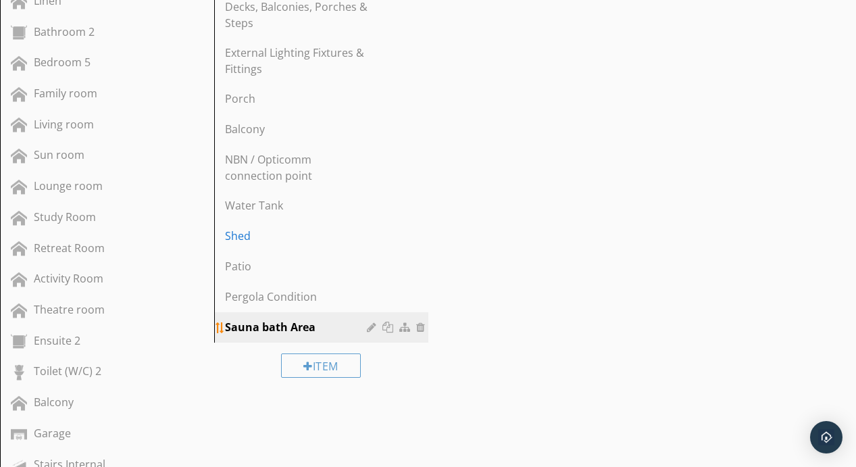
click at [370, 322] on div at bounding box center [373, 327] width 13 height 11
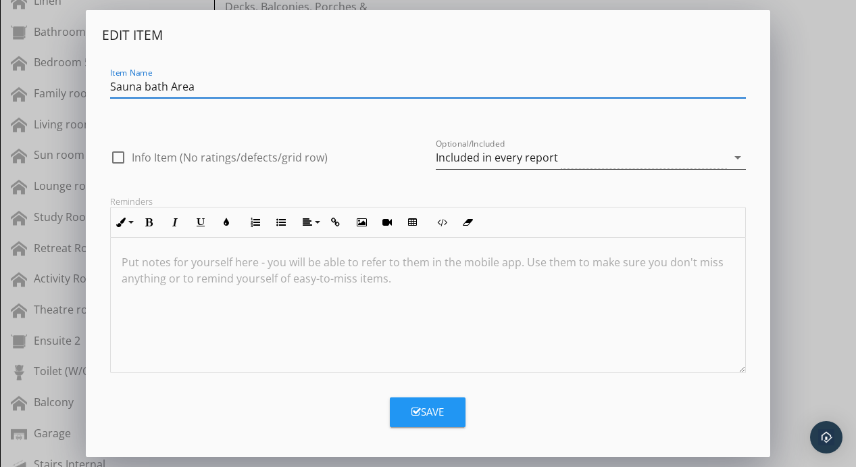
click at [732, 158] on icon "arrow_drop_down" at bounding box center [738, 157] width 16 height 16
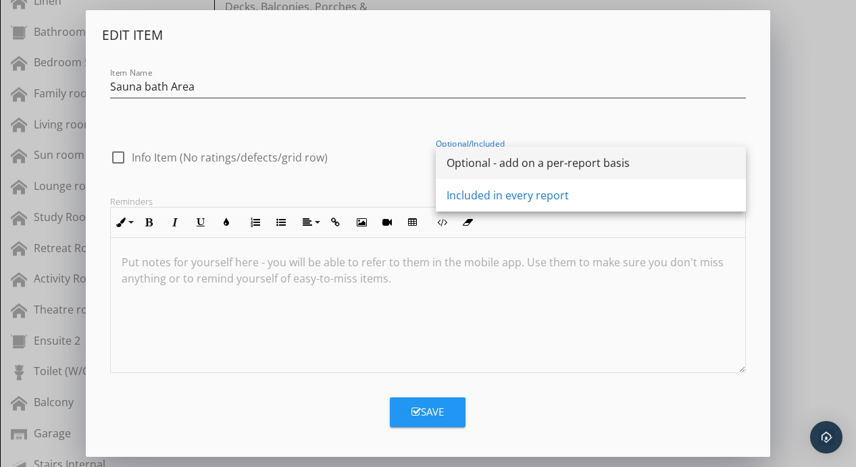
click at [513, 157] on div "Optional - add on a per-report basis" at bounding box center [591, 163] width 288 height 16
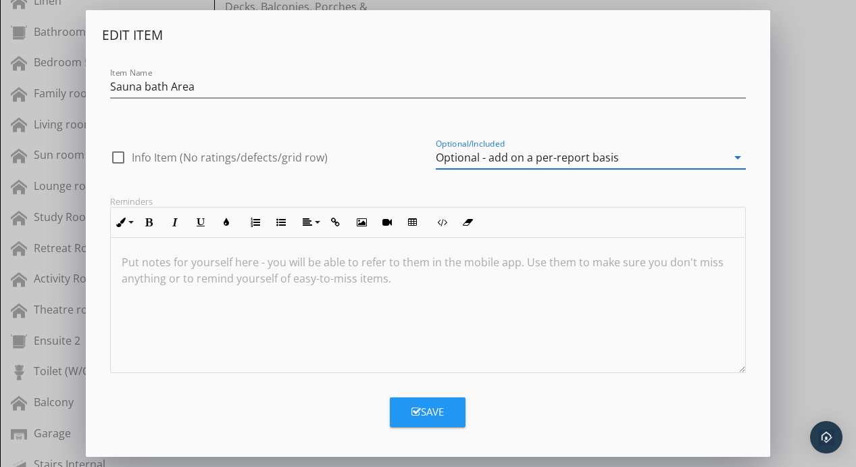
click at [439, 424] on button "Save" at bounding box center [428, 412] width 76 height 30
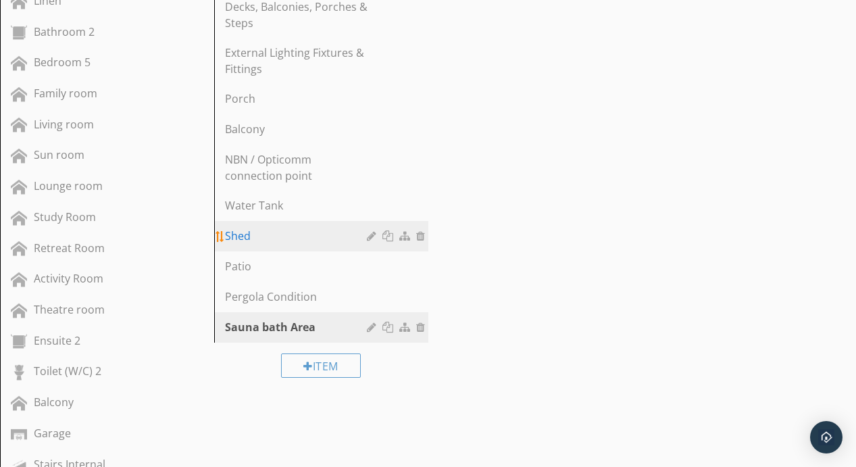
click at [368, 230] on div at bounding box center [373, 235] width 13 height 11
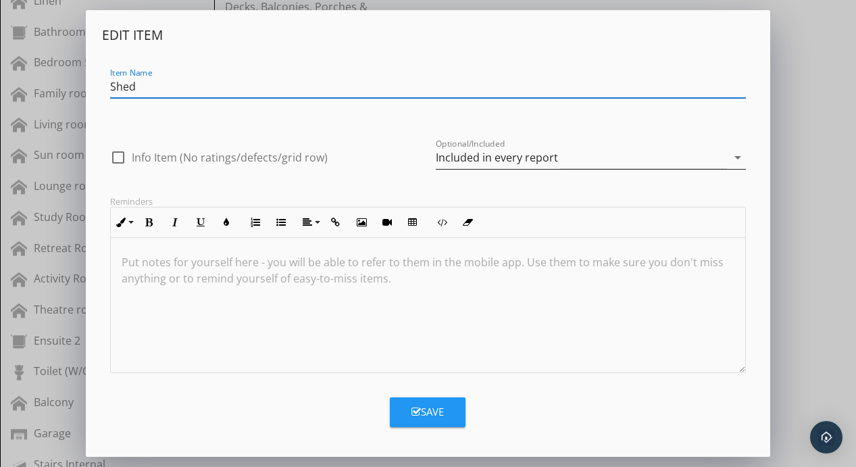
click at [726, 158] on div "Included in every report" at bounding box center [581, 158] width 291 height 22
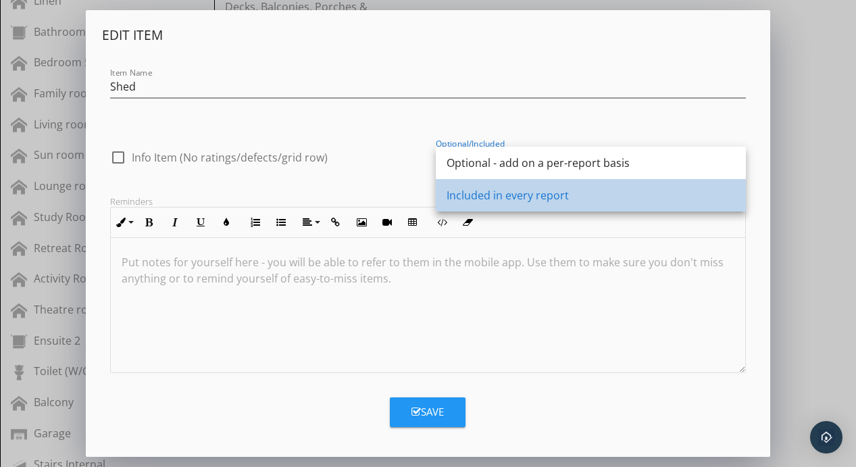
click at [551, 202] on div "Included in every report" at bounding box center [591, 195] width 288 height 16
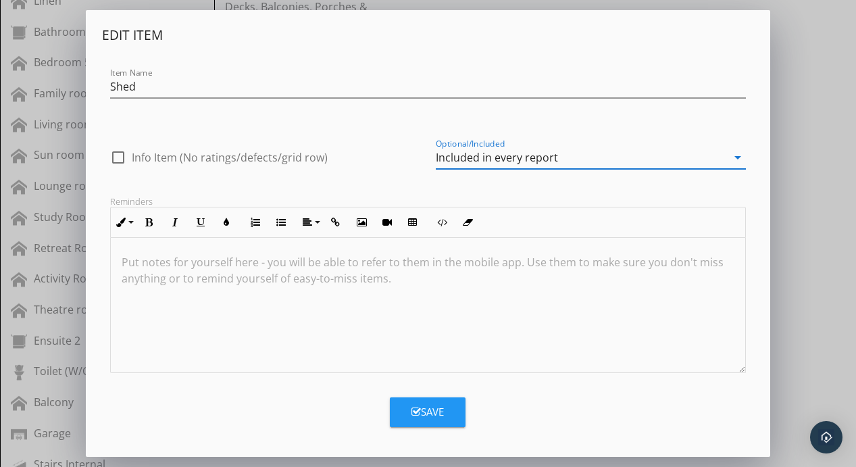
click at [437, 417] on div "Save" at bounding box center [427, 412] width 32 height 16
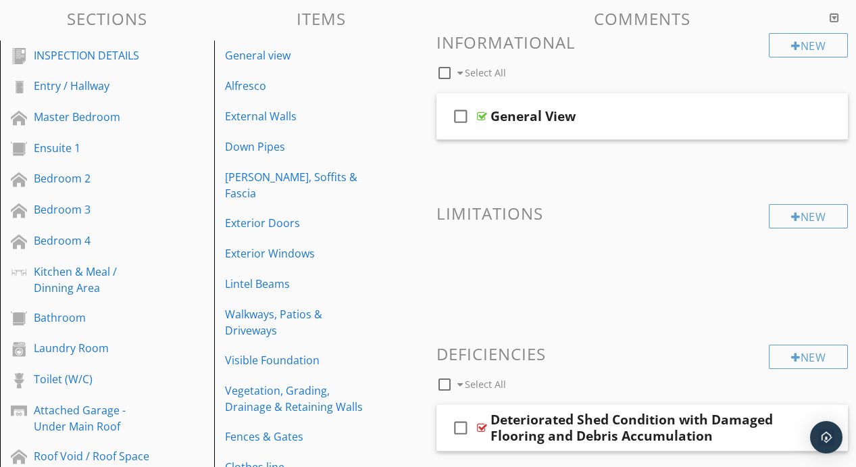
scroll to position [159, 0]
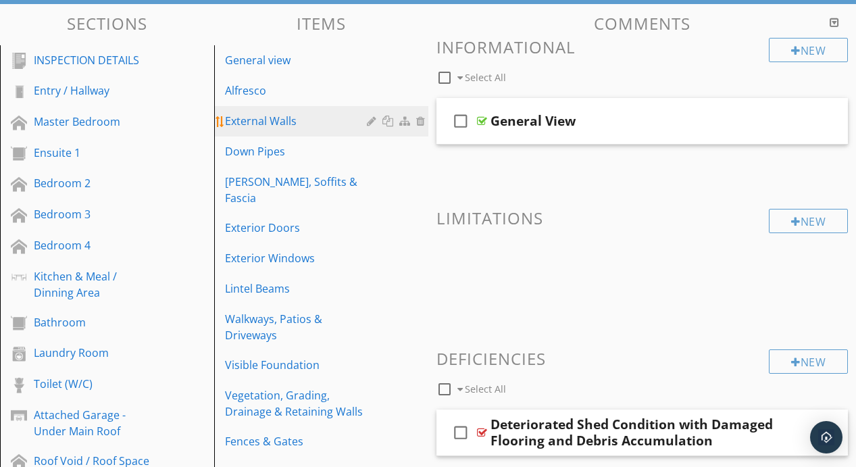
click at [282, 120] on div "External Walls" at bounding box center [298, 121] width 146 height 16
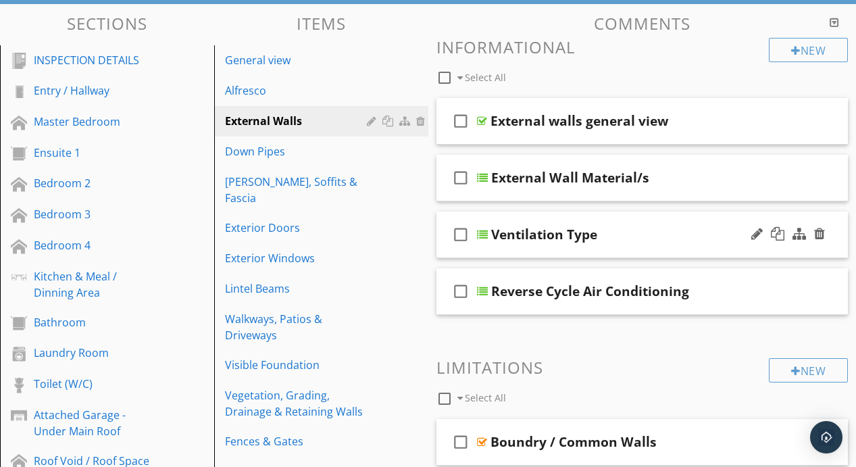
click at [480, 234] on div at bounding box center [482, 234] width 11 height 11
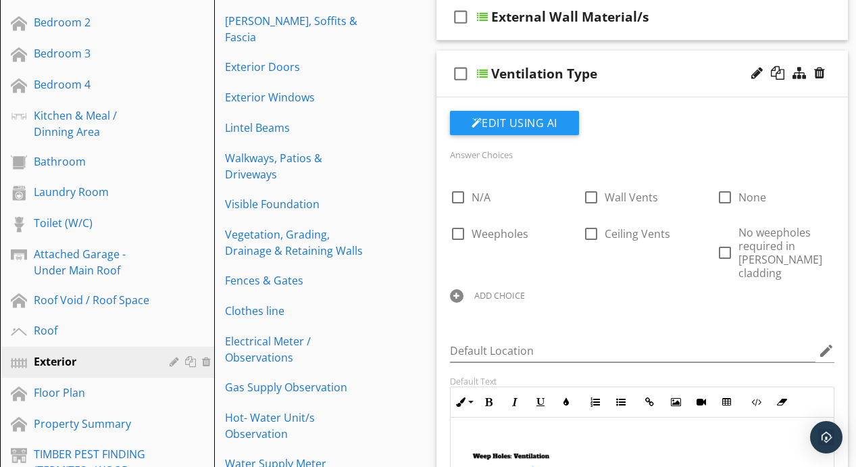
scroll to position [318, 0]
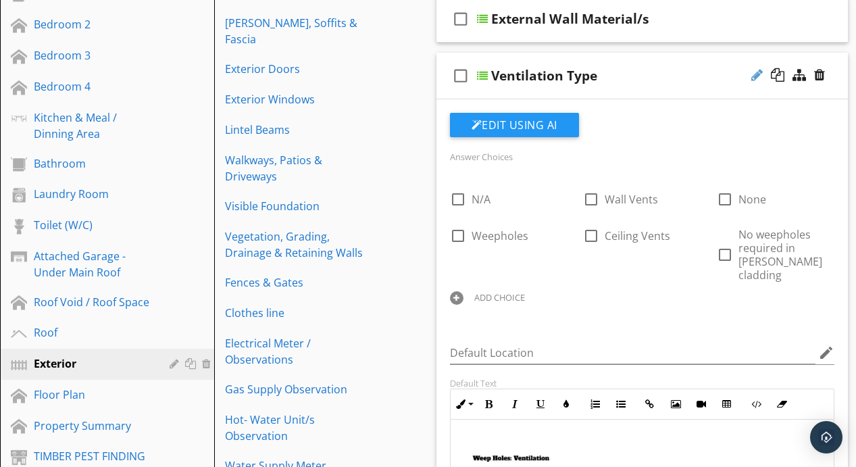
click at [751, 76] on div at bounding box center [756, 75] width 11 height 14
click at [482, 75] on div at bounding box center [482, 75] width 11 height 11
type textarea "<p><img src="https://cdn.spectora.com/editor_assets/images/000/606/112/original…"
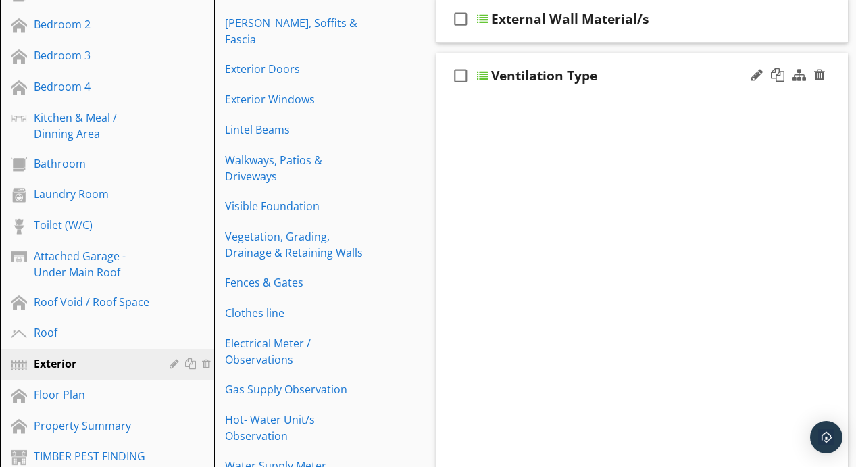
click at [482, 75] on div at bounding box center [482, 75] width 11 height 11
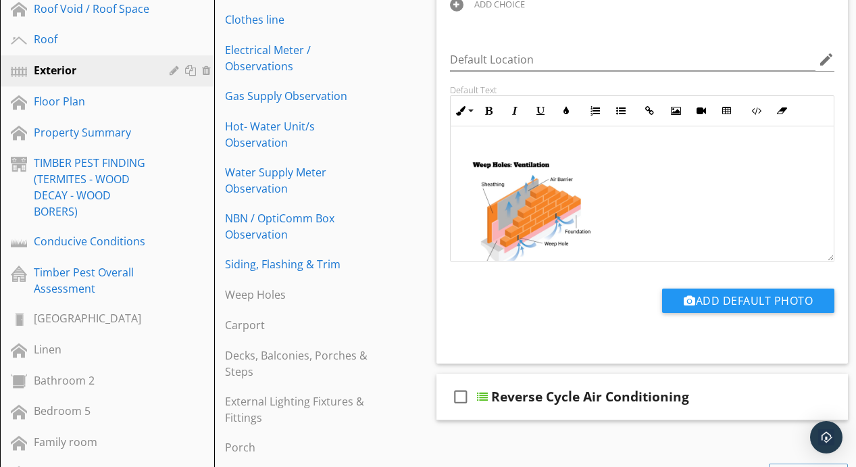
scroll to position [613, 0]
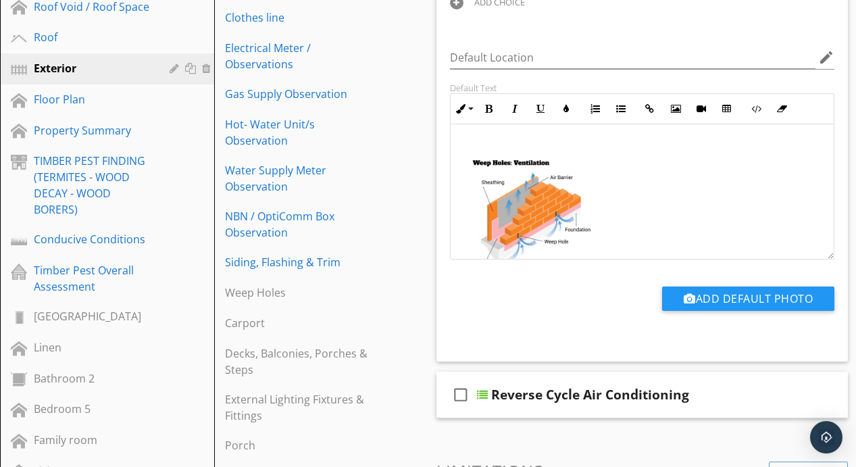
click at [478, 299] on div "Add Default Photo" at bounding box center [642, 303] width 401 height 34
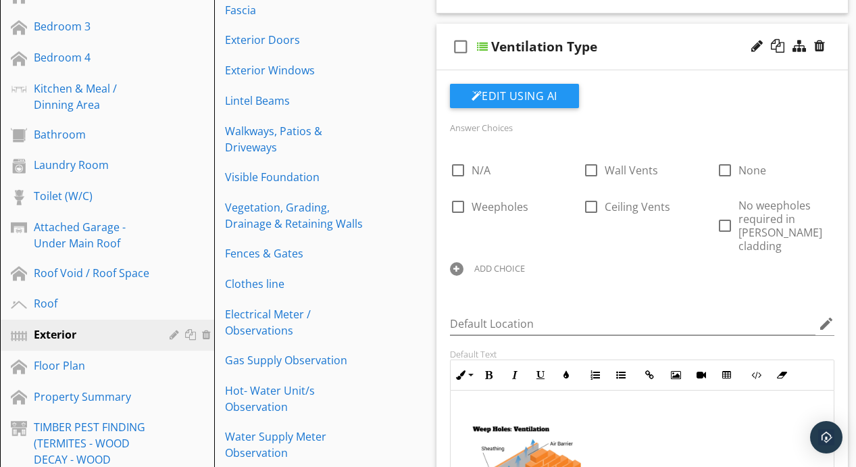
scroll to position [343, 0]
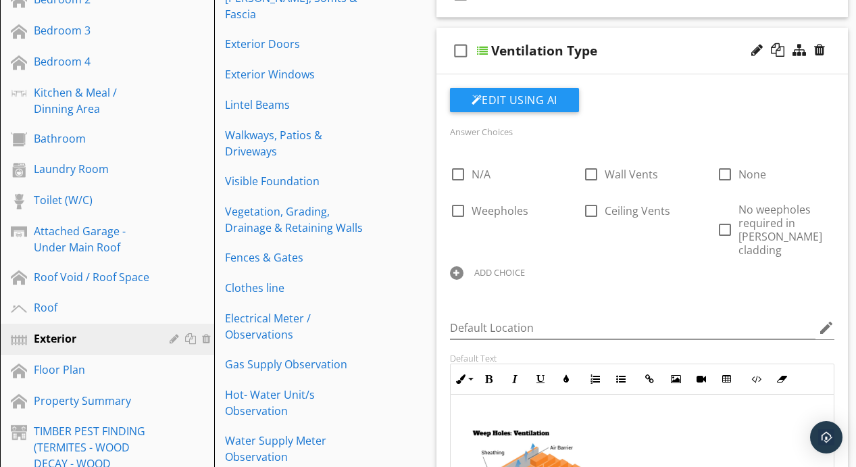
click at [697, 91] on div "Edit Using AI" at bounding box center [642, 105] width 385 height 35
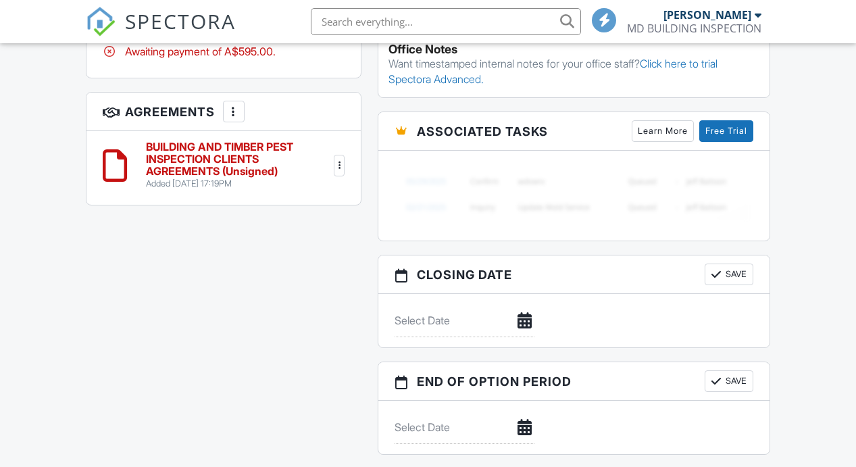
scroll to position [1082, 0]
